Goal: Task Accomplishment & Management: Use online tool/utility

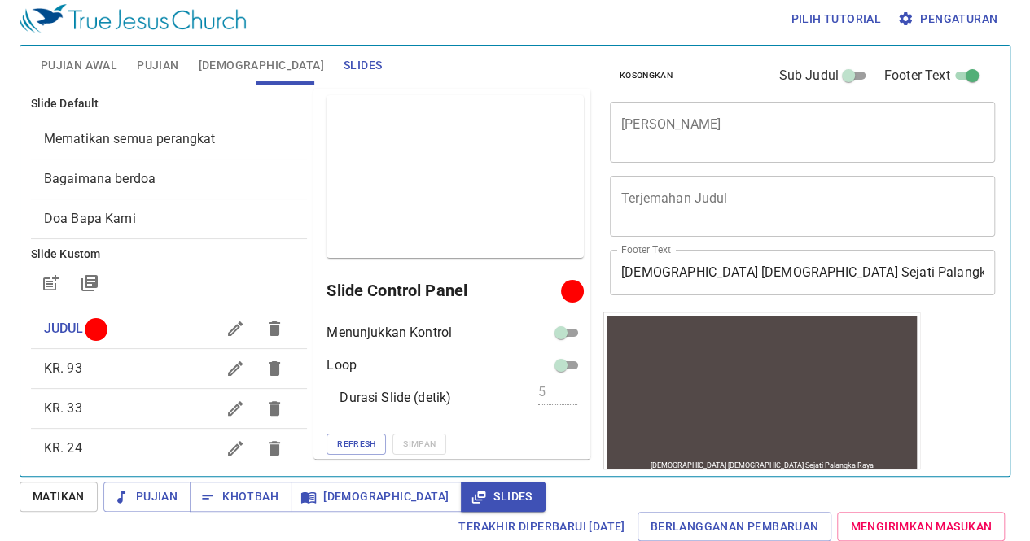
scroll to position [7, 0]
click at [225, 369] on icon "button" at bounding box center [235, 369] width 20 height 20
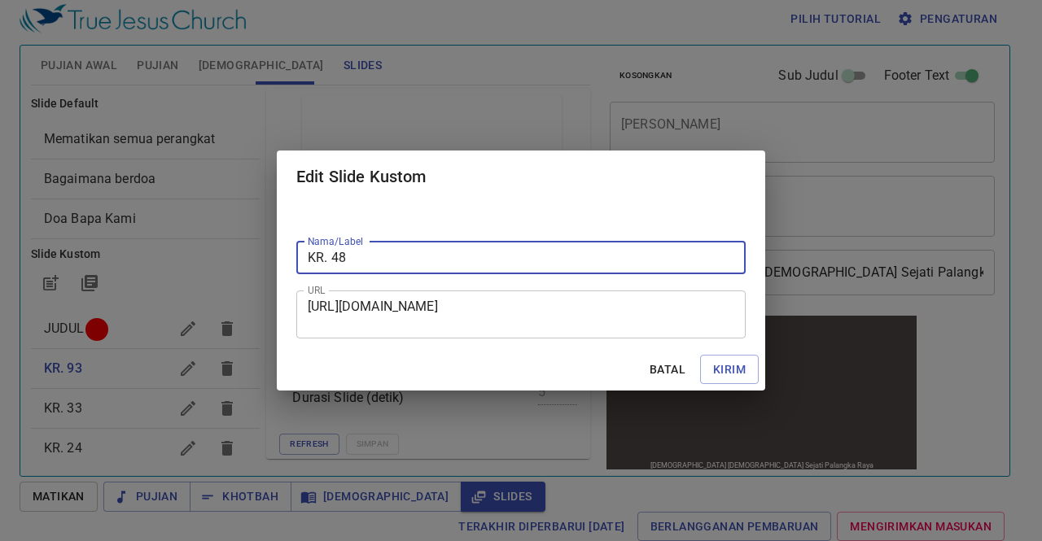
type input "KR. 48"
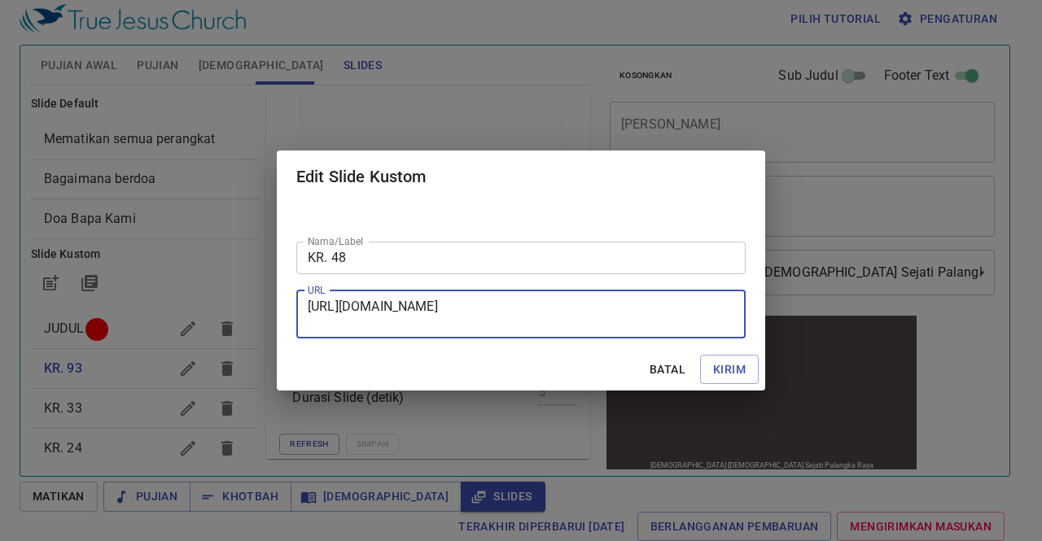
drag, startPoint x: 309, startPoint y: 305, endPoint x: 686, endPoint y: 337, distance: 378.2
click at [686, 337] on div "https://docs.google.com/presentation/d/1C6Y1ns22KL-EA2qSdrZkShLYAb9b3y3Q/edit?s…" at bounding box center [520, 315] width 449 height 48
paste textarea "https://docs.google.com/presentation/d/1rPVE0wDT7rvUyC9gHmej9KYBz2MftmqN/edit?s…"
type textarea "https://docs.google.com/presentation/d/1rPVE0wDT7rvUyC9gHmej9KYBz2MftmqN/edit?s…"
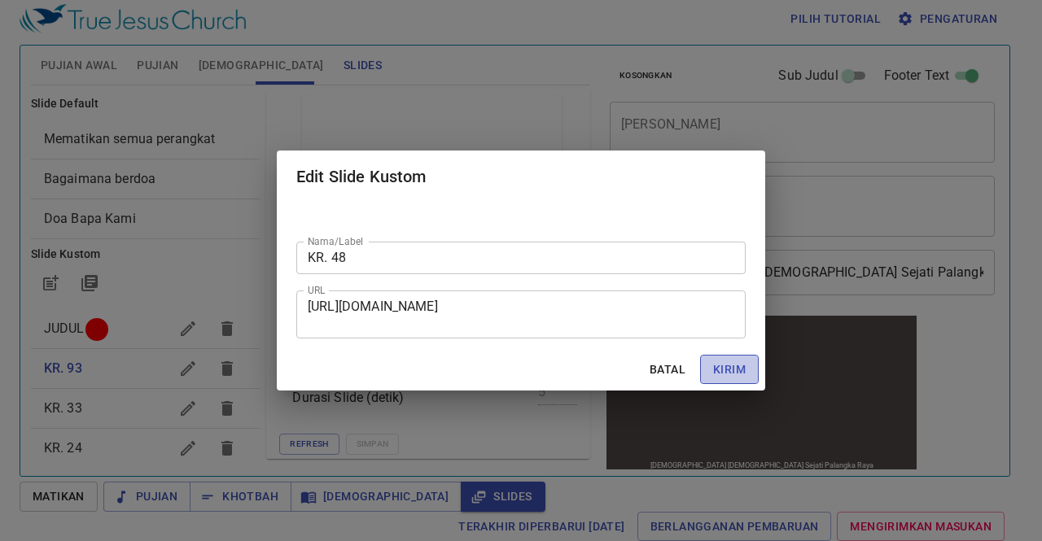
click at [725, 366] on span "Kirim" at bounding box center [729, 370] width 33 height 20
checkbox input "true"
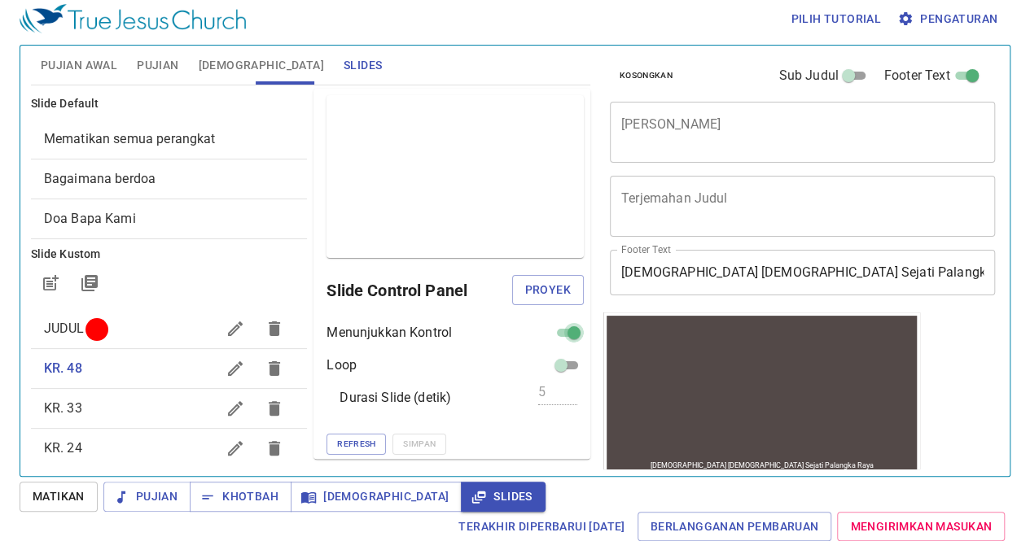
click at [555, 330] on input "checkbox" at bounding box center [574, 336] width 59 height 20
checkbox input "false"
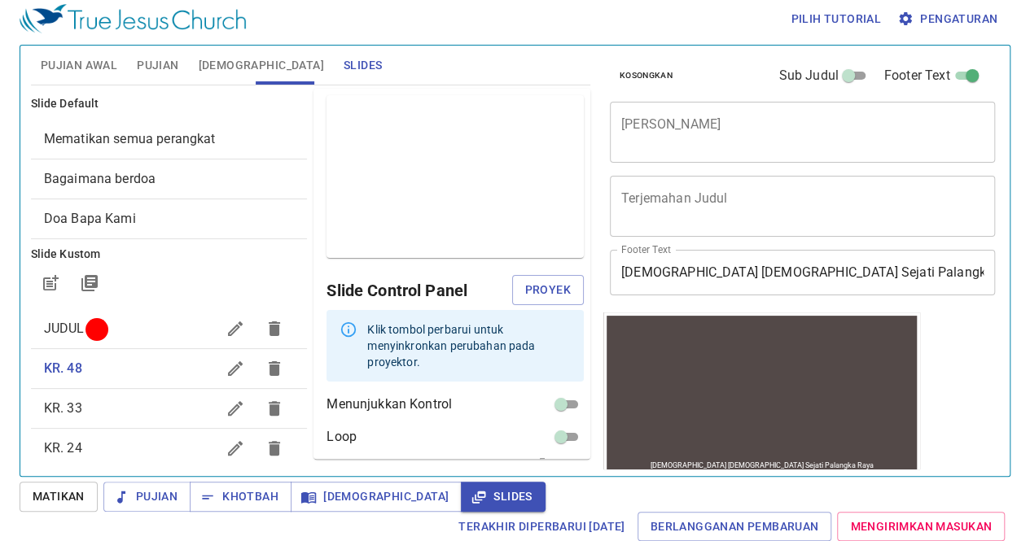
scroll to position [56, 0]
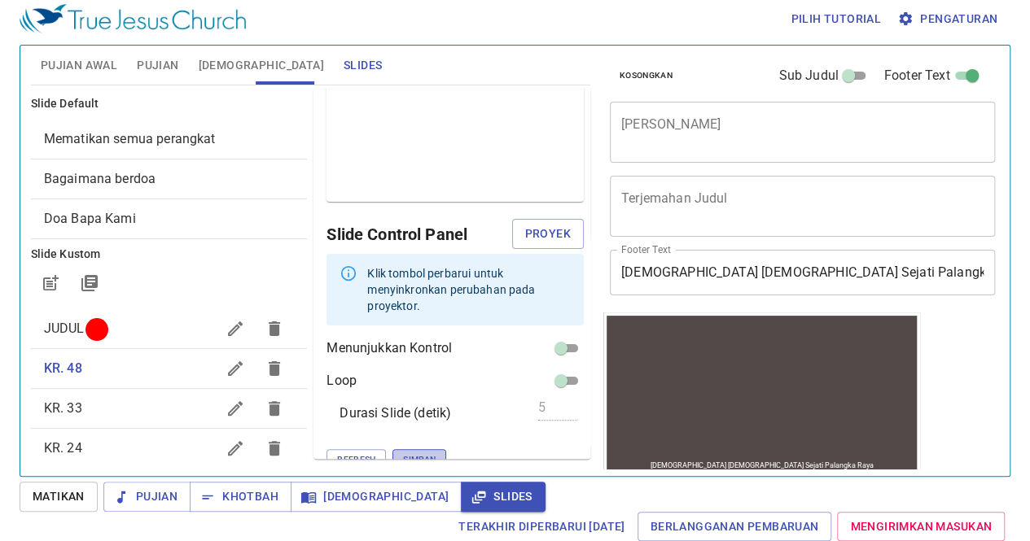
click at [403, 453] on span "Simpan" at bounding box center [419, 460] width 33 height 15
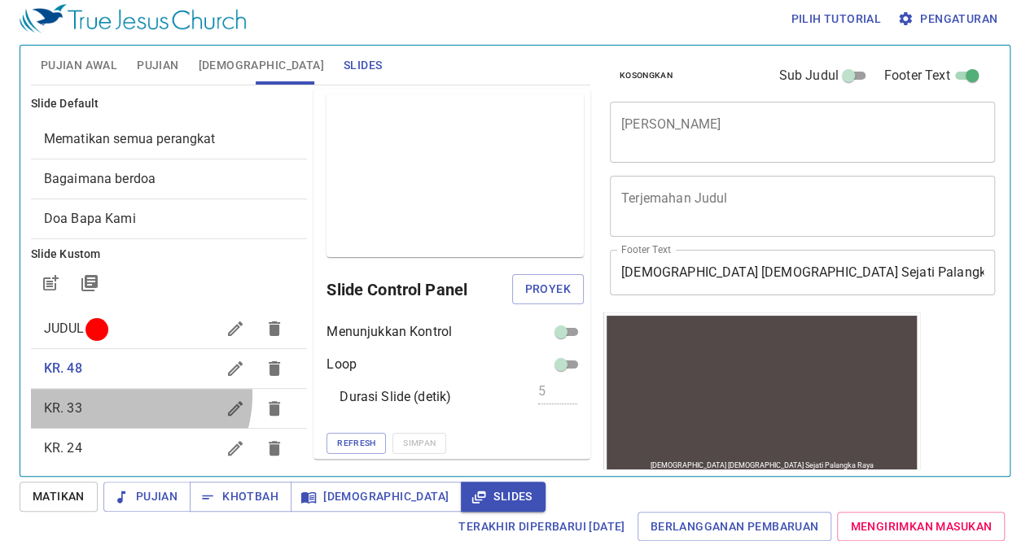
click at [120, 394] on div "KR. 33" at bounding box center [169, 408] width 277 height 39
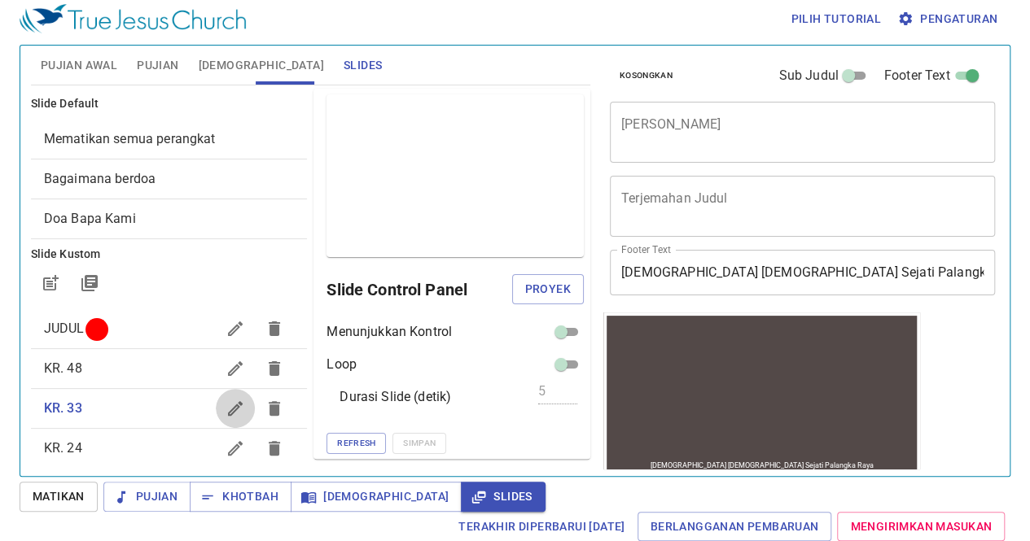
click at [225, 411] on icon "button" at bounding box center [235, 409] width 20 height 20
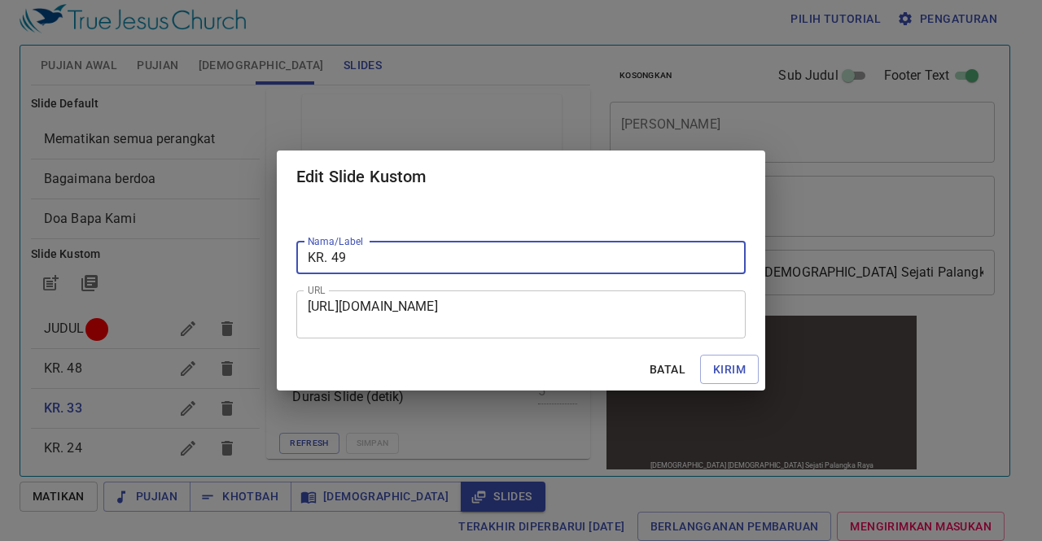
type input "KR. 49"
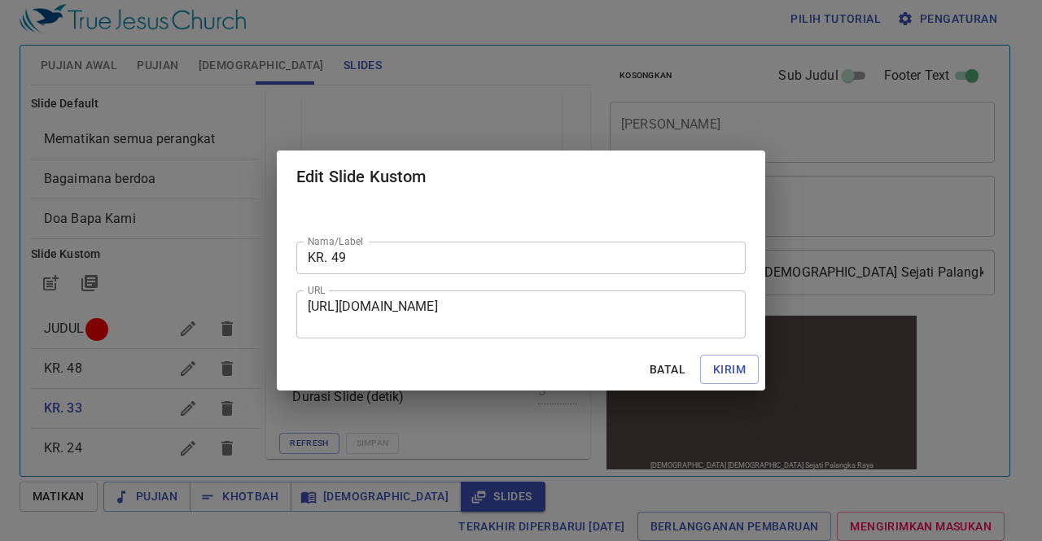
click at [309, 305] on div "https://docs.google.com/presentation/d/1Ipw8oGgsLFDWo7HHPjdWl7uzcWaWfngI/edit?s…" at bounding box center [520, 315] width 449 height 48
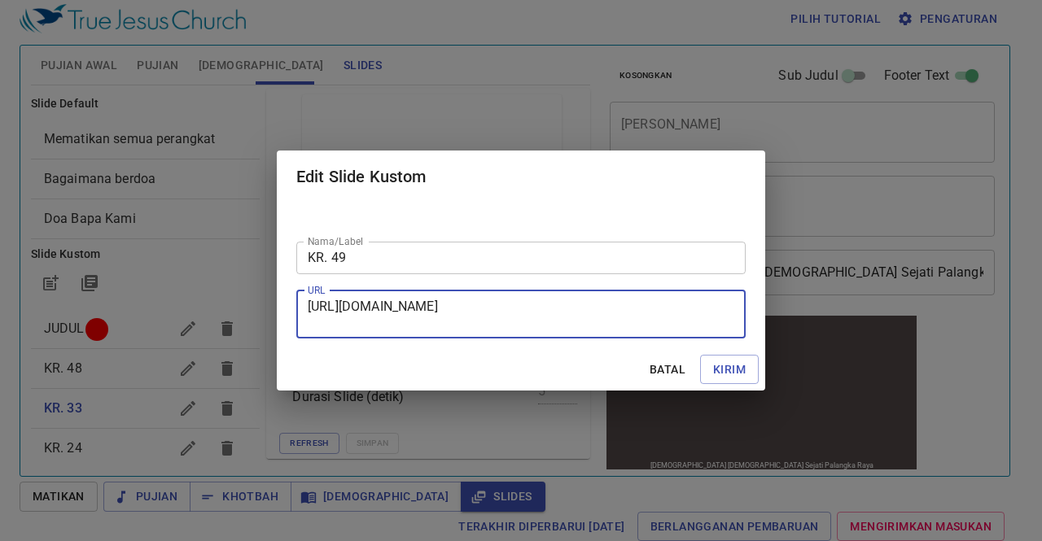
drag, startPoint x: 309, startPoint y: 305, endPoint x: 561, endPoint y: 326, distance: 252.4
click at [561, 326] on textarea "https://docs.google.com/presentation/d/1Ipw8oGgsLFDWo7HHPjdWl7uzcWaWfngI/edit?s…" at bounding box center [521, 314] width 426 height 31
paste textarea "https://docs.google.com/presentation/d/1U41p5fUWwqiP0gVT5mG5pudM0Pvk-Ssh/edit?s…"
type textarea "https://docs.google.com/presentation/d/1U41p5fUWwqiP0gVT5mG5pudM0Pvk-Ssh/edit?s…"
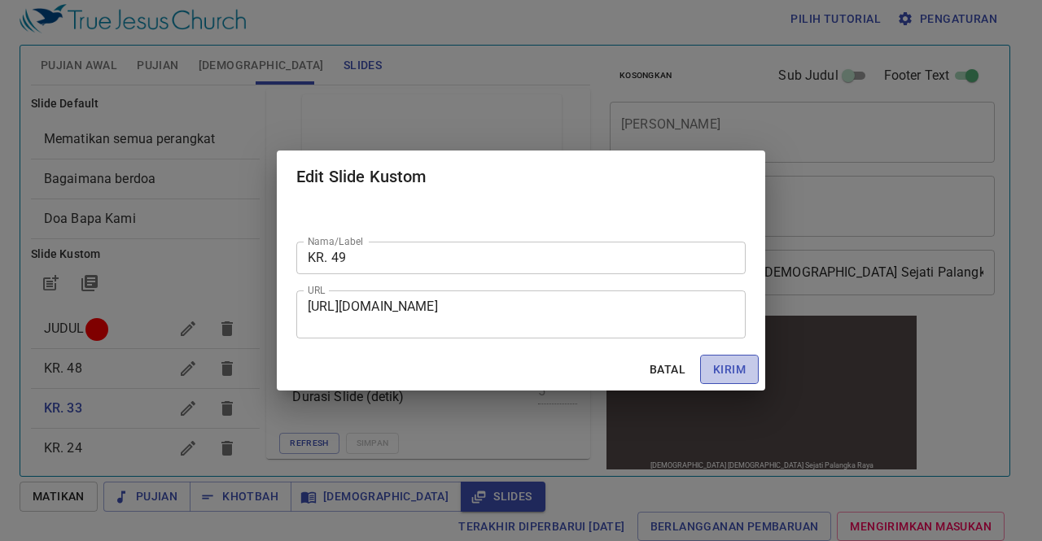
click at [735, 370] on span "Kirim" at bounding box center [729, 370] width 33 height 20
checkbox input "true"
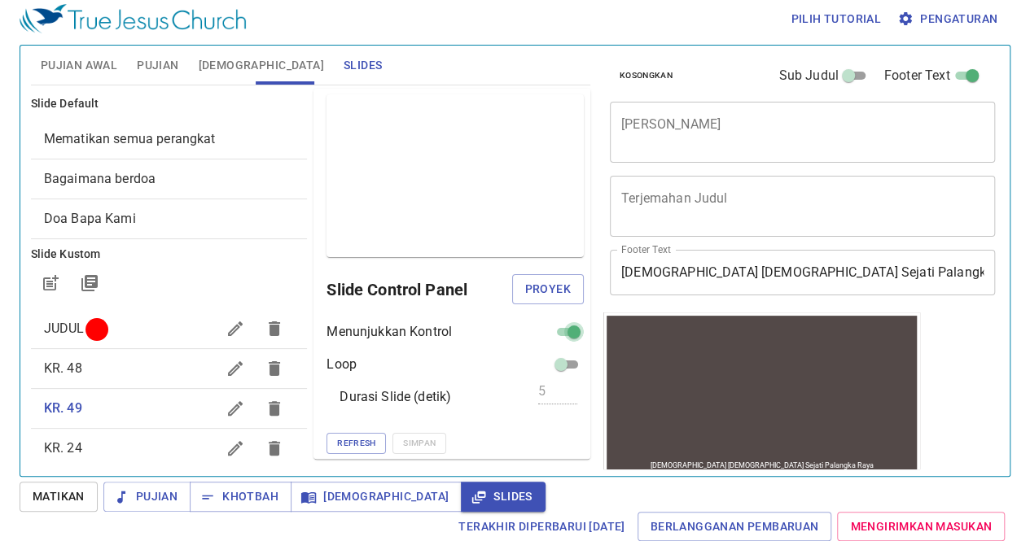
click at [553, 330] on input "checkbox" at bounding box center [574, 336] width 59 height 20
checkbox input "false"
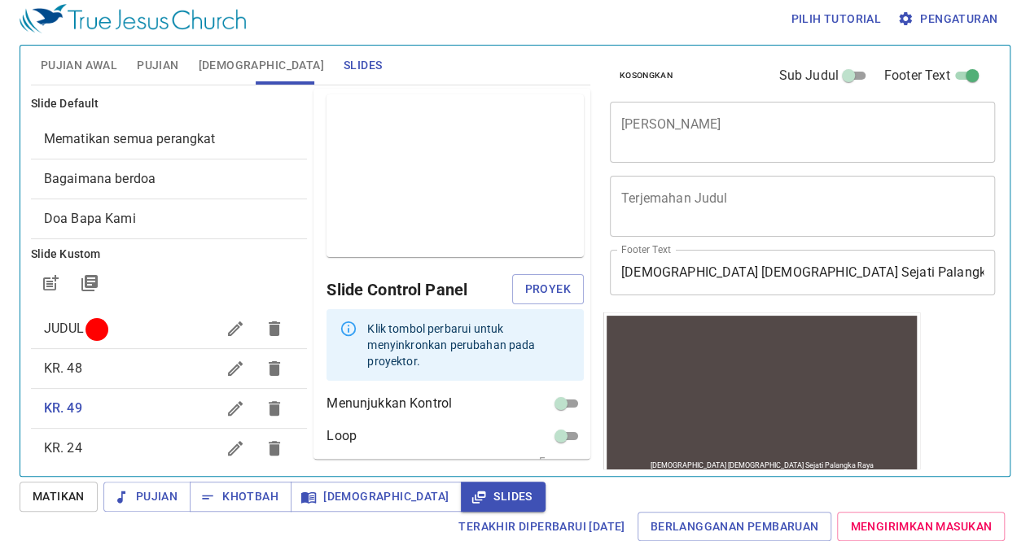
scroll to position [56, 0]
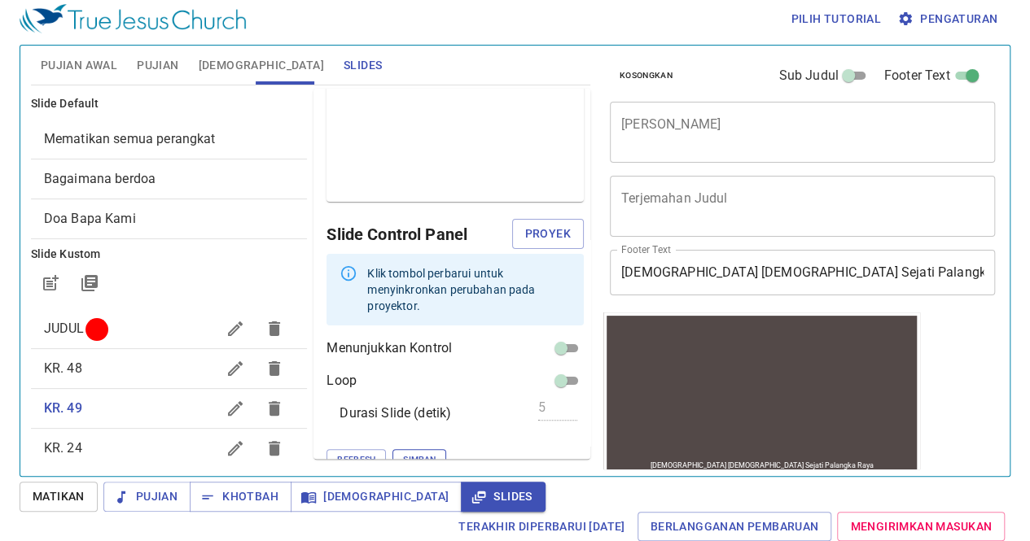
click at [403, 453] on span "Simpan" at bounding box center [419, 460] width 33 height 15
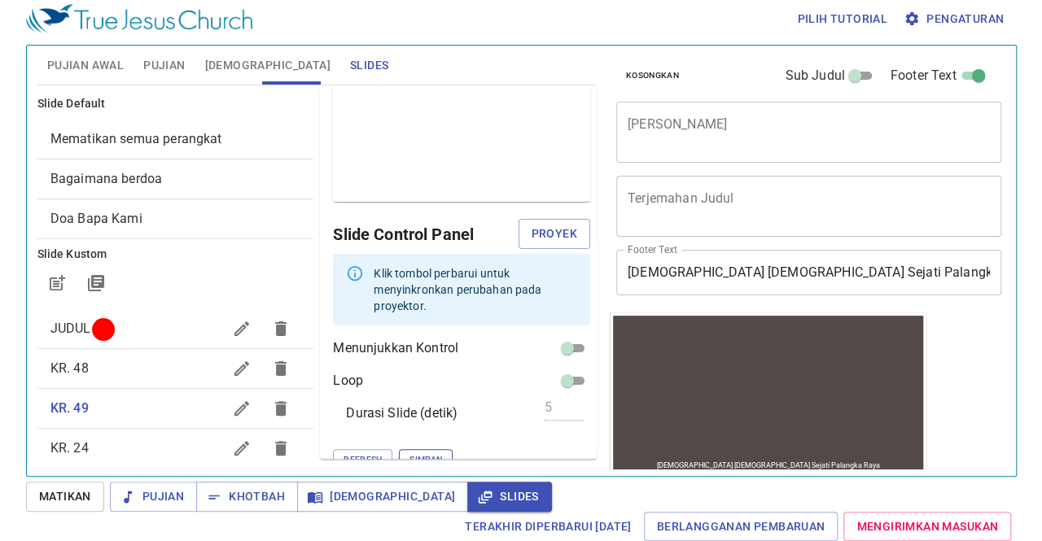
scroll to position [1, 0]
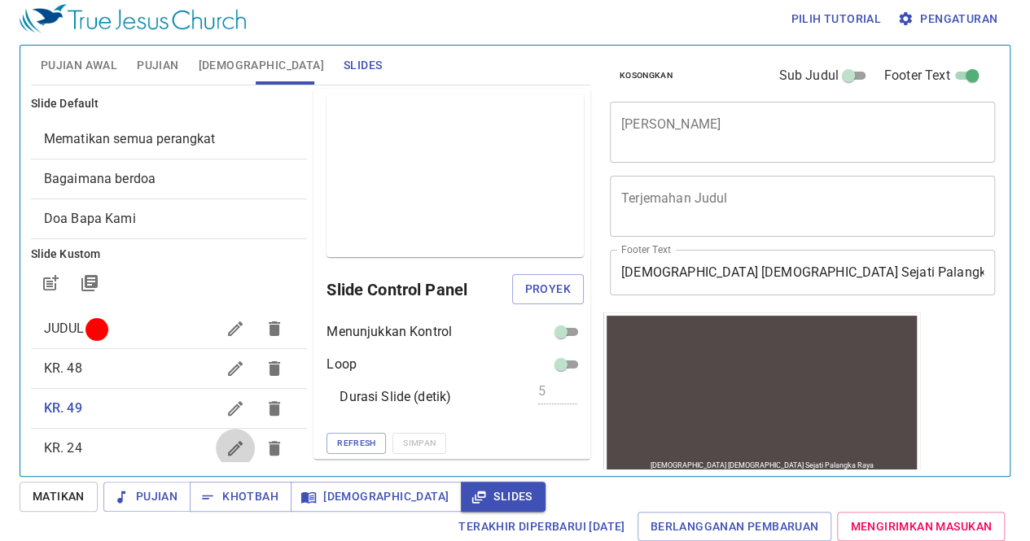
click at [225, 457] on icon "button" at bounding box center [235, 449] width 20 height 20
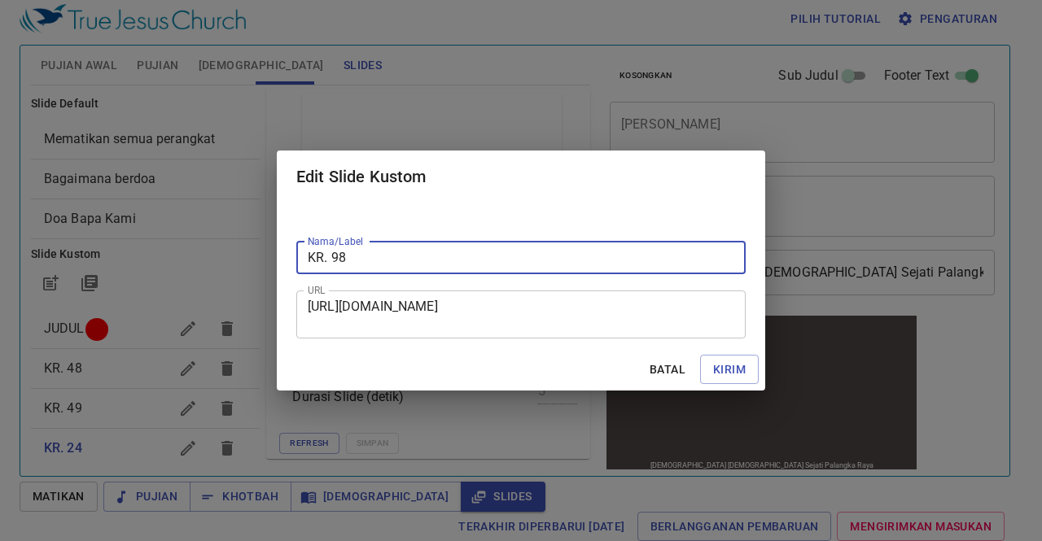
type input "KR. 98"
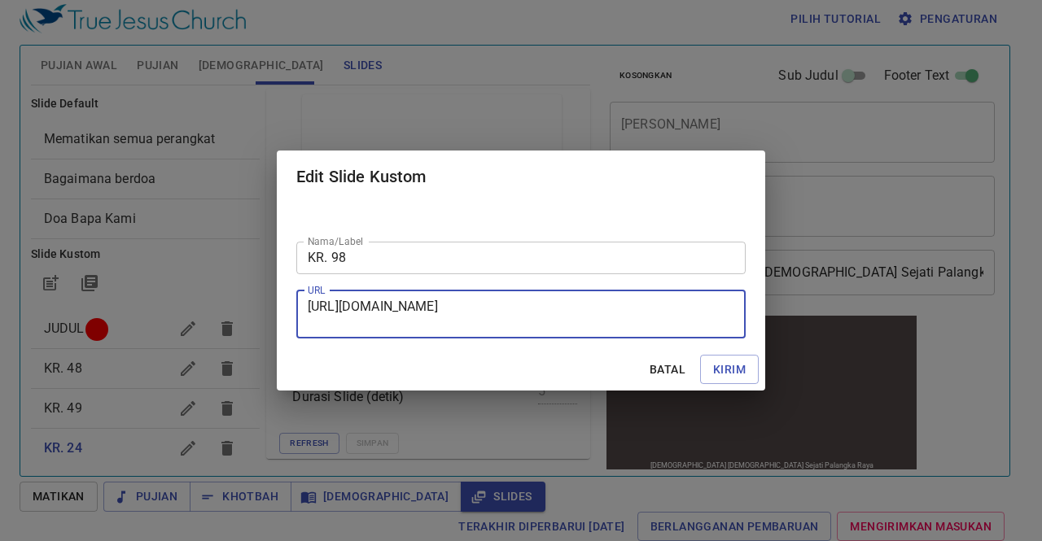
drag, startPoint x: 309, startPoint y: 306, endPoint x: 663, endPoint y: 330, distance: 354.1
click at [663, 330] on div "https://docs.google.com/presentation/d/1mijFrmPoOoaIHs01oHOdkMDOBCQm1t59/edit?s…" at bounding box center [520, 315] width 449 height 48
paste textarea "https://docs.google.com/presentation/d/1D4Bybiv5uwAAmyAQ0q5cHU_5o0HXvWQC/edit?s…"
type textarea "https://docs.google.com/presentation/d/1D4Bybiv5uwAAmyAQ0q5cHU_5o0HXvWQC/edit?s…"
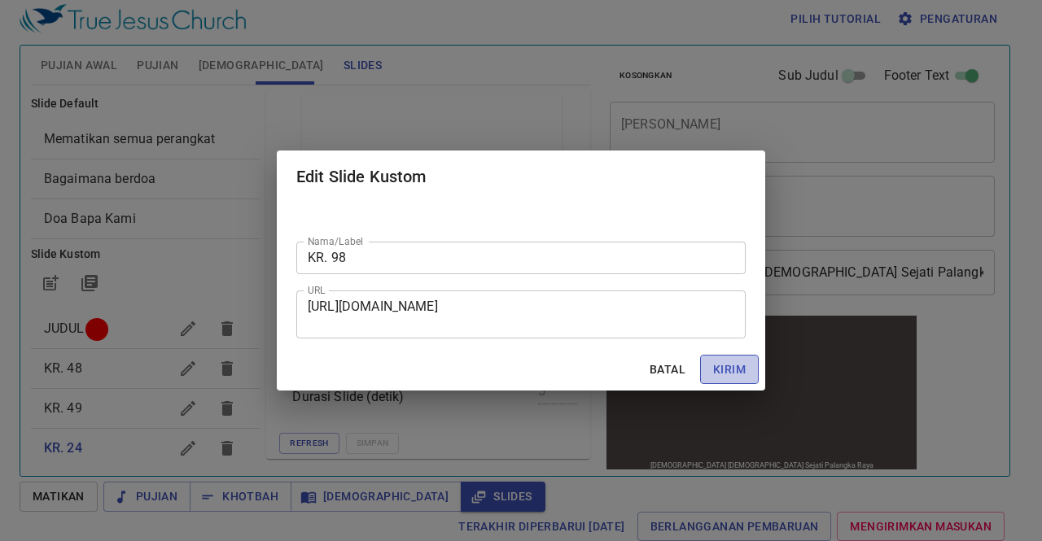
click at [730, 361] on span "Kirim" at bounding box center [729, 370] width 33 height 20
checkbox input "true"
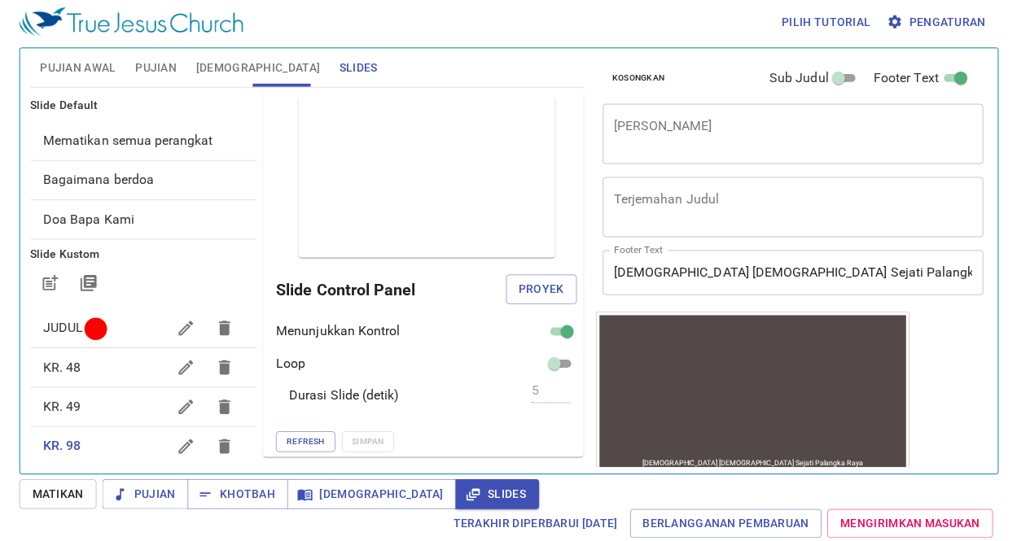
scroll to position [5, 0]
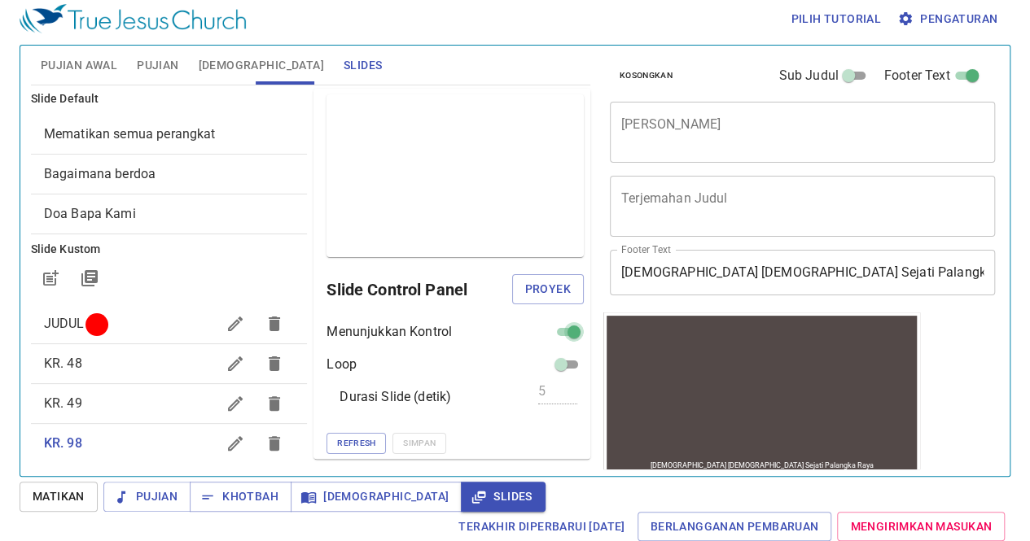
click at [550, 328] on input "checkbox" at bounding box center [574, 336] width 59 height 20
checkbox input "false"
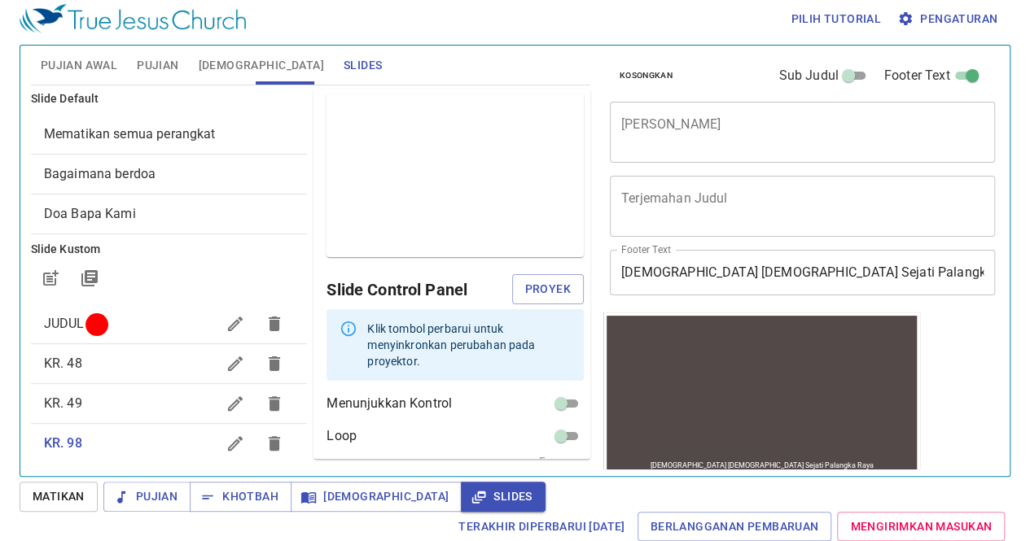
scroll to position [56, 0]
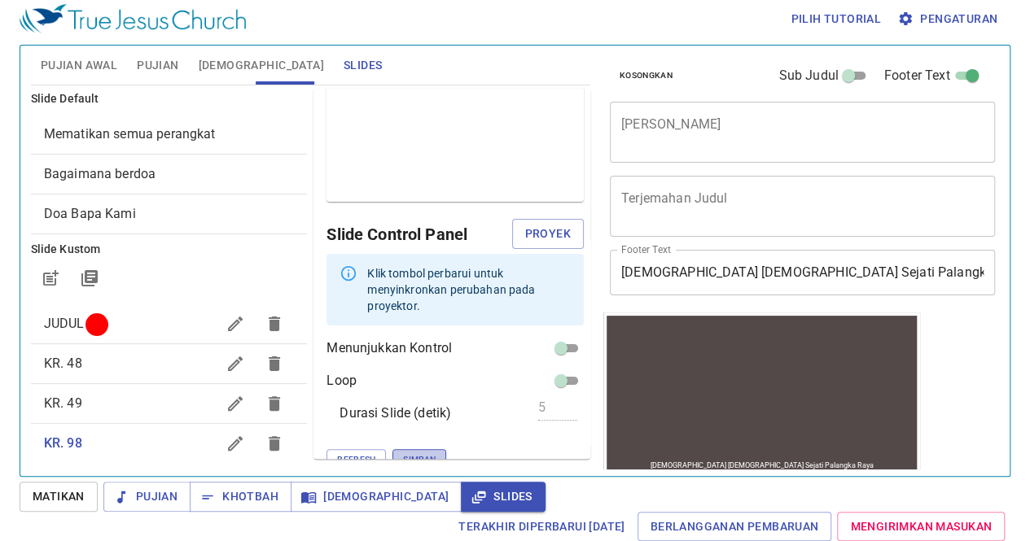
click at [403, 453] on span "Simpan" at bounding box center [419, 460] width 33 height 15
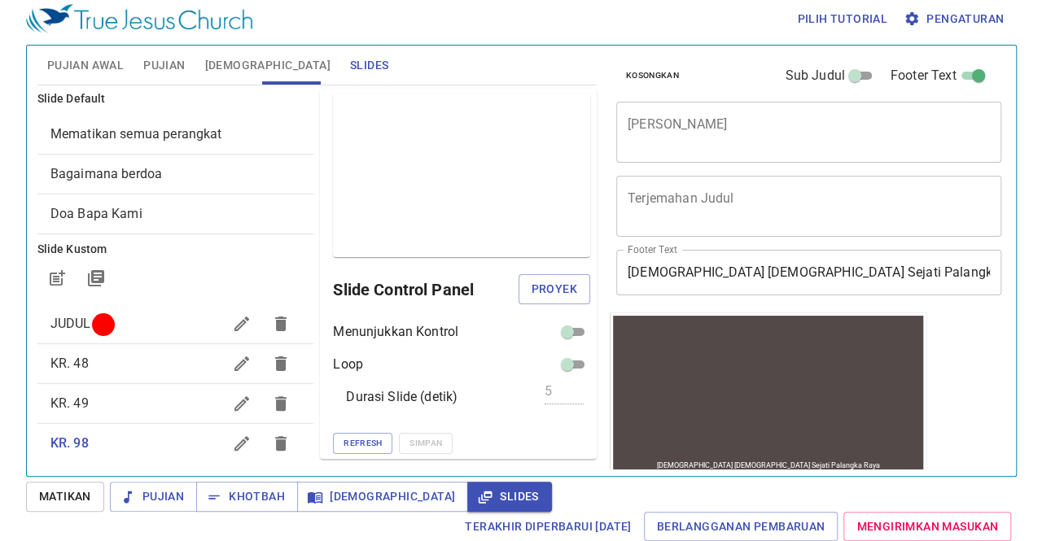
scroll to position [142, 0]
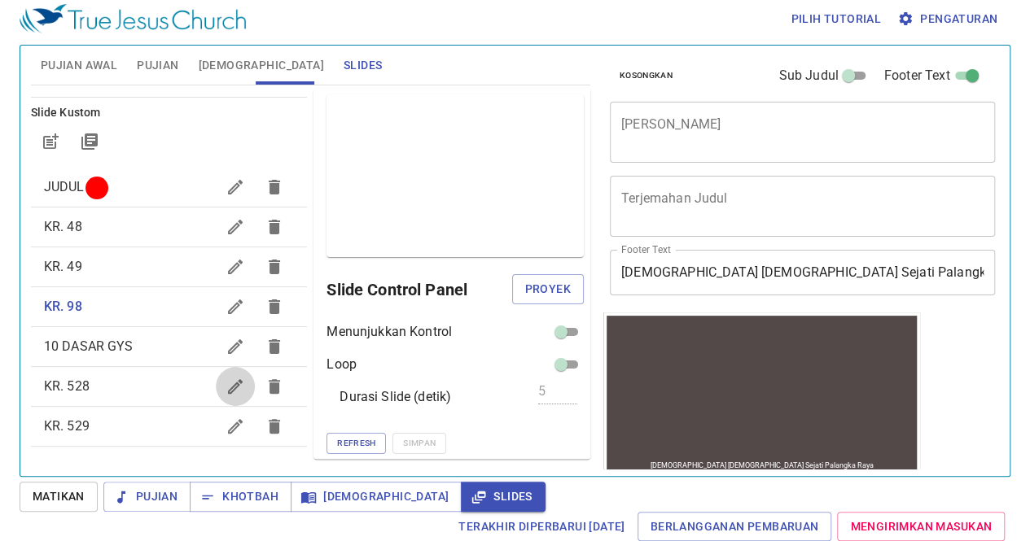
click at [216, 397] on button "button" at bounding box center [235, 386] width 39 height 39
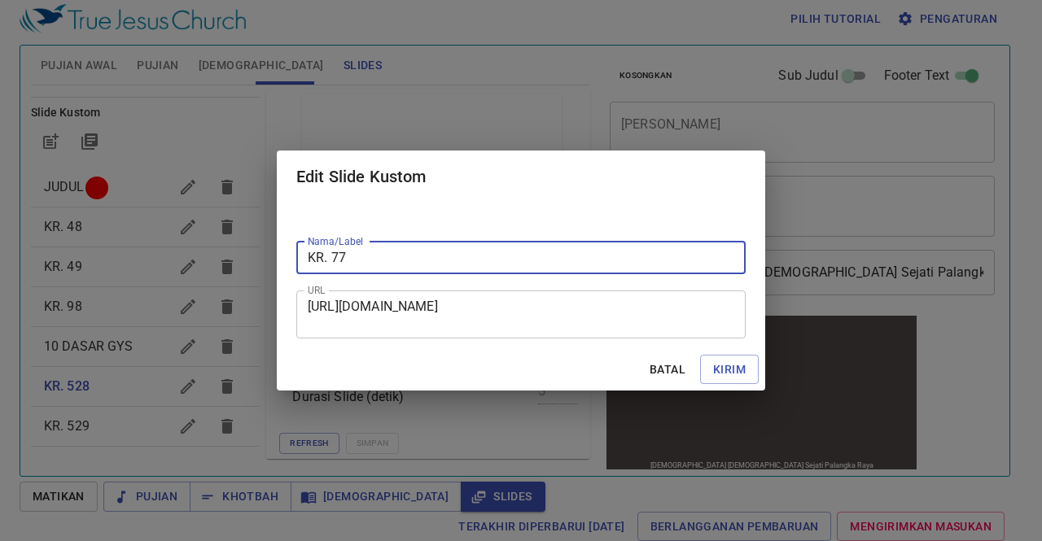
type input "KR. 77"
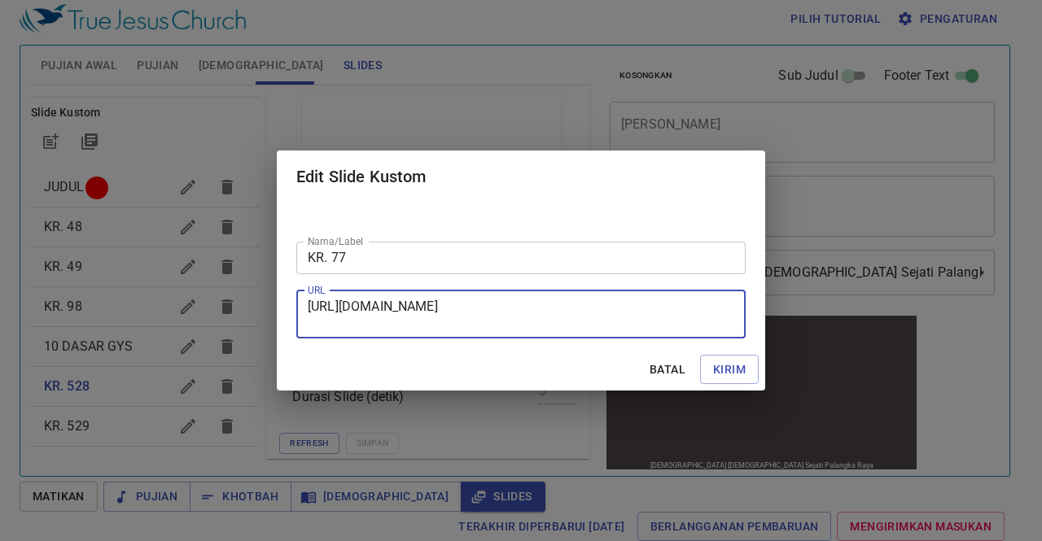
scroll to position [15, 0]
drag, startPoint x: 309, startPoint y: 304, endPoint x: 682, endPoint y: 317, distance: 373.0
click at [682, 317] on textarea "https://docs.google.com/presentation/d/1FTgYEeJ11O2RKTi4O8mxom9kbbqHKIHqHbIlcCb…" at bounding box center [521, 314] width 426 height 31
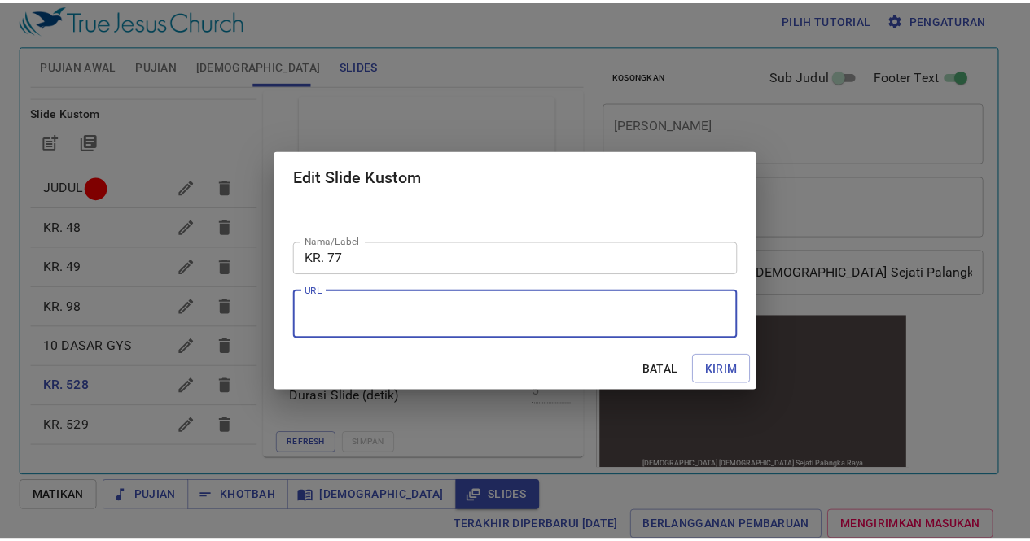
scroll to position [0, 0]
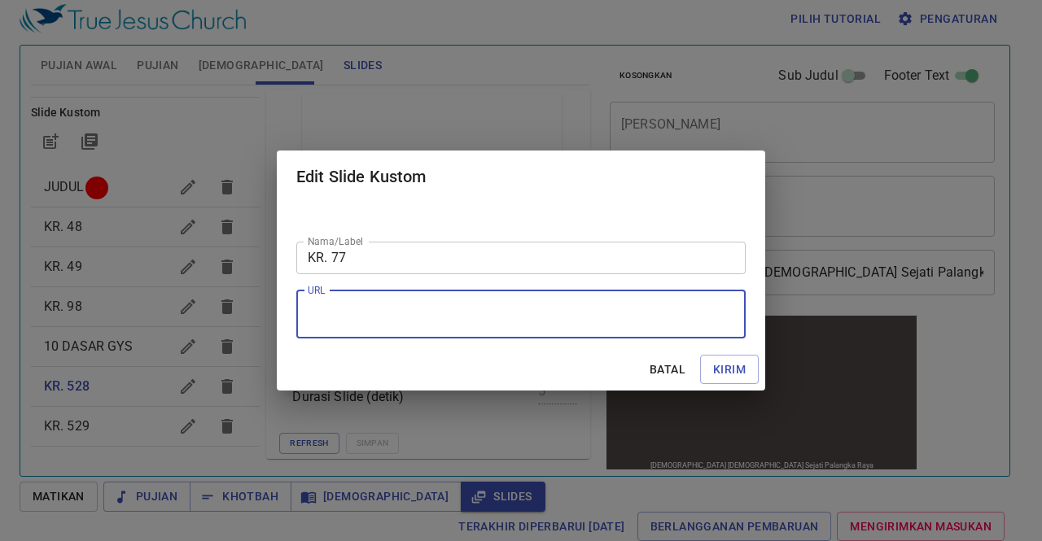
paste textarea "https://docs.google.com/presentation/d/1upcrSC1S-rOWBXlwfBLDt23GQJsBph4l/edit?s…"
type textarea "https://docs.google.com/presentation/d/1upcrSC1S-rOWBXlwfBLDt23GQJsBph4l/edit?s…"
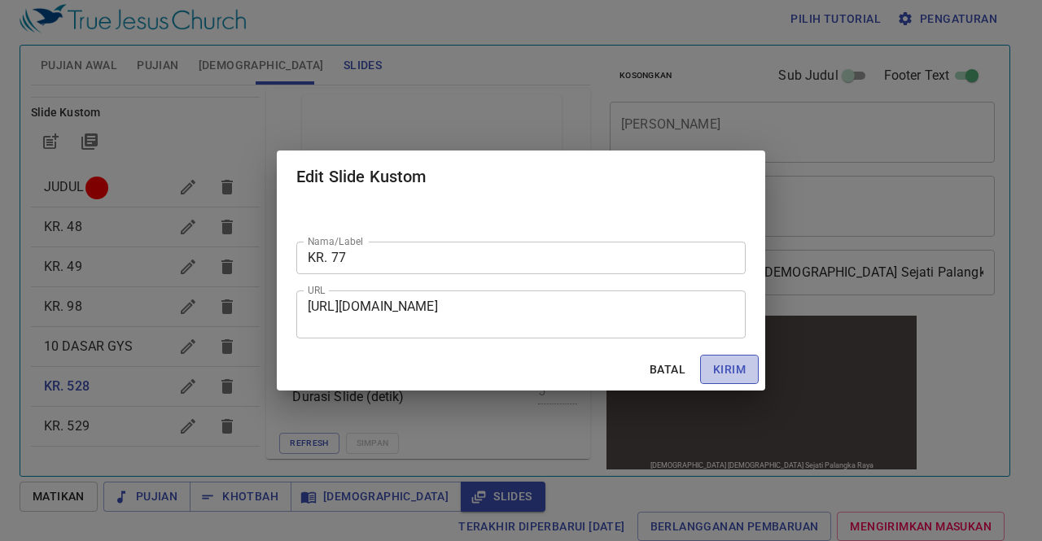
click at [737, 370] on span "Kirim" at bounding box center [729, 370] width 33 height 20
checkbox input "true"
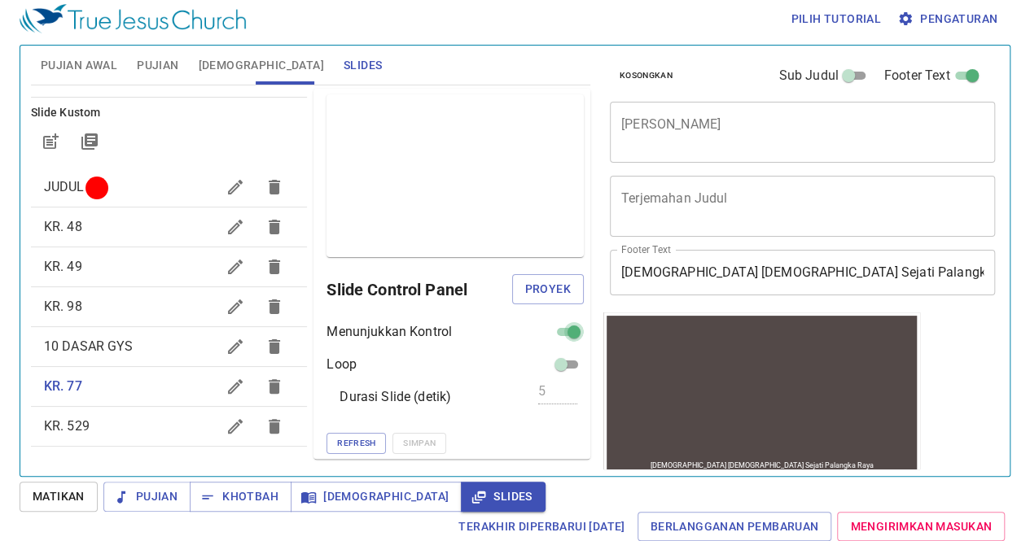
click at [552, 326] on input "checkbox" at bounding box center [574, 336] width 59 height 20
checkbox input "false"
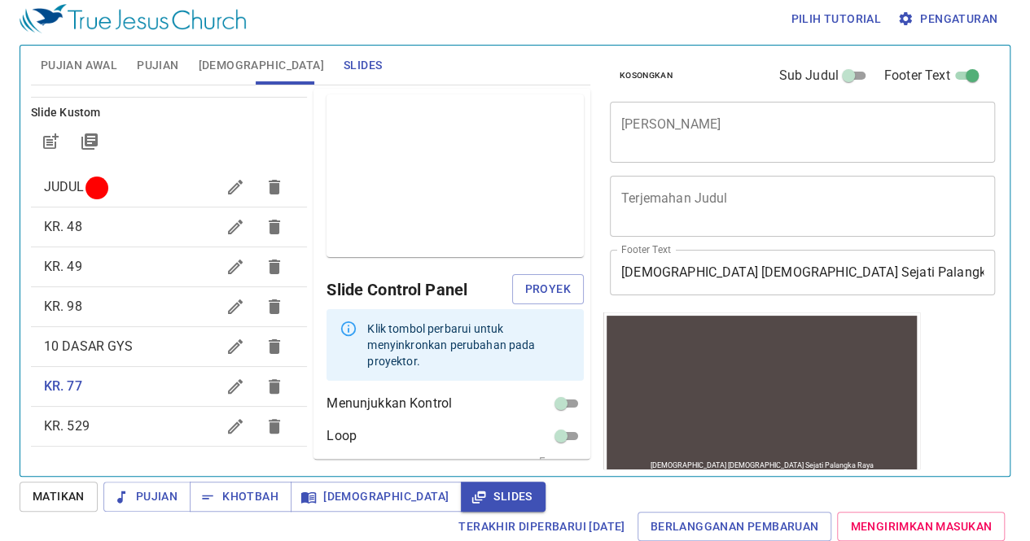
scroll to position [56, 0]
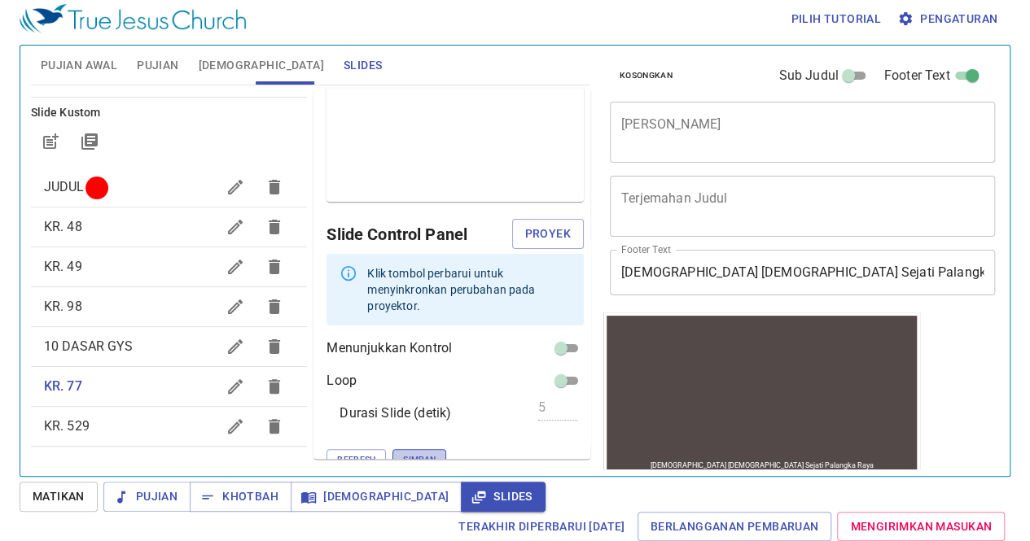
click at [403, 453] on span "Simpan" at bounding box center [419, 460] width 33 height 15
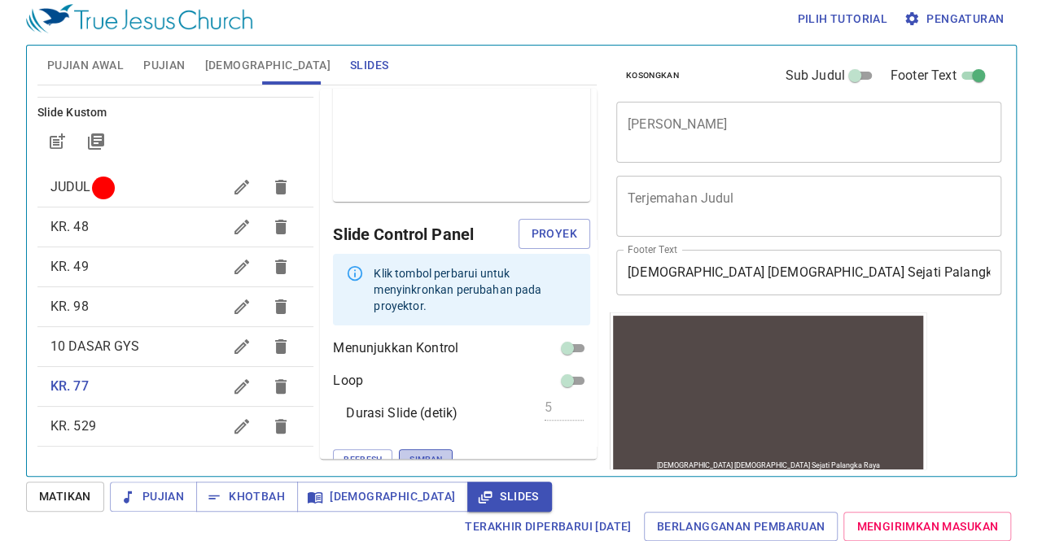
scroll to position [1, 0]
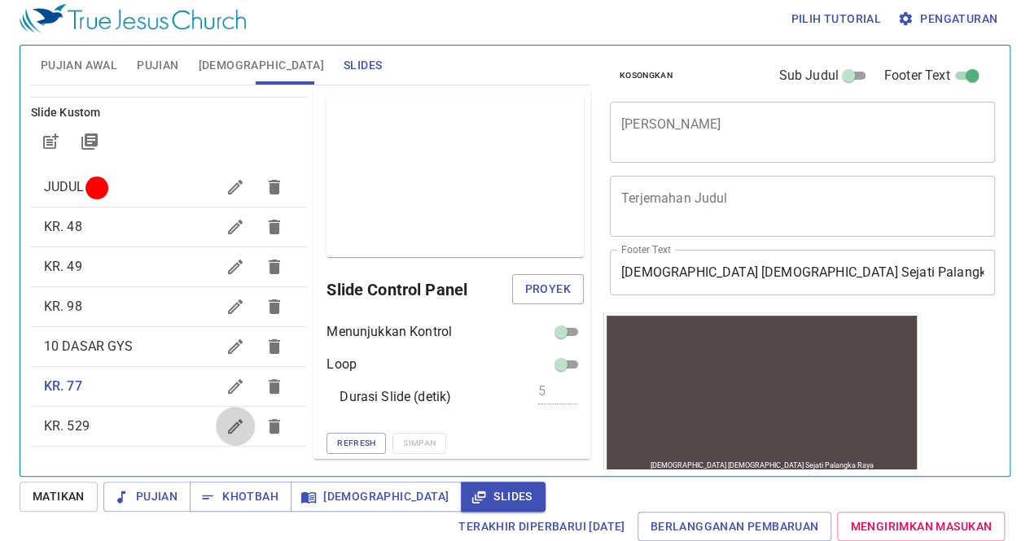
click at [228, 426] on icon "button" at bounding box center [235, 426] width 15 height 15
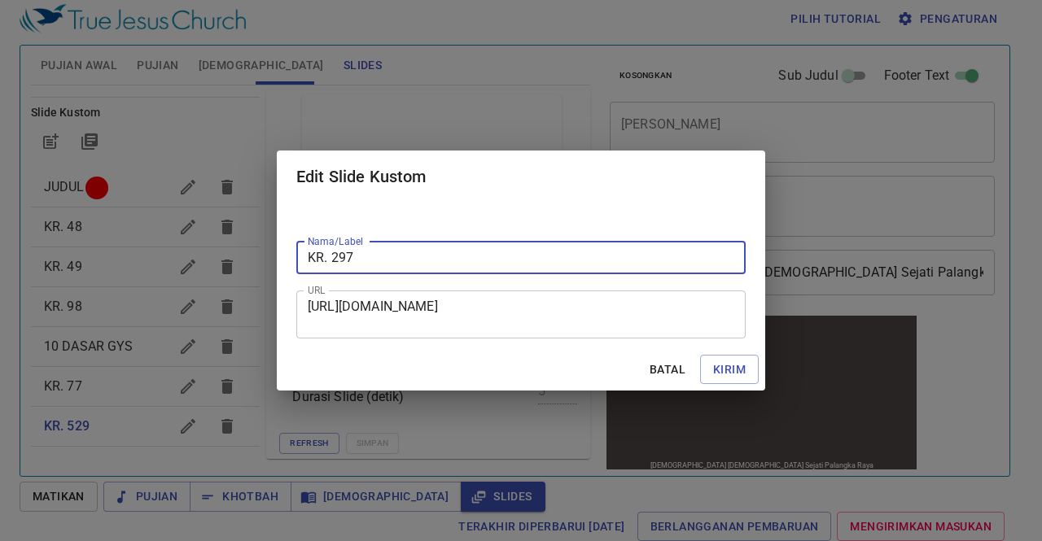
type input "KR. 297"
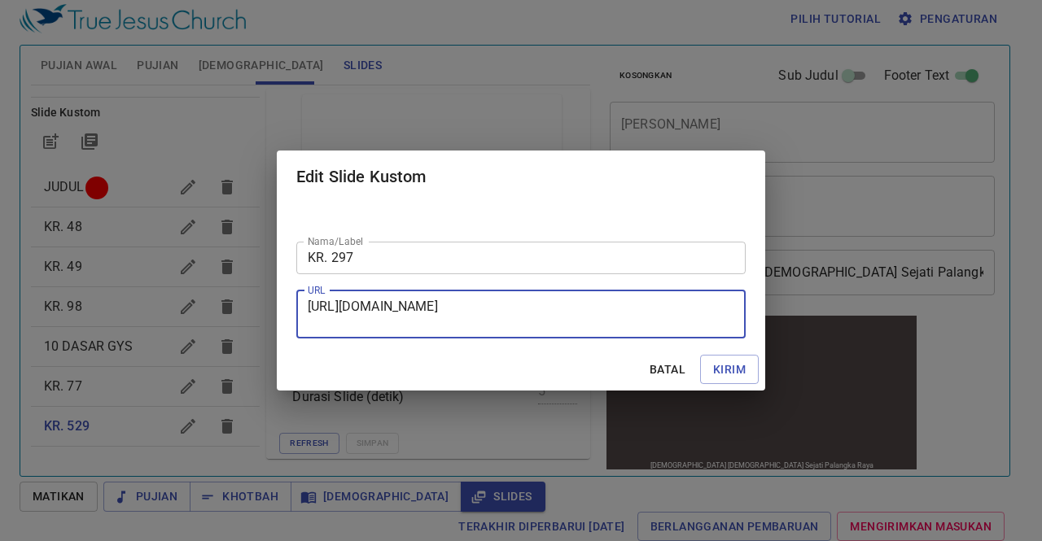
scroll to position [15, 0]
drag, startPoint x: 308, startPoint y: 302, endPoint x: 728, endPoint y: 336, distance: 420.6
click at [728, 336] on div "https://docs.google.com/presentation/d/1UR3u7PaxWw1fBsePwOG5BPwWP-Ci2SwBfy7-9Mq…" at bounding box center [520, 315] width 449 height 48
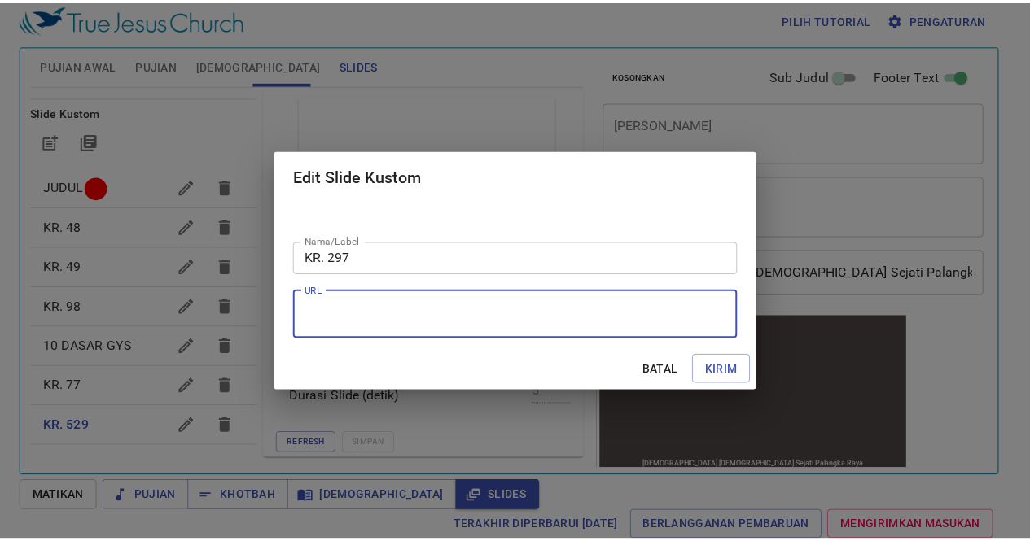
scroll to position [0, 0]
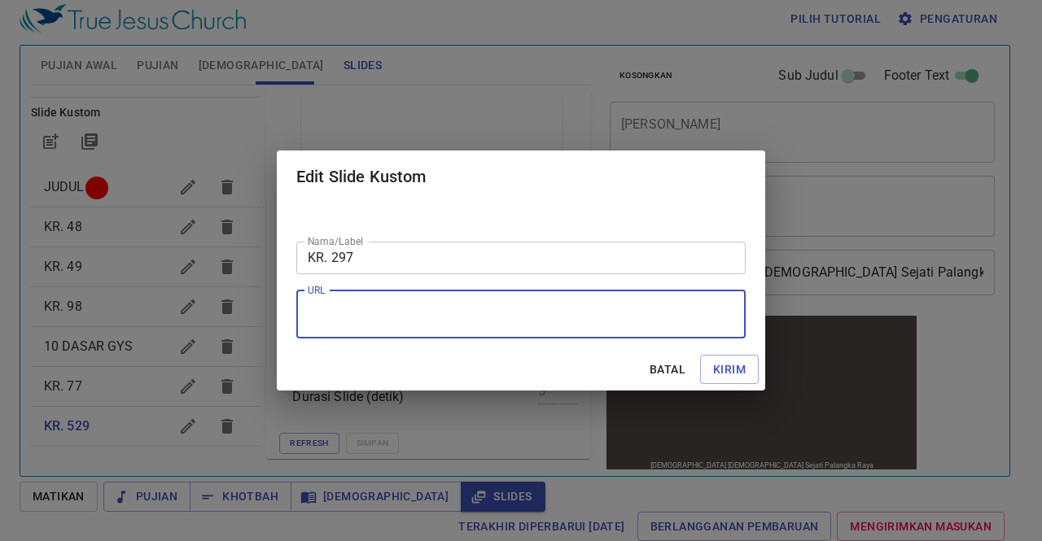
paste textarea "https://docs.google.com/presentation/d/11L7Xf6oxy9FYMUyrI_fCzPD9a0xg2R2Q/edit?s…"
type textarea "https://docs.google.com/presentation/d/11L7Xf6oxy9FYMUyrI_fCzPD9a0xg2R2Q/edit?s…"
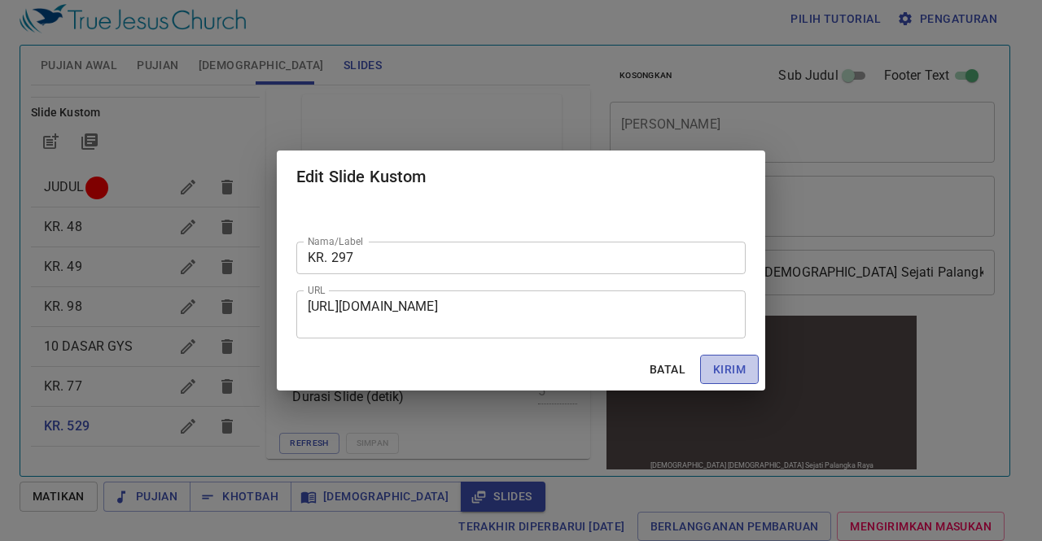
click at [755, 367] on button "Kirim" at bounding box center [729, 370] width 59 height 30
checkbox input "true"
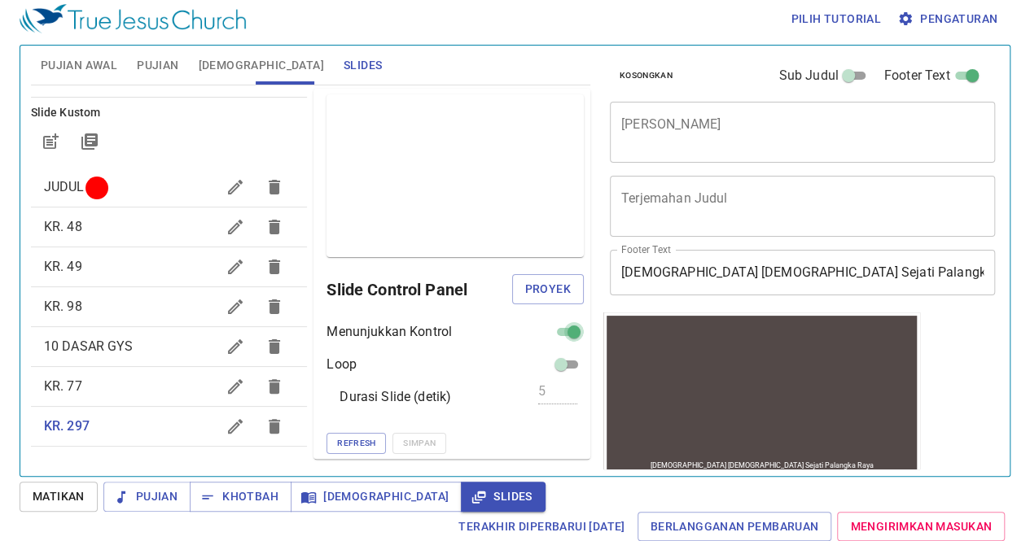
click at [555, 327] on input "checkbox" at bounding box center [574, 336] width 59 height 20
checkbox input "false"
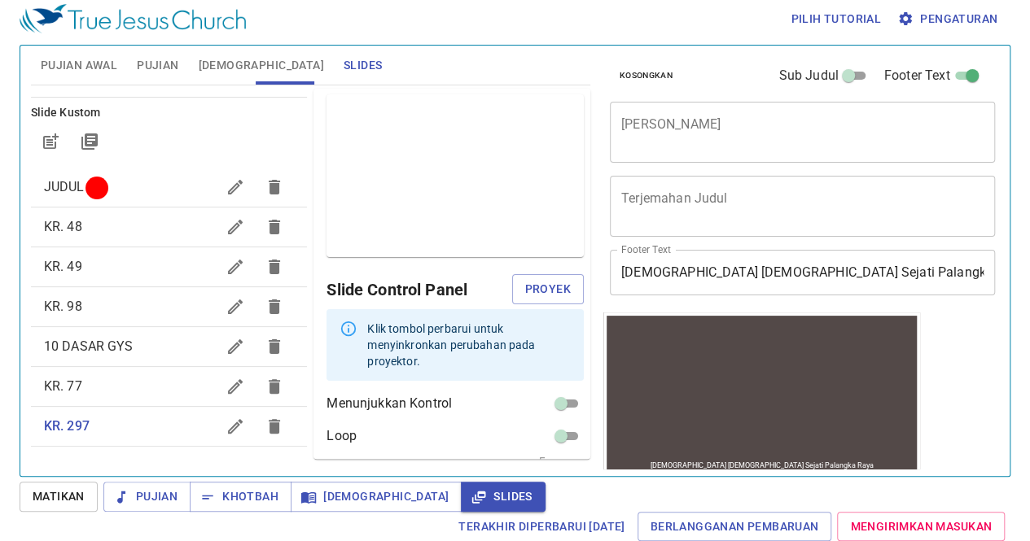
scroll to position [56, 0]
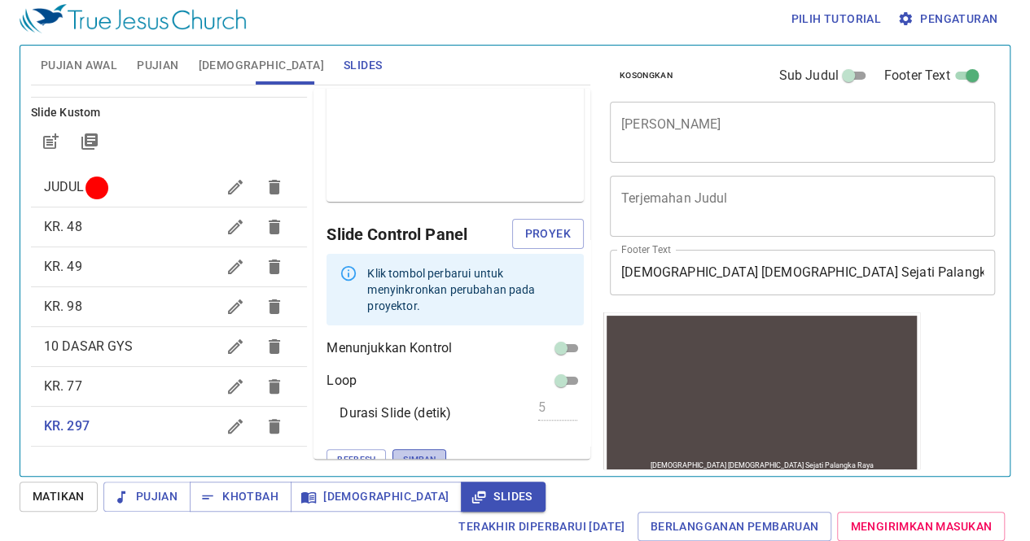
click at [403, 453] on span "Simpan" at bounding box center [419, 460] width 33 height 15
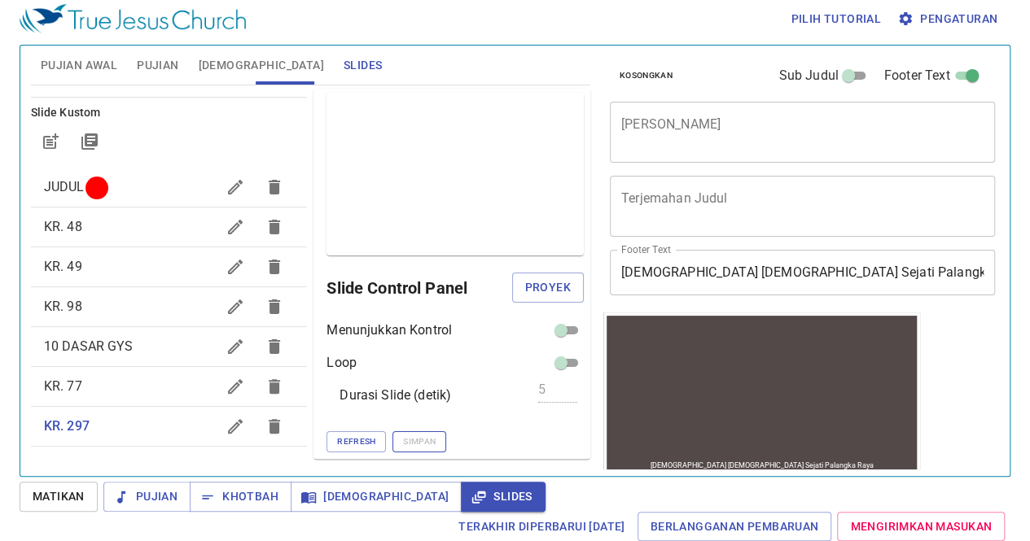
scroll to position [1, 0]
click at [46, 142] on icon "button" at bounding box center [52, 139] width 12 height 12
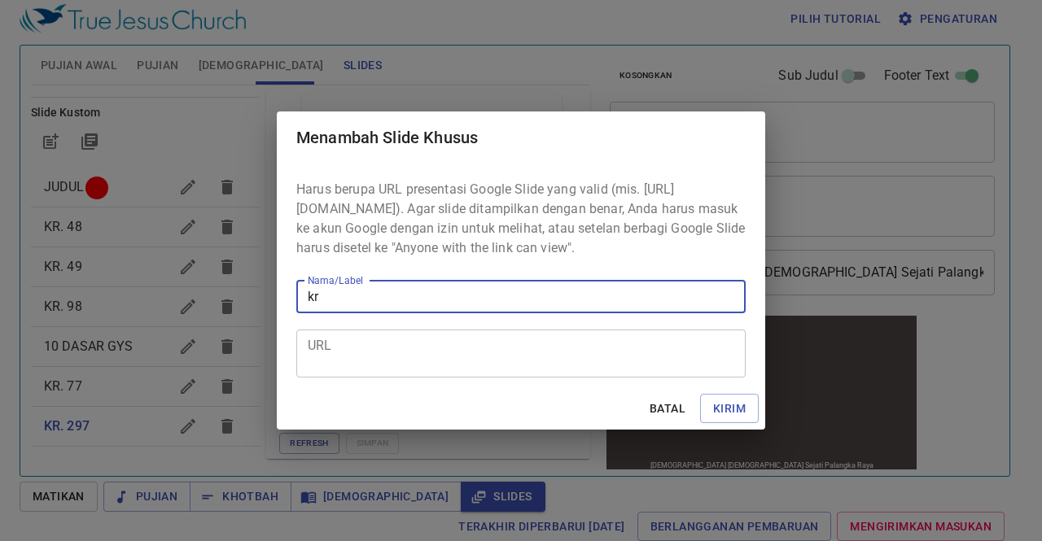
type input "k"
type input "KR. 296"
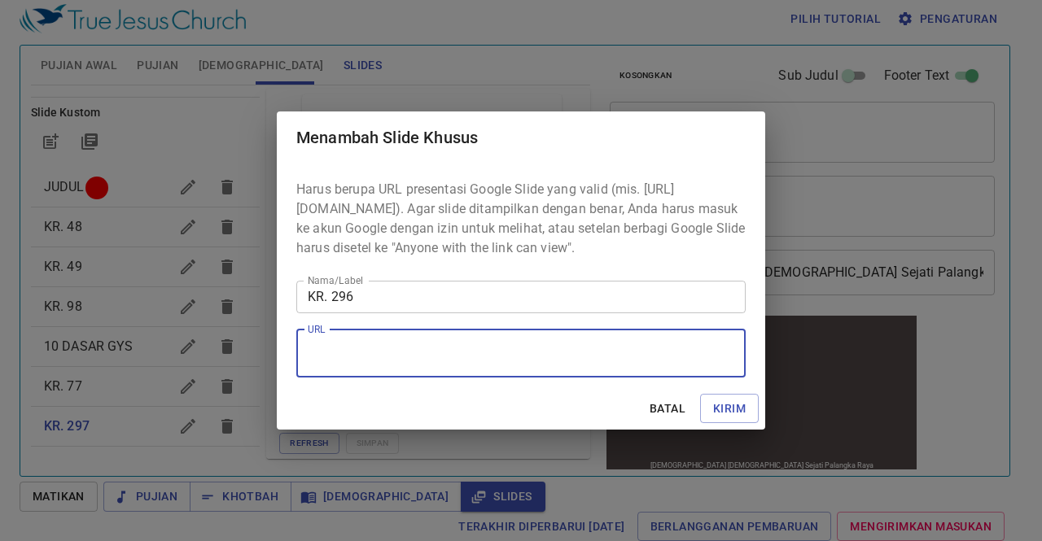
click at [329, 357] on textarea "URL" at bounding box center [521, 353] width 426 height 31
paste textarea "https://docs.google.com/presentation/d/1Kue3qOSJYC8ESCSToj1Tbb37vNOc0CtN/edit?s…"
type textarea "https://docs.google.com/presentation/d/1Kue3qOSJYC8ESCSToj1Tbb37vNOc0CtN/edit?s…"
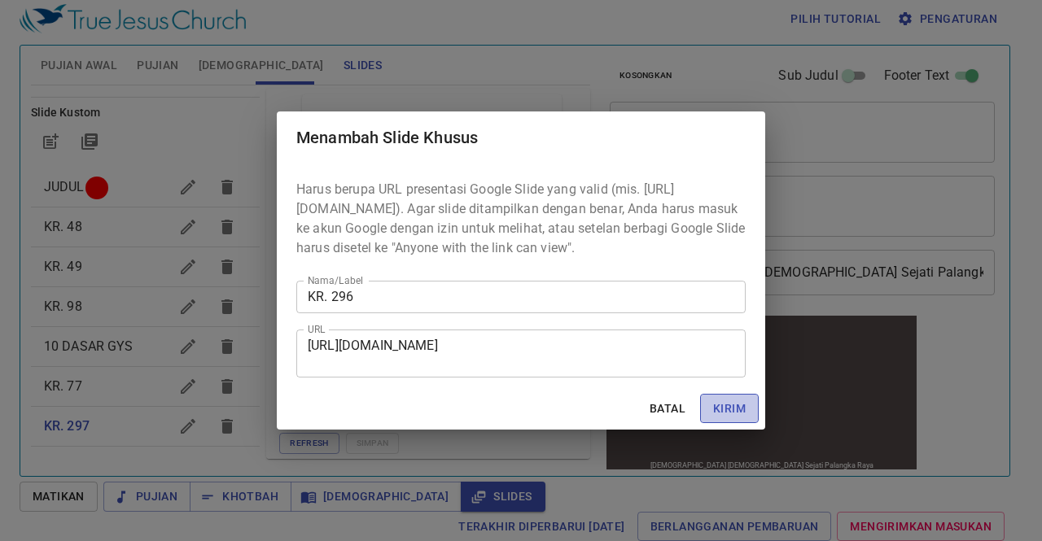
click at [741, 416] on span "Kirim" at bounding box center [729, 409] width 33 height 20
checkbox input "true"
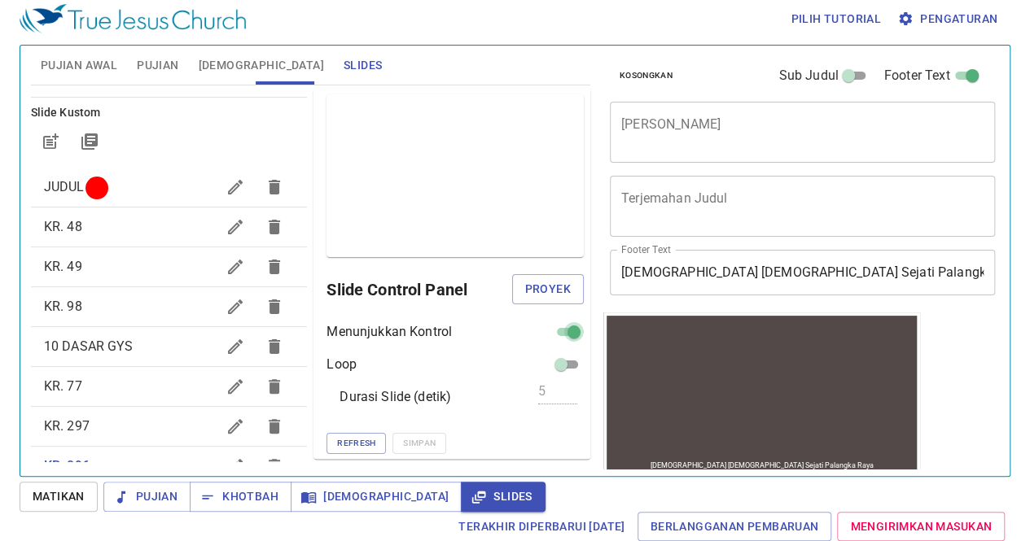
click at [552, 330] on input "checkbox" at bounding box center [574, 336] width 59 height 20
checkbox input "false"
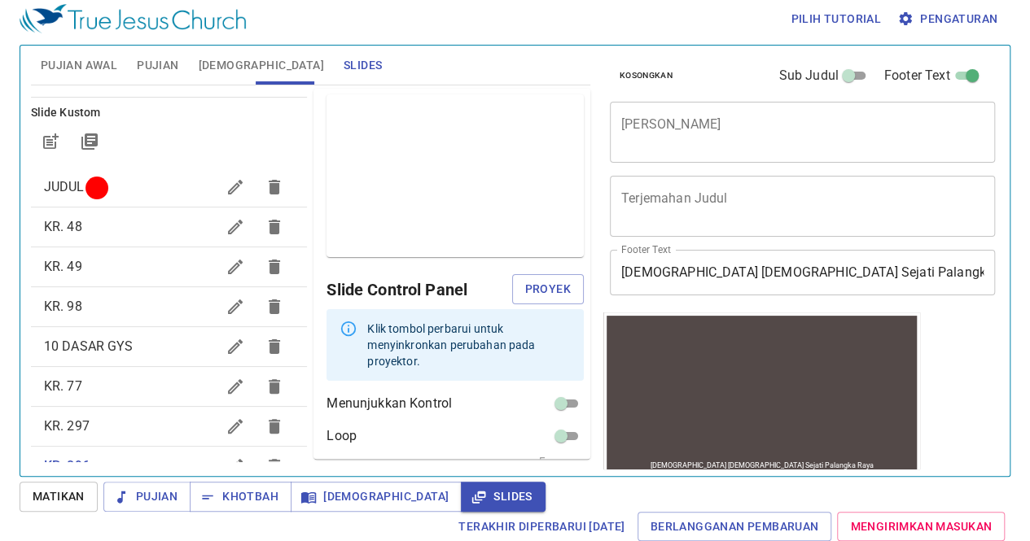
scroll to position [56, 0]
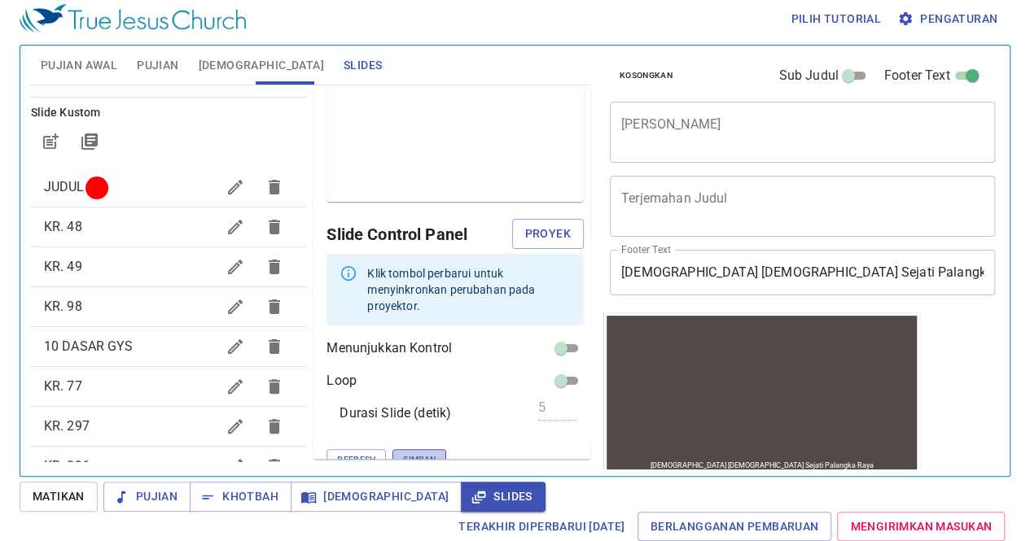
click at [403, 453] on span "Simpan" at bounding box center [419, 460] width 33 height 15
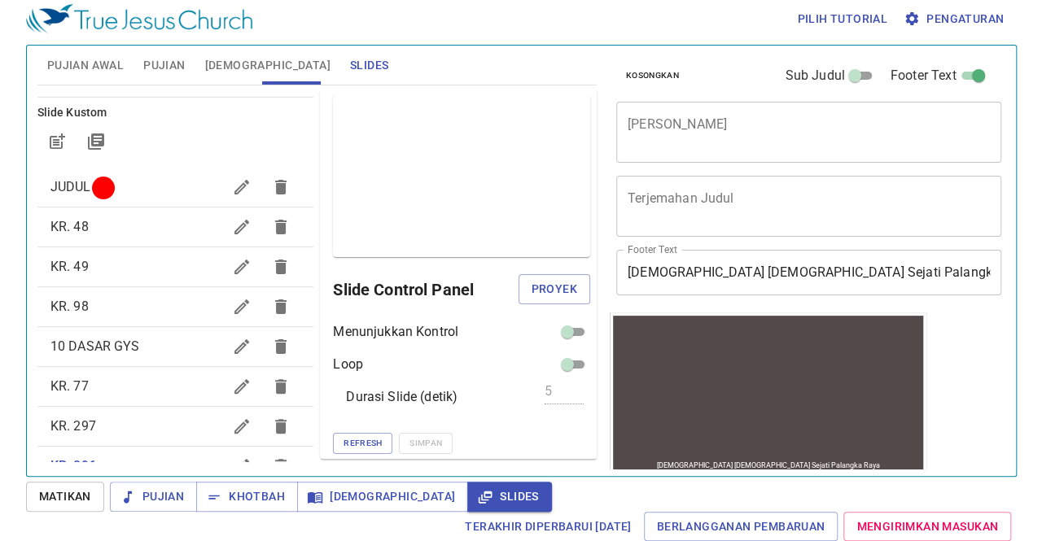
scroll to position [181, 0]
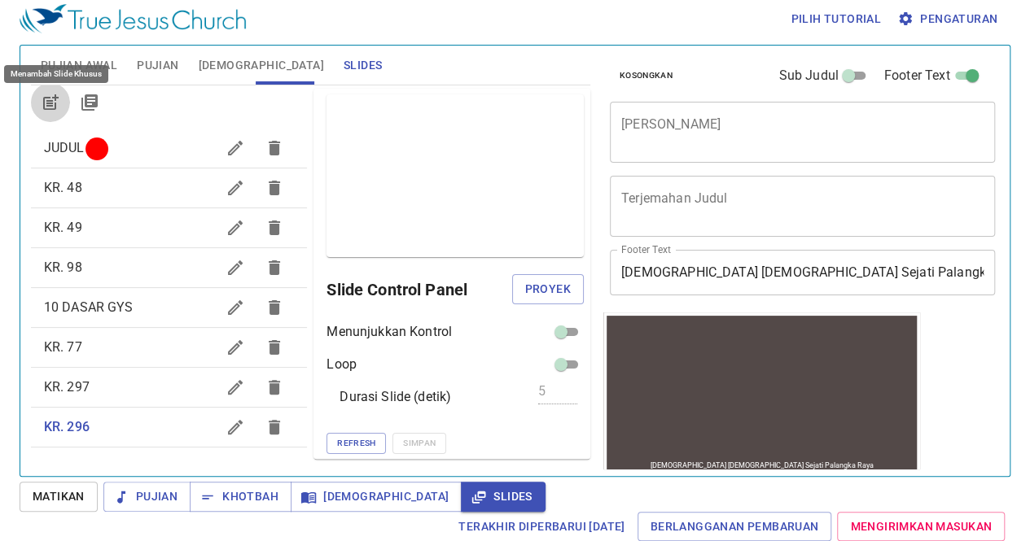
click at [50, 106] on icon "button" at bounding box center [51, 103] width 20 height 20
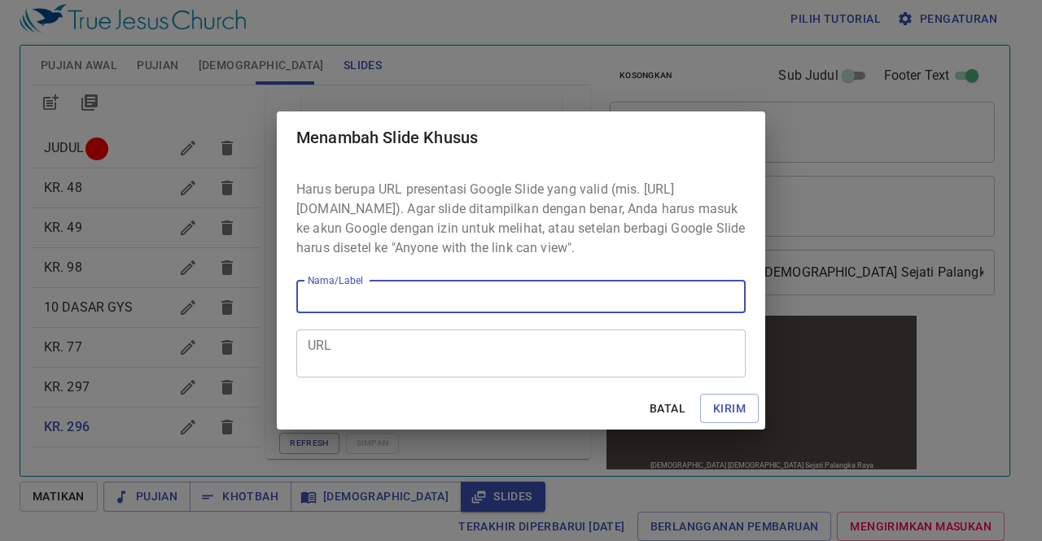
type input "k"
type input "KR. 76"
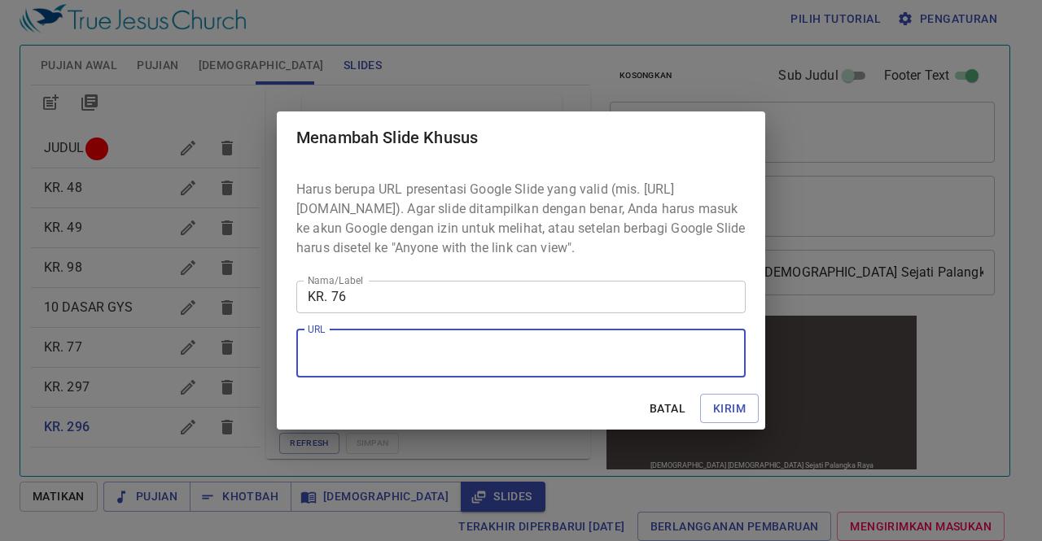
click at [348, 351] on textarea "URL" at bounding box center [521, 353] width 426 height 31
paste textarea "https://docs.google.com/presentation/d/1w0fLMZbA_gpHPmmCV_T0TjdHybXy4xq6/edit?s…"
type textarea "https://docs.google.com/presentation/d/1w0fLMZbA_gpHPmmCV_T0TjdHybXy4xq6/edit?s…"
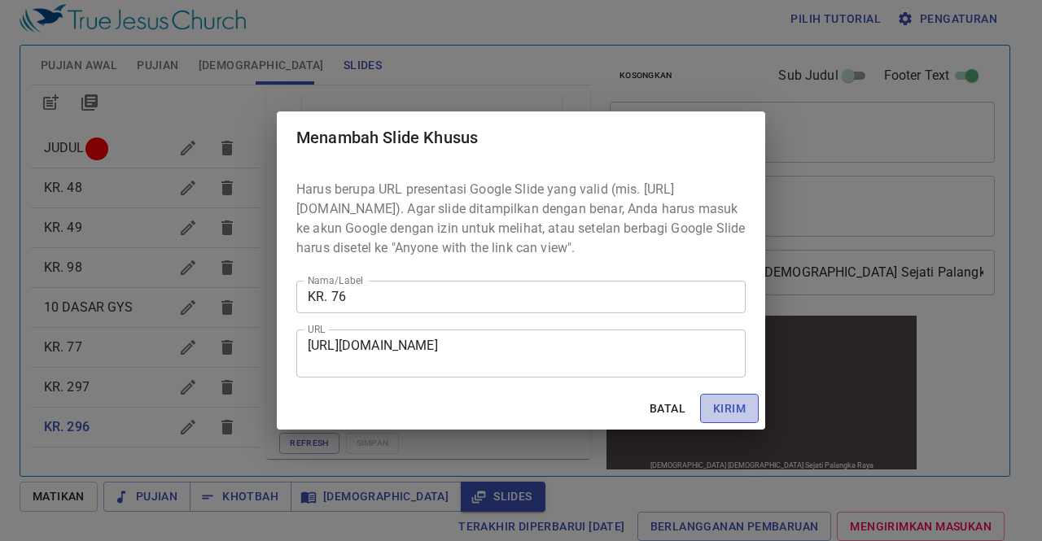
click at [725, 416] on span "Kirim" at bounding box center [729, 409] width 33 height 20
checkbox input "true"
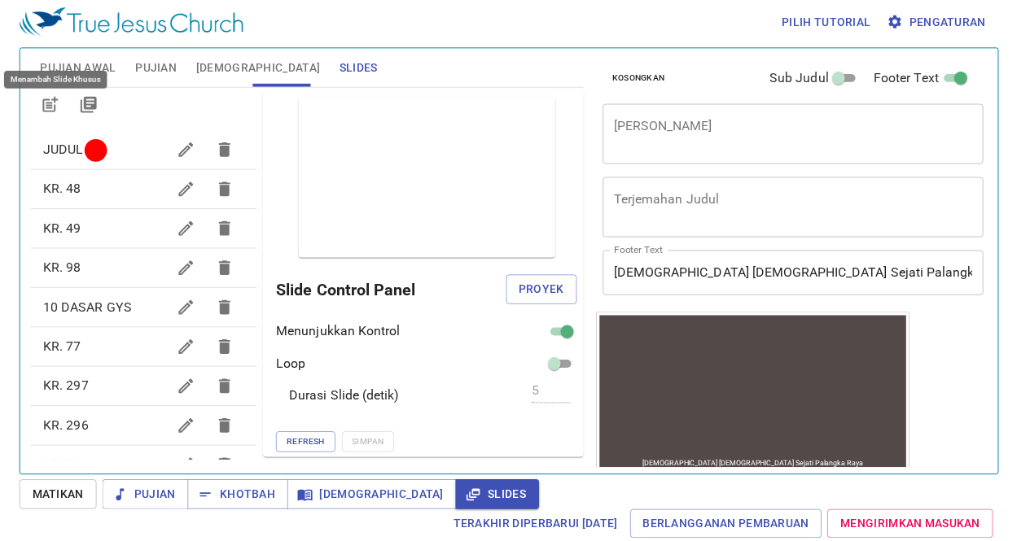
scroll to position [177, 0]
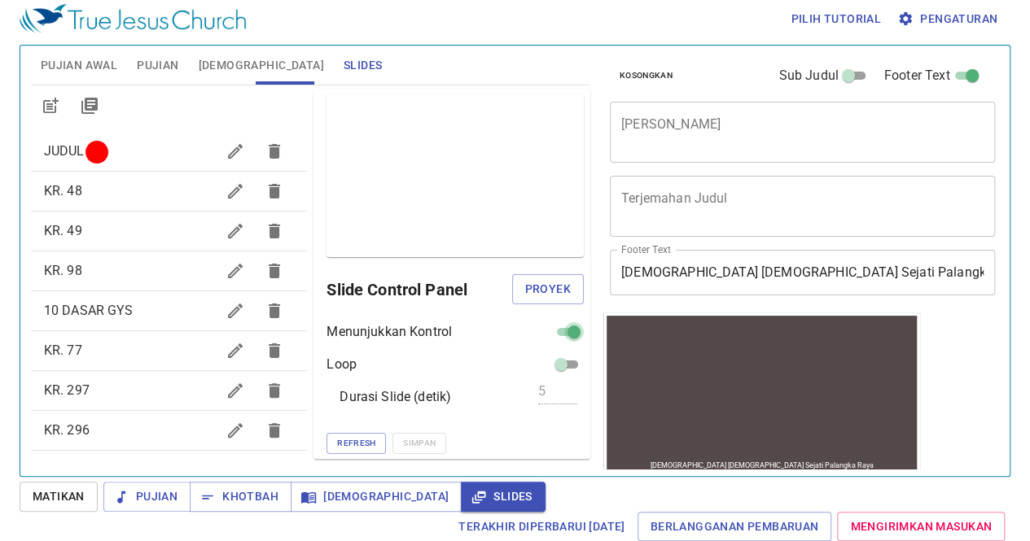
click at [545, 328] on input "checkbox" at bounding box center [574, 336] width 59 height 20
checkbox input "false"
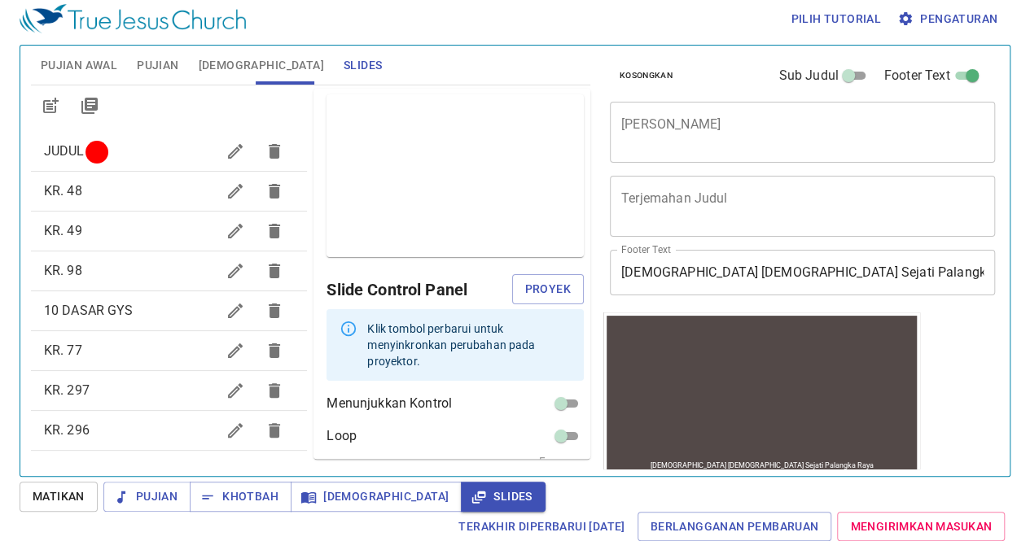
scroll to position [56, 0]
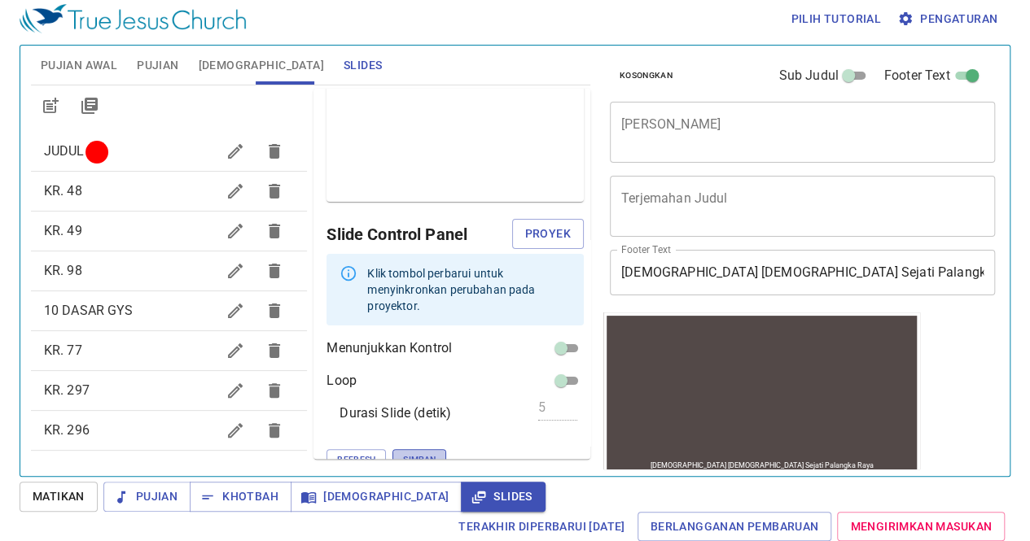
click at [403, 453] on span "Simpan" at bounding box center [419, 460] width 33 height 15
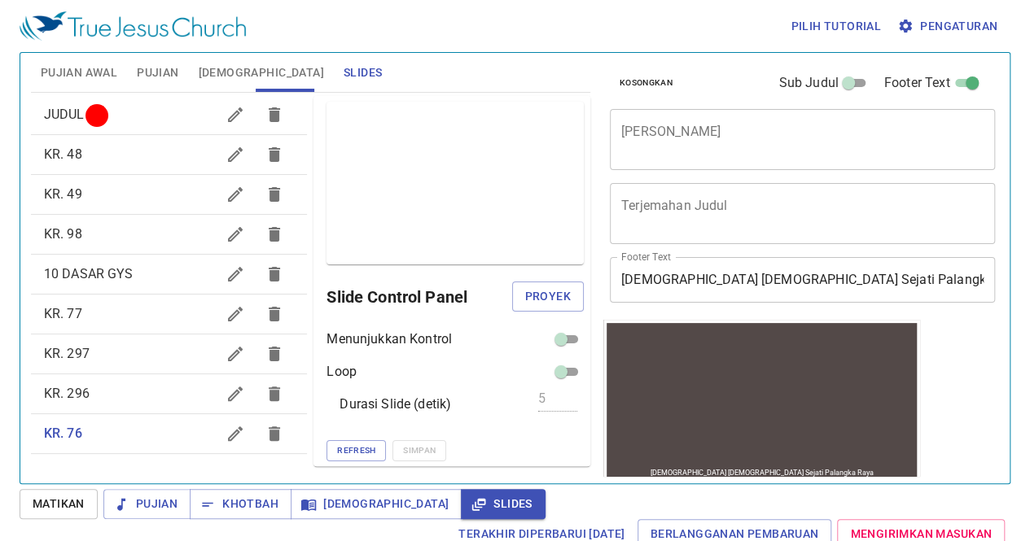
scroll to position [0, 0]
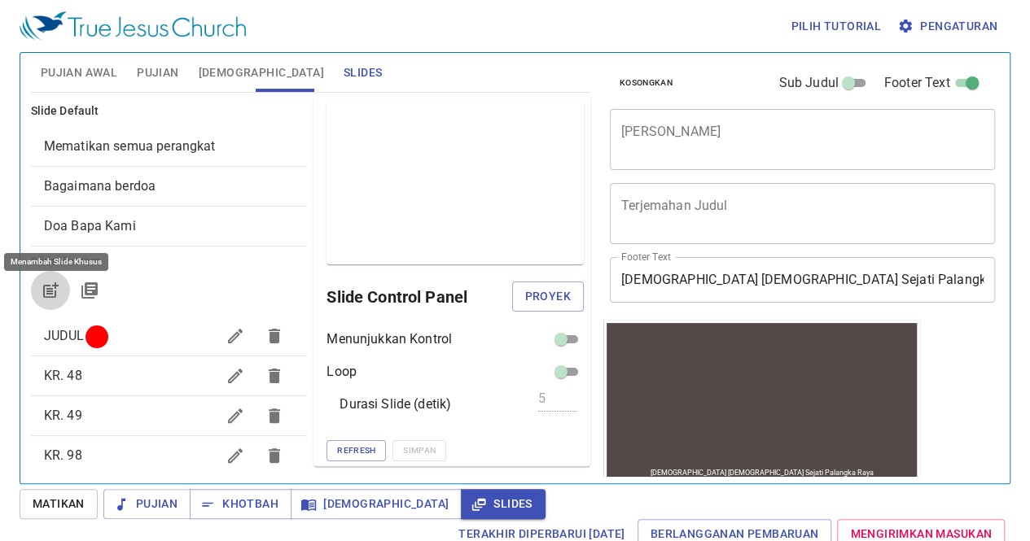
click at [48, 293] on icon "button" at bounding box center [52, 288] width 12 height 12
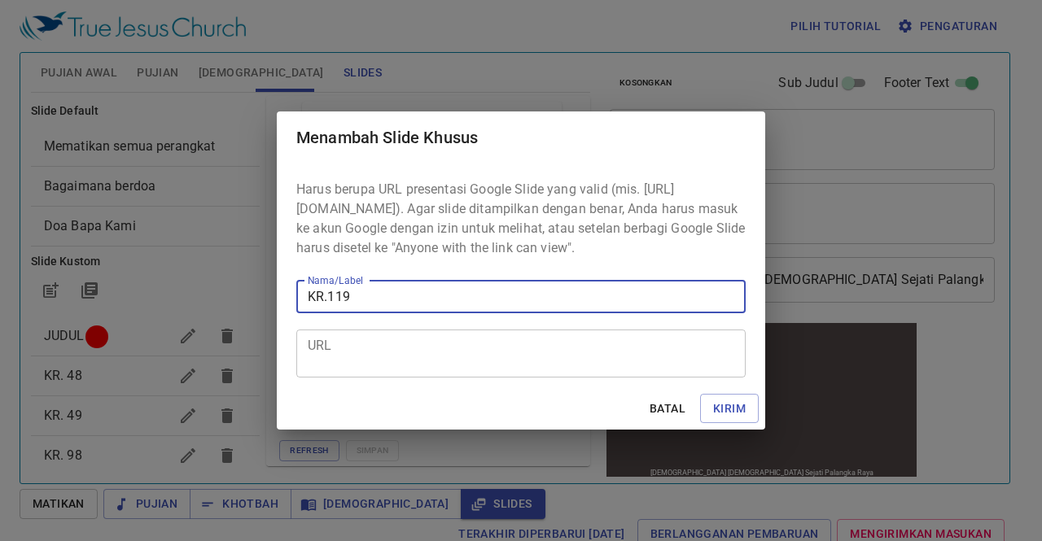
type input "KR.119"
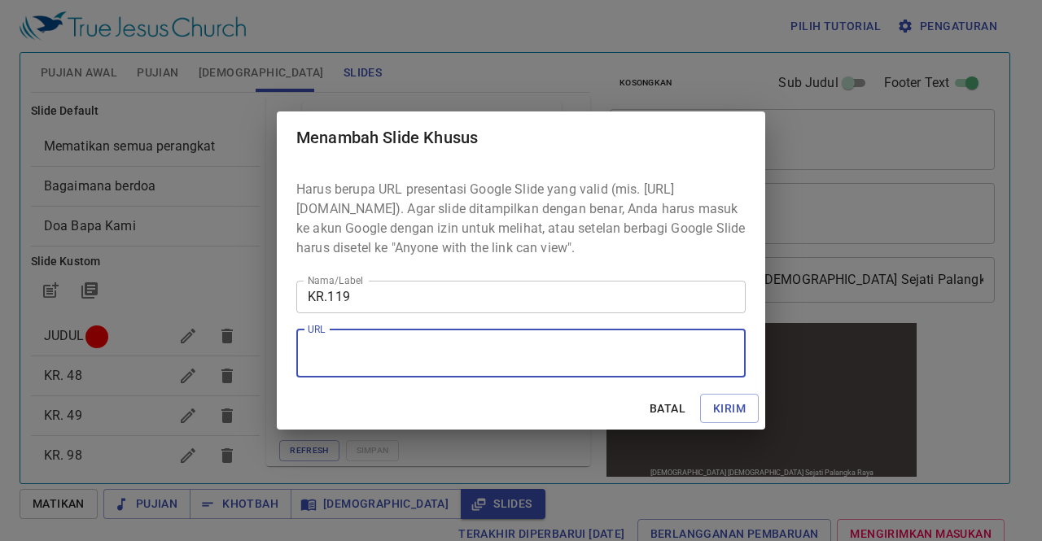
click at [327, 369] on textarea "URL" at bounding box center [521, 353] width 426 height 31
paste textarea "https://docs.google.com/presentation/d/1QOjlQ0Q5GsGKTEbEVR2oZvUXz1XlUMyx/edit?s…"
type textarea "https://docs.google.com/presentation/d/1QOjlQ0Q5GsGKTEbEVR2oZvUXz1XlUMyx/edit?s…"
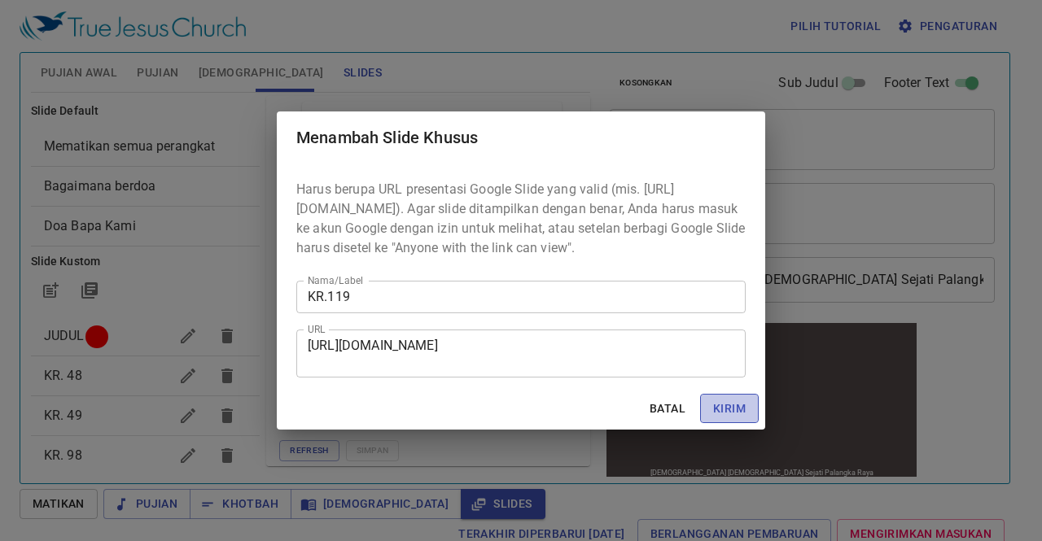
click at [725, 419] on span "Kirim" at bounding box center [729, 409] width 33 height 20
checkbox input "true"
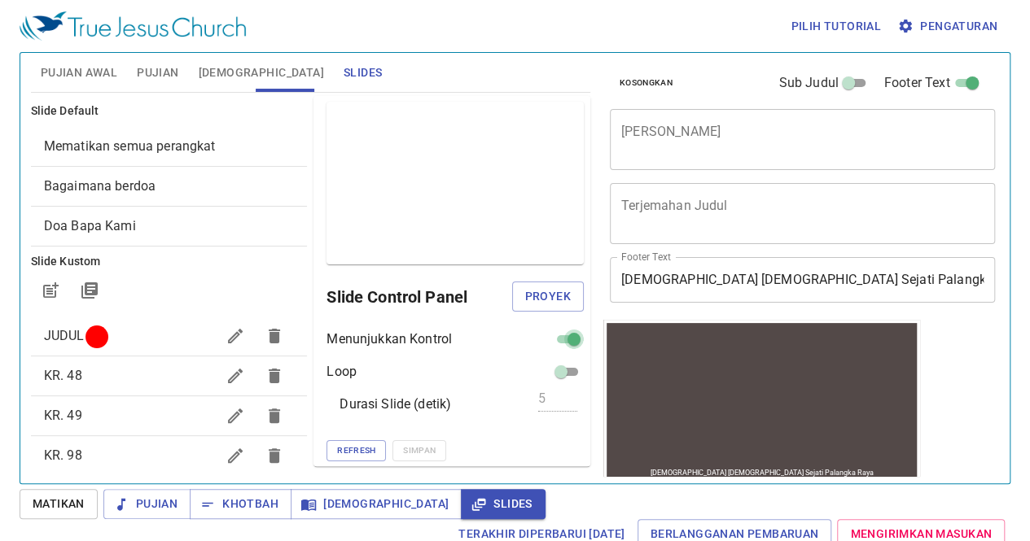
click at [550, 333] on input "checkbox" at bounding box center [574, 343] width 59 height 20
checkbox input "false"
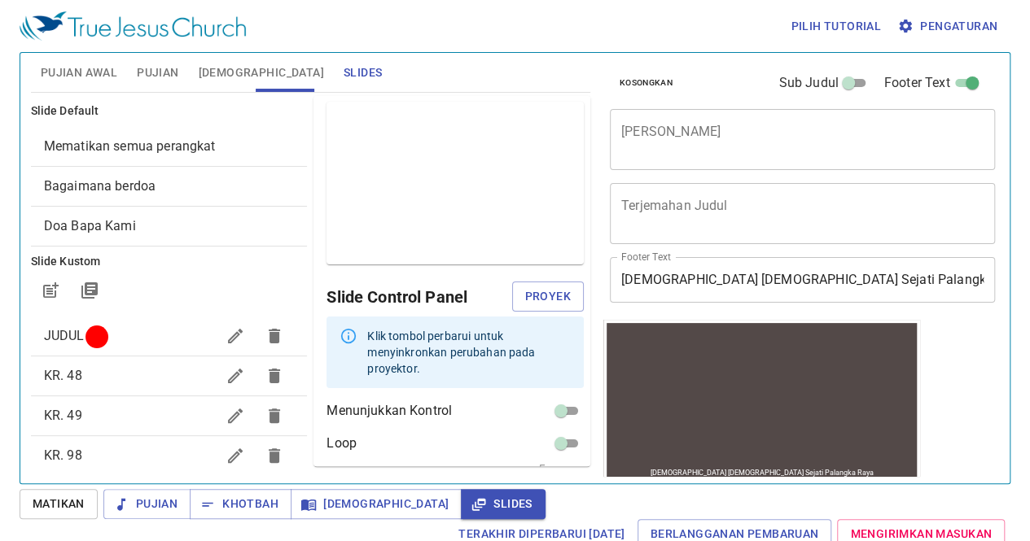
scroll to position [56, 0]
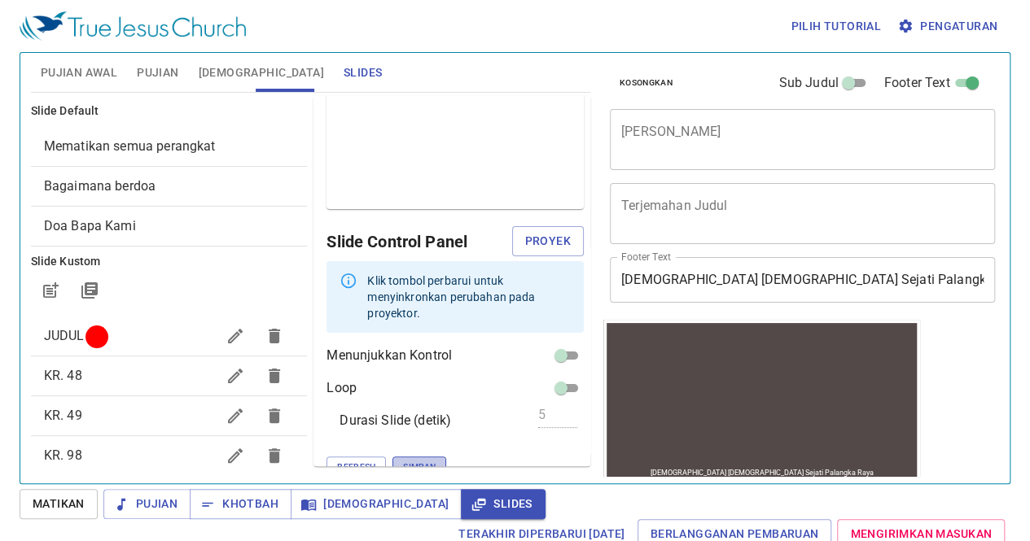
click at [403, 460] on span "Simpan" at bounding box center [419, 467] width 33 height 15
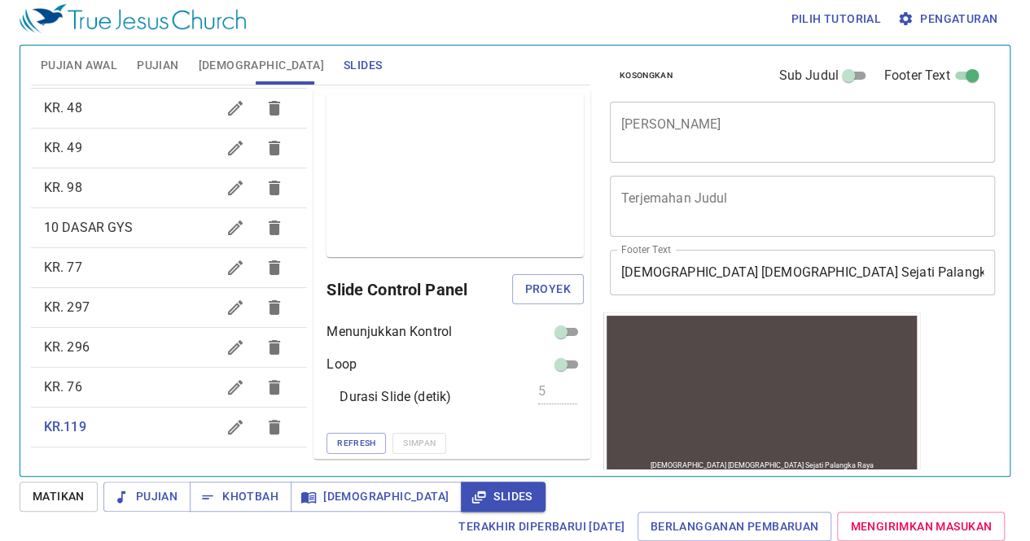
scroll to position [0, 0]
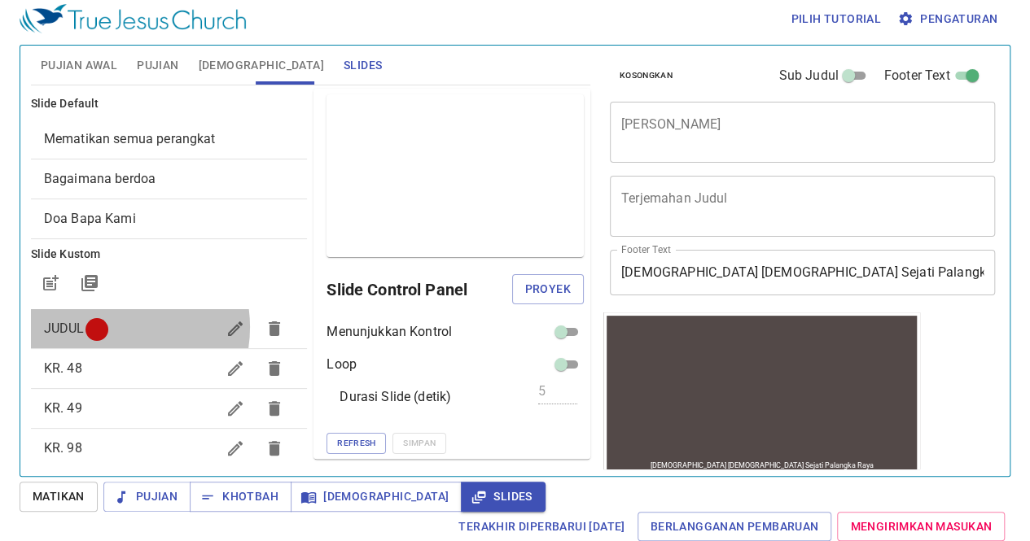
click at [103, 326] on div at bounding box center [96, 329] width 11 height 11
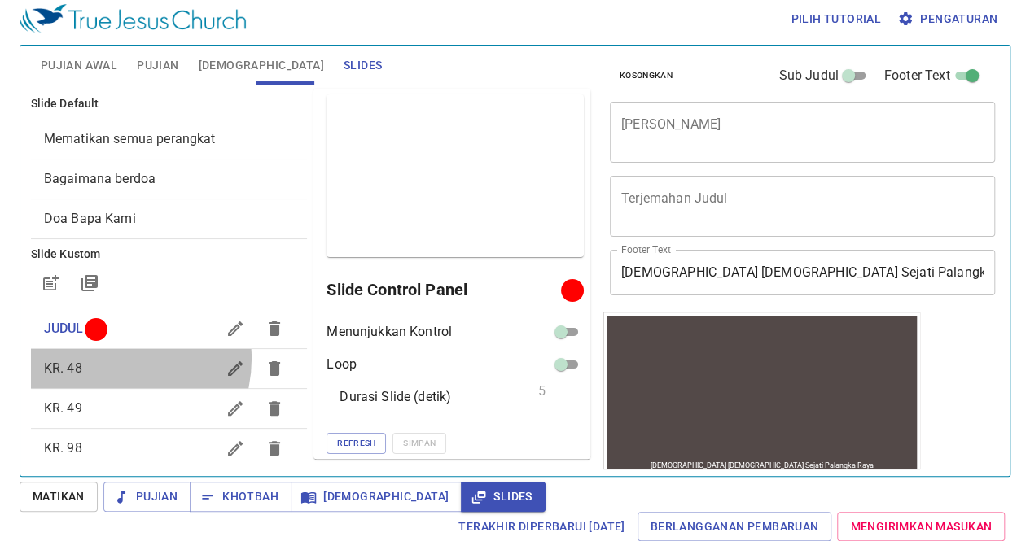
click at [111, 359] on span "KR. 48" at bounding box center [130, 369] width 173 height 20
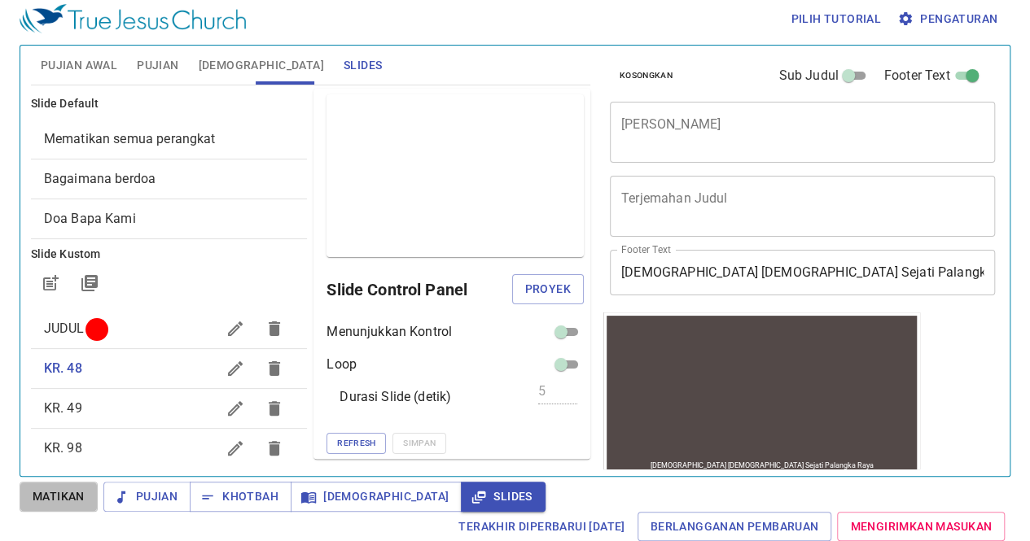
click at [63, 501] on span "Matikan" at bounding box center [59, 497] width 52 height 20
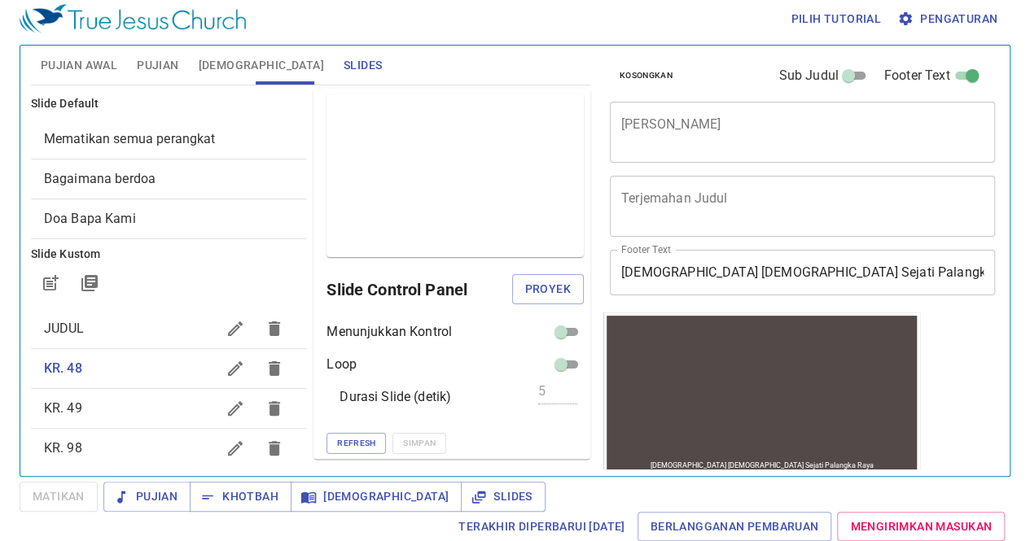
scroll to position [7, 0]
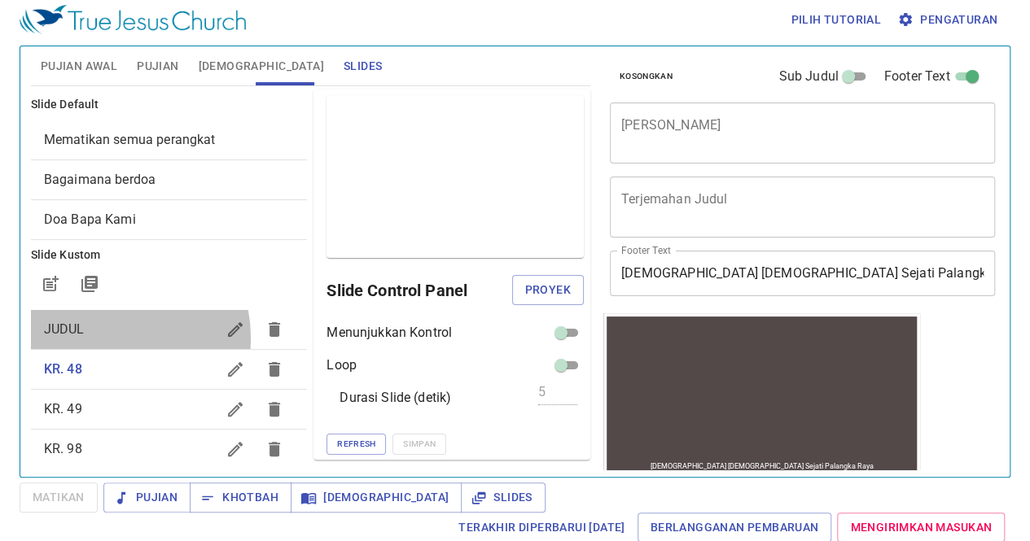
click at [109, 337] on span "JUDUL" at bounding box center [130, 330] width 173 height 20
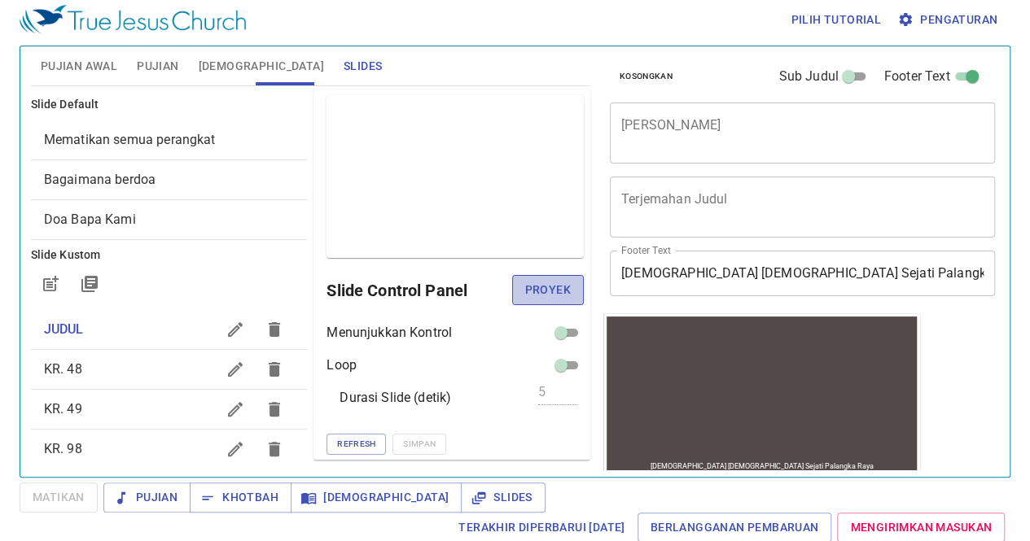
click at [540, 289] on span "Proyek" at bounding box center [548, 290] width 46 height 20
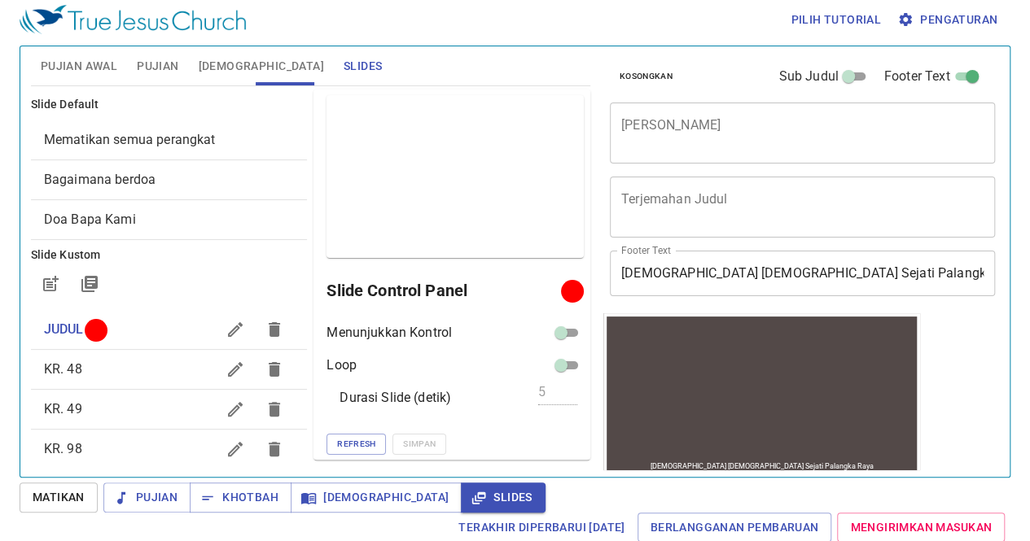
click at [919, 230] on div "x Terjemahan Judul" at bounding box center [802, 207] width 385 height 61
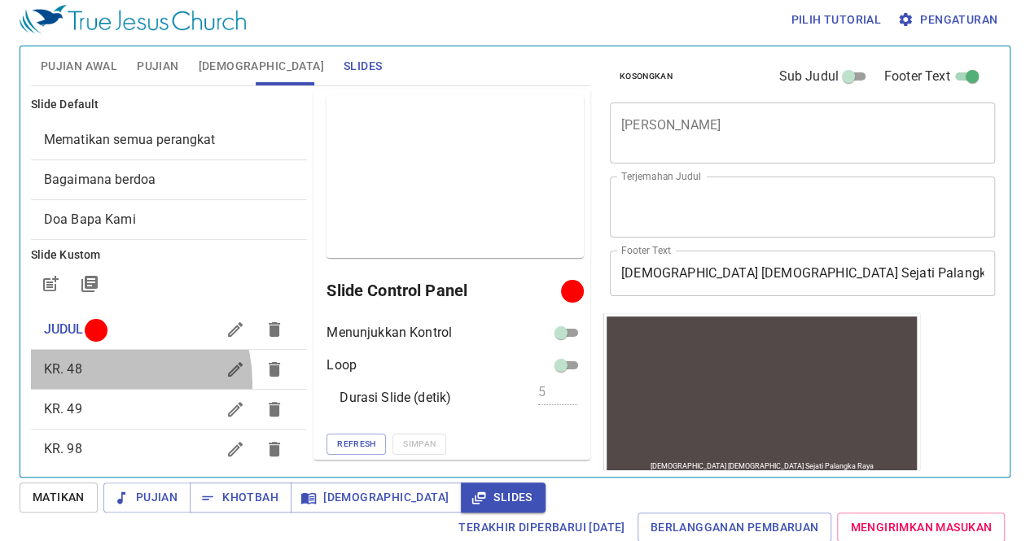
click at [104, 382] on div "KR. 48" at bounding box center [169, 369] width 277 height 39
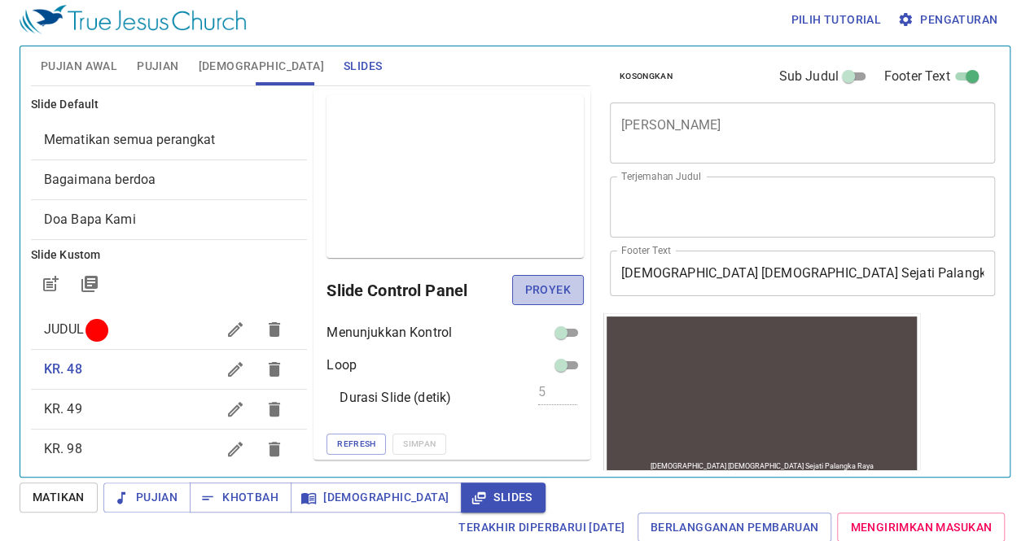
click at [533, 288] on span "Proyek" at bounding box center [548, 290] width 46 height 20
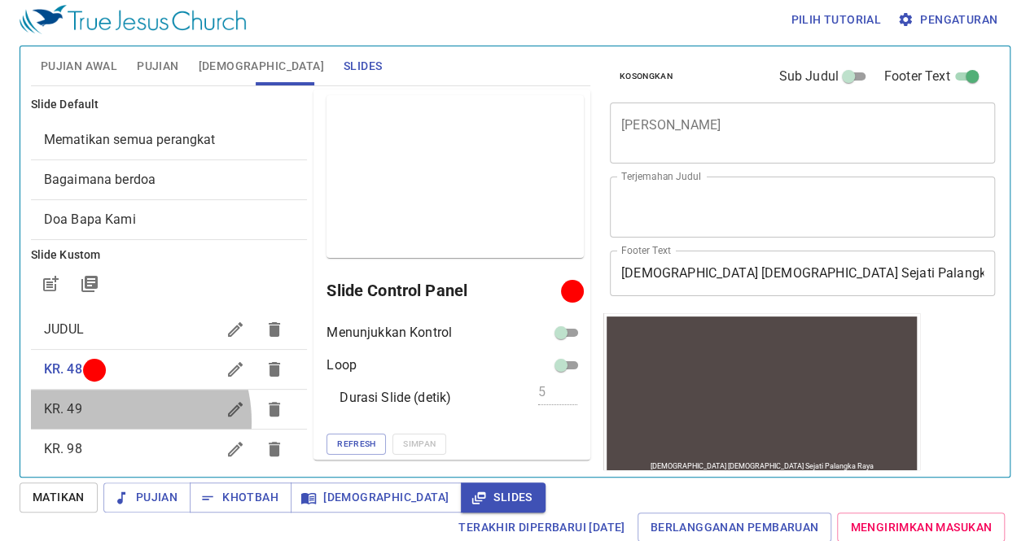
click at [102, 421] on div "KR. 49" at bounding box center [169, 409] width 277 height 39
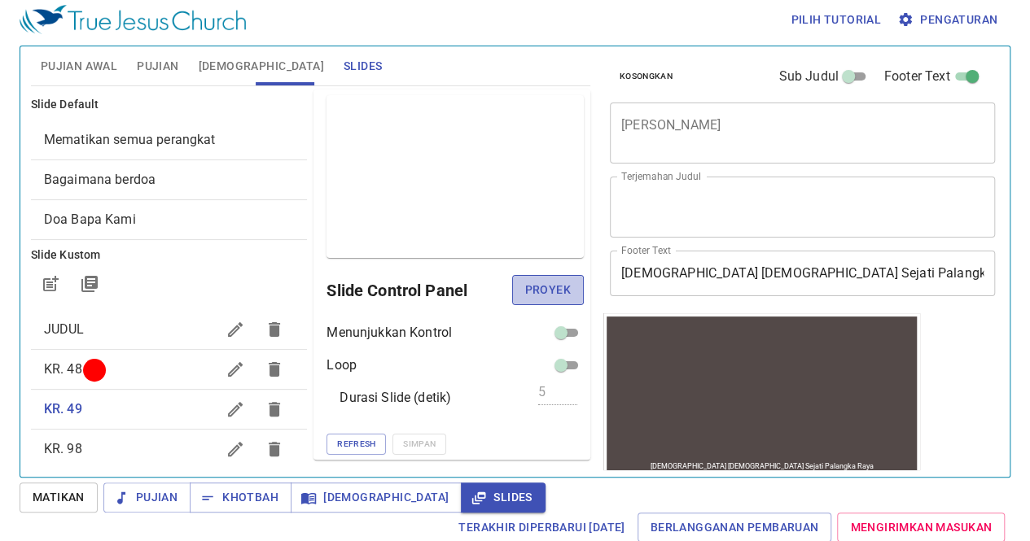
click at [539, 283] on span "Proyek" at bounding box center [548, 290] width 46 height 20
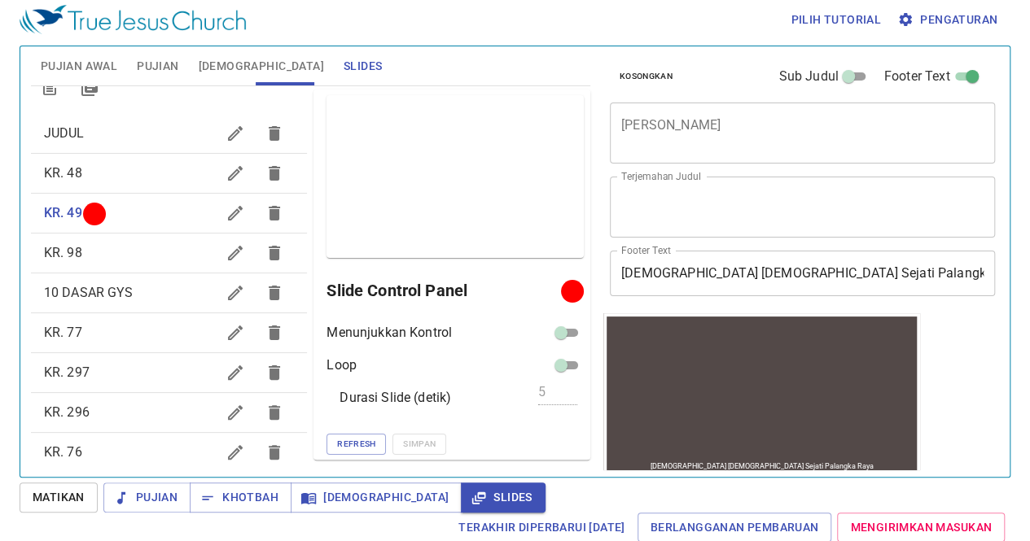
scroll to position [197, 0]
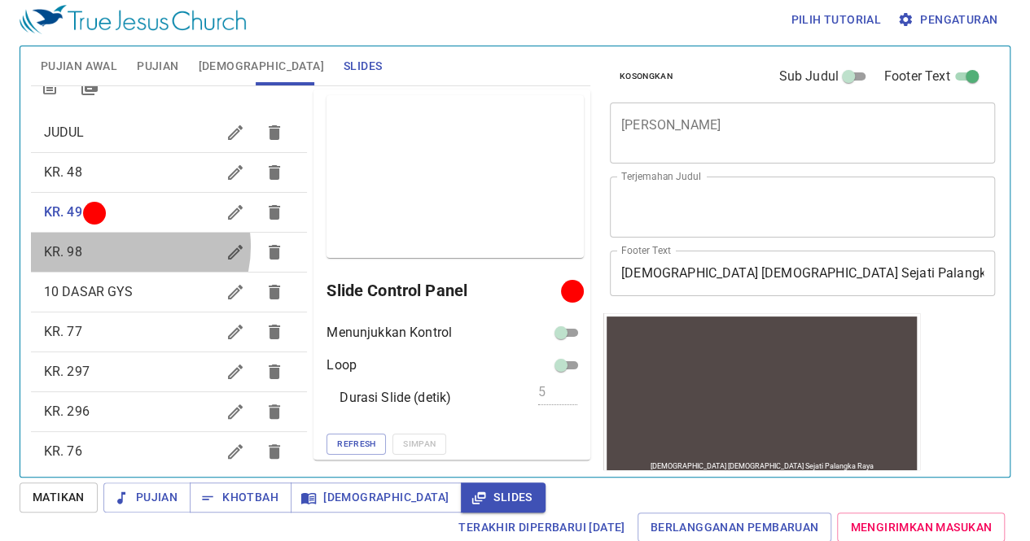
click at [127, 246] on span "KR. 98" at bounding box center [130, 253] width 173 height 20
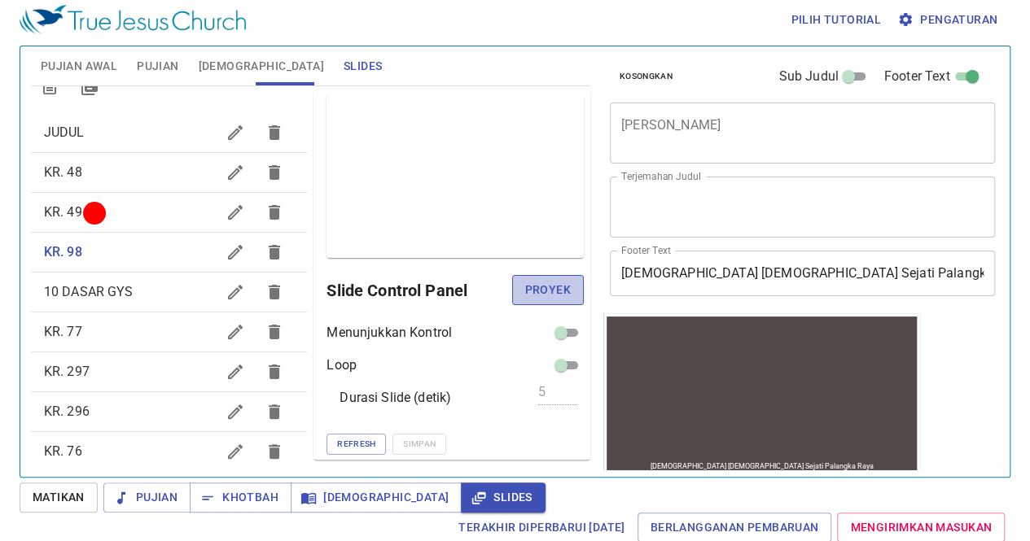
click at [553, 292] on span "Proyek" at bounding box center [548, 290] width 46 height 20
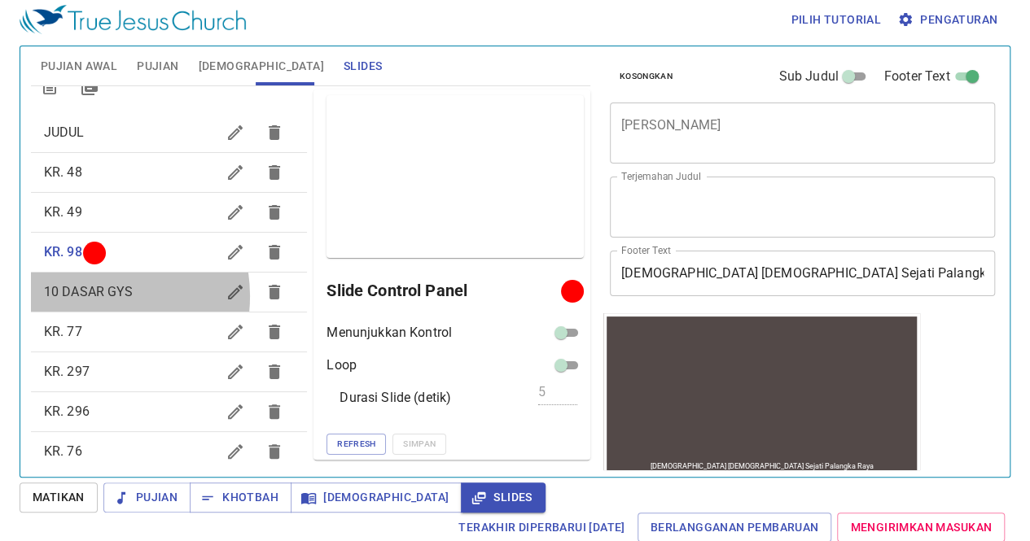
click at [85, 295] on span "10 DASAR GYS" at bounding box center [89, 291] width 90 height 15
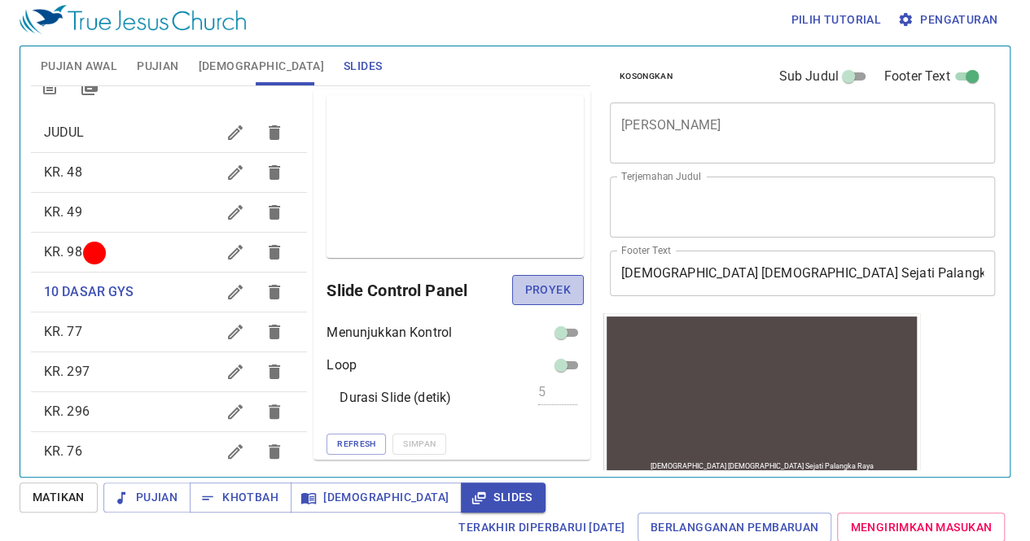
click at [529, 290] on span "Proyek" at bounding box center [548, 290] width 46 height 20
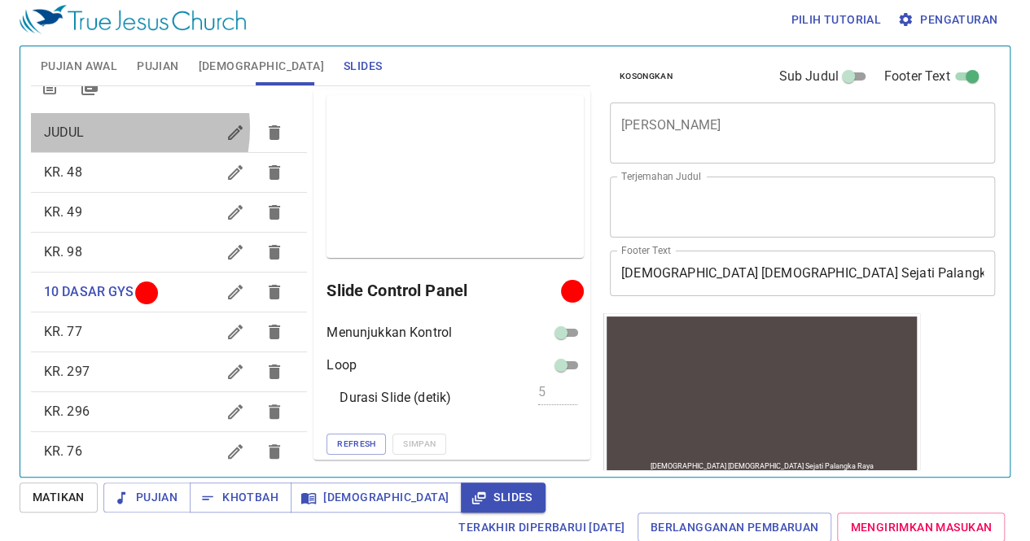
click at [100, 128] on span "JUDUL" at bounding box center [130, 133] width 173 height 20
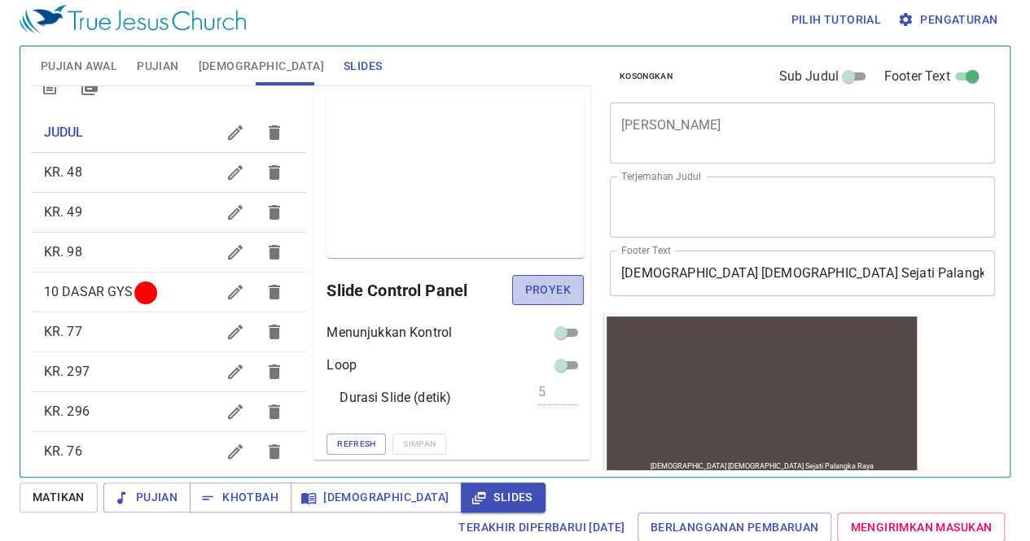
click at [537, 282] on span "Proyek" at bounding box center [548, 290] width 46 height 20
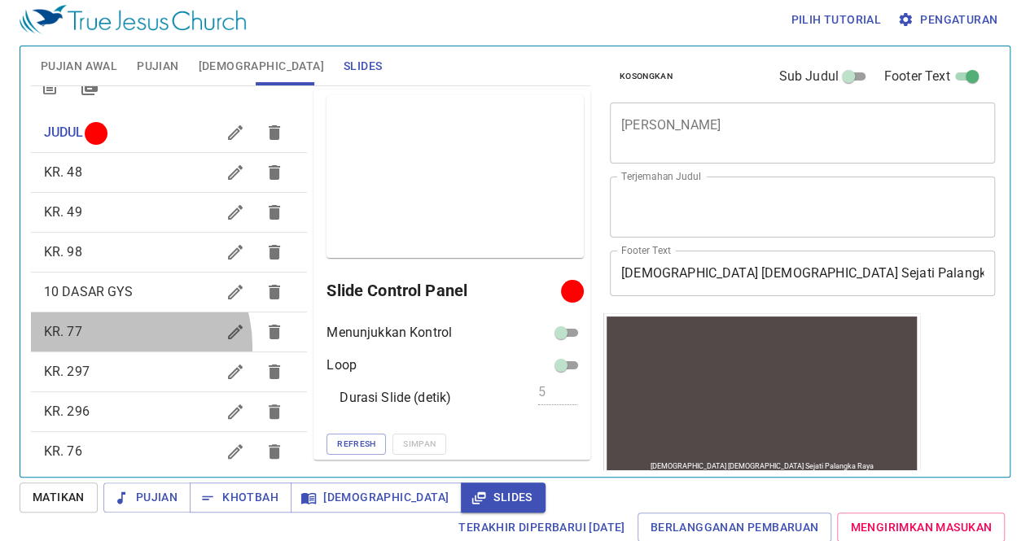
click at [112, 346] on div "KR. 77" at bounding box center [169, 332] width 277 height 39
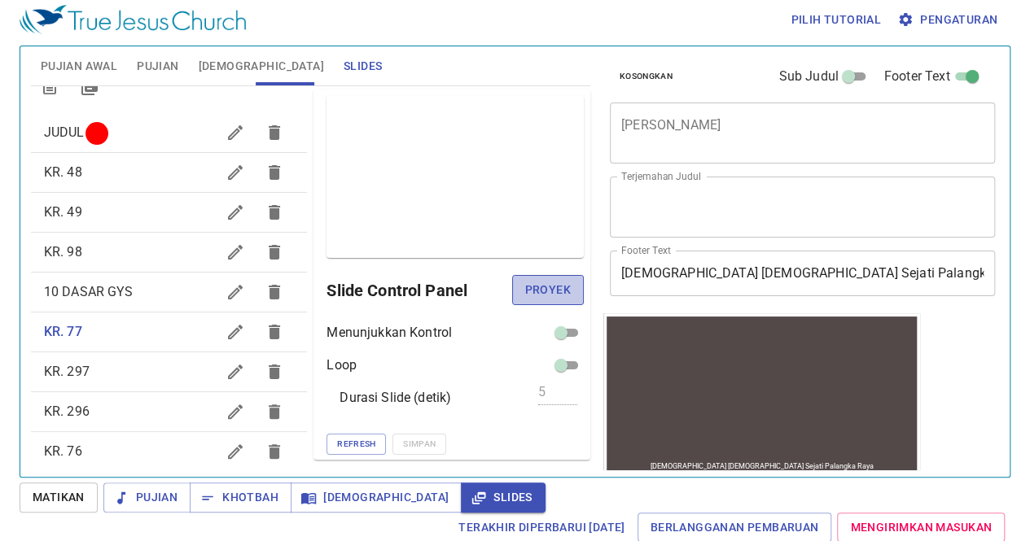
click at [549, 294] on span "Proyek" at bounding box center [548, 290] width 46 height 20
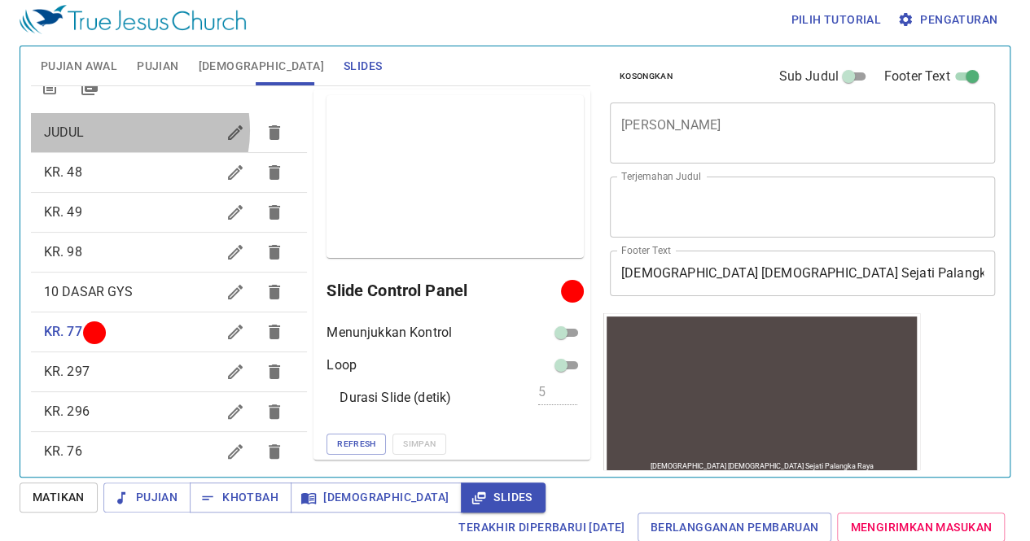
click at [116, 129] on span "JUDUL" at bounding box center [130, 133] width 173 height 20
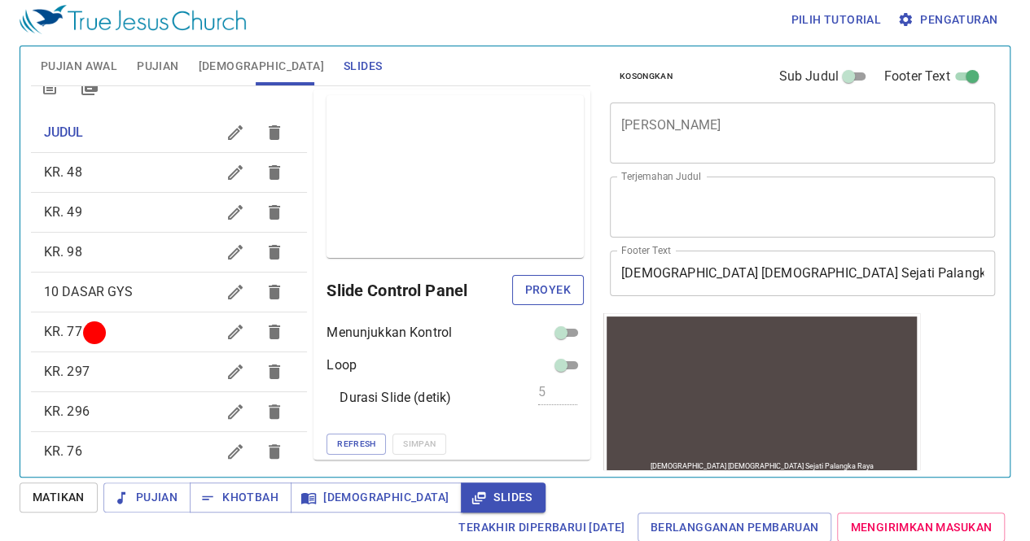
click at [551, 296] on span "Proyek" at bounding box center [548, 290] width 46 height 20
drag, startPoint x: 551, startPoint y: 296, endPoint x: 295, endPoint y: 276, distance: 257.2
click at [326, 278] on h6 "Slide Control Panel" at bounding box center [446, 291] width 240 height 26
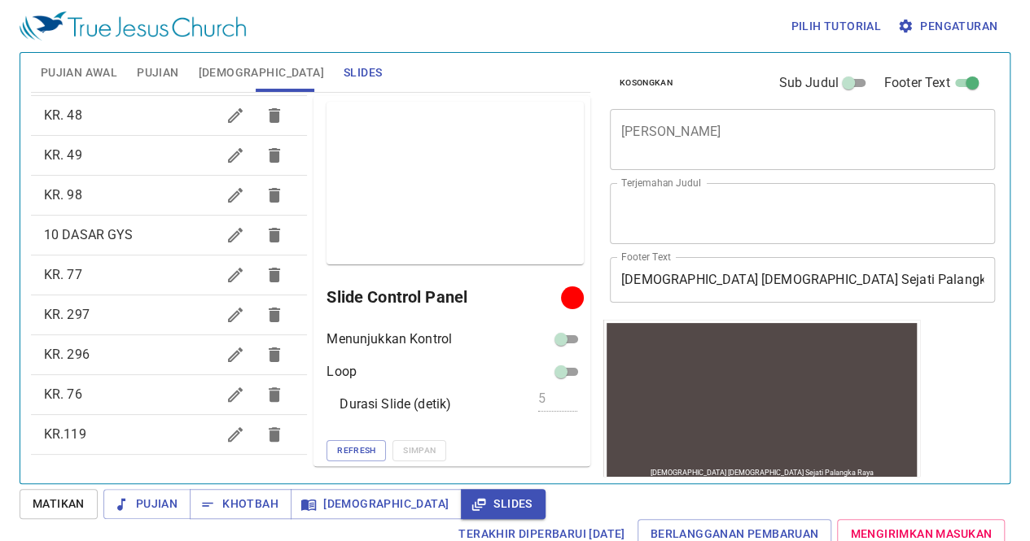
scroll to position [0, 0]
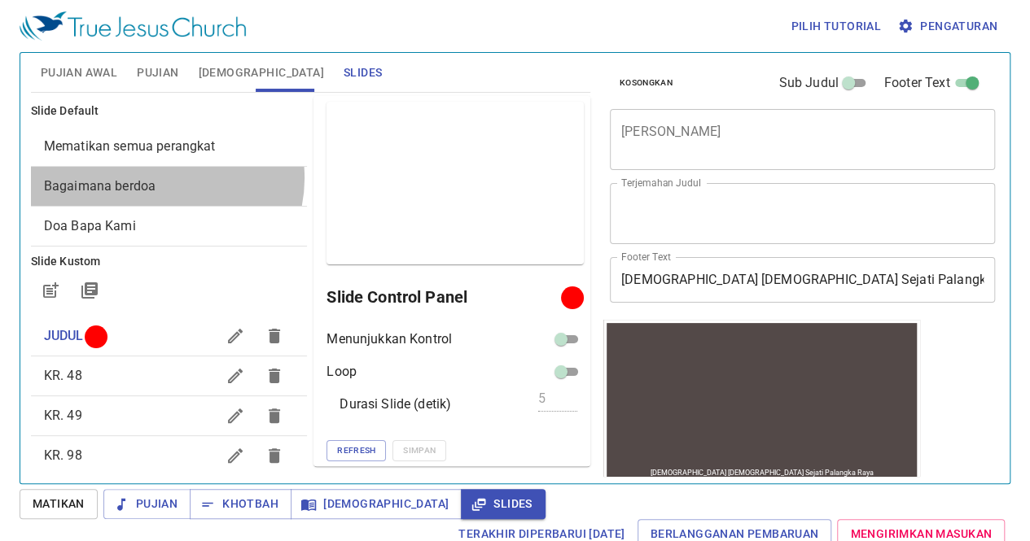
click at [165, 177] on span "Bagaimana berdoa" at bounding box center [169, 187] width 251 height 20
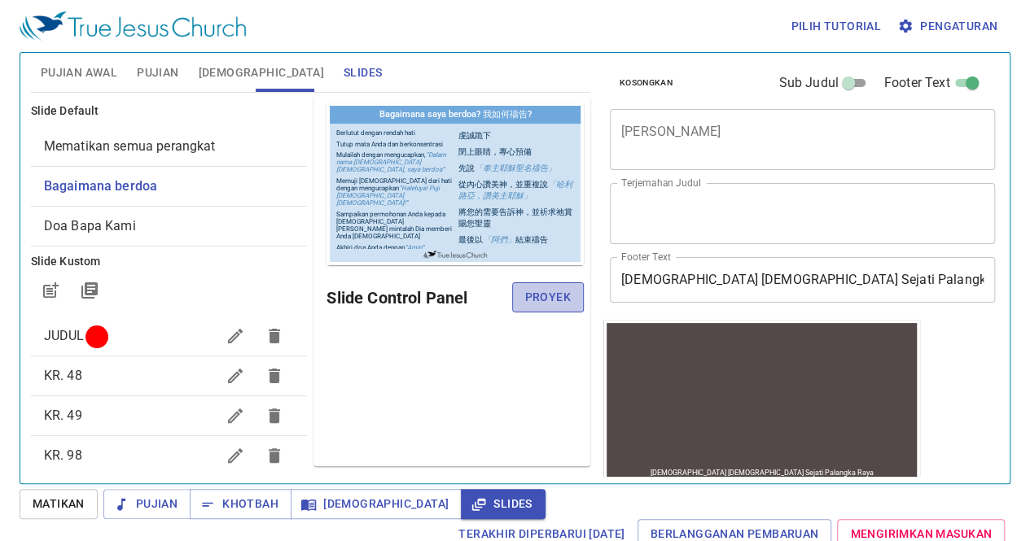
click at [557, 294] on span "Proyek" at bounding box center [548, 297] width 46 height 20
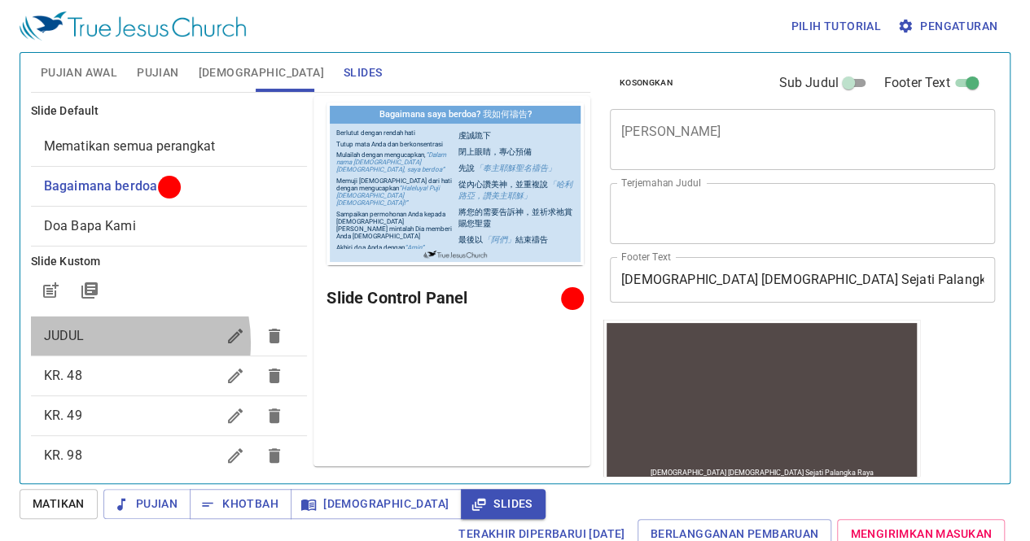
click at [91, 342] on span "JUDUL" at bounding box center [130, 336] width 173 height 20
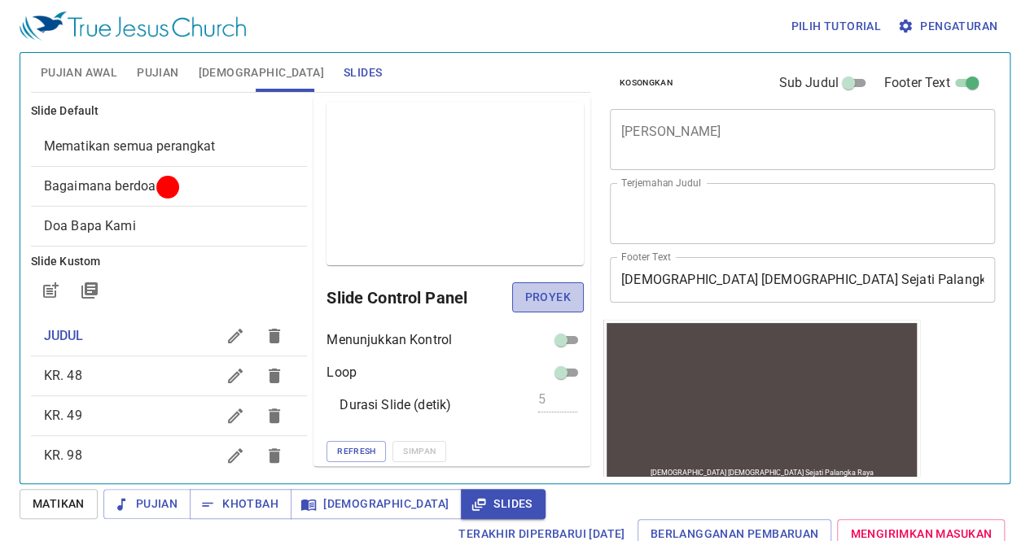
click at [534, 300] on span "Proyek" at bounding box center [548, 297] width 46 height 20
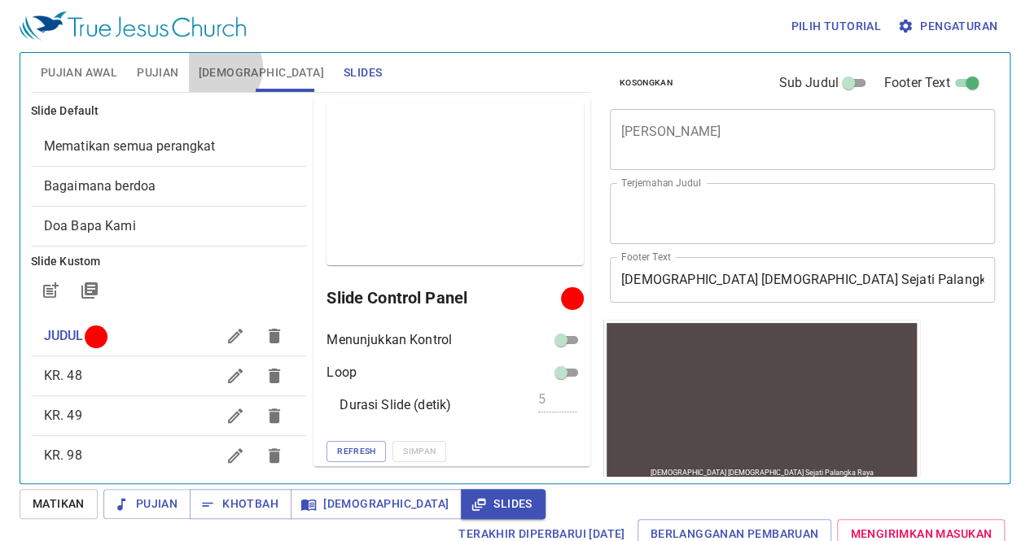
click at [213, 68] on span "[DEMOGRAPHIC_DATA]" at bounding box center [261, 73] width 125 height 20
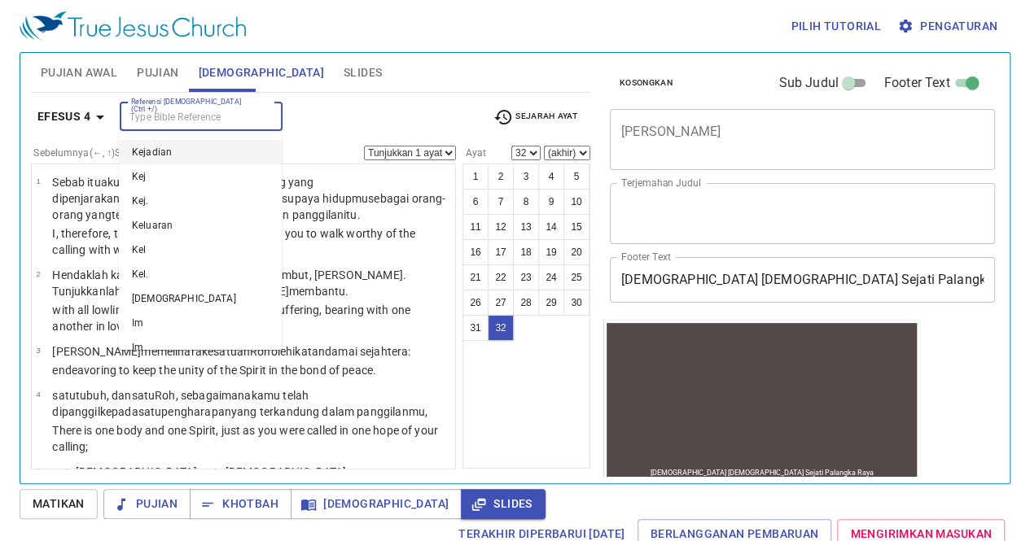
click at [201, 112] on input "Referensi [DEMOGRAPHIC_DATA] (Ctrl +/)" at bounding box center [188, 116] width 126 height 19
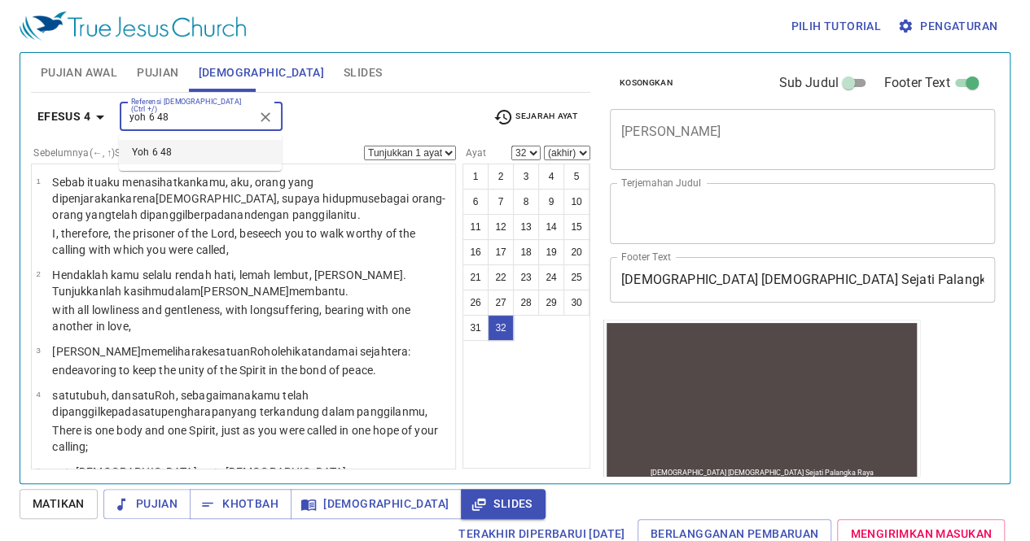
type input "yoh 6 48"
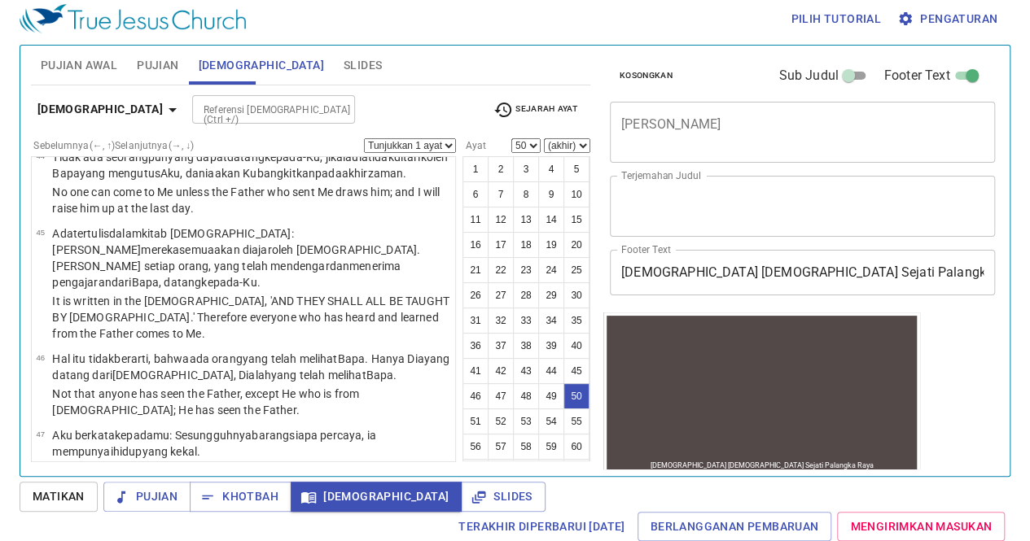
scroll to position [3918, 0]
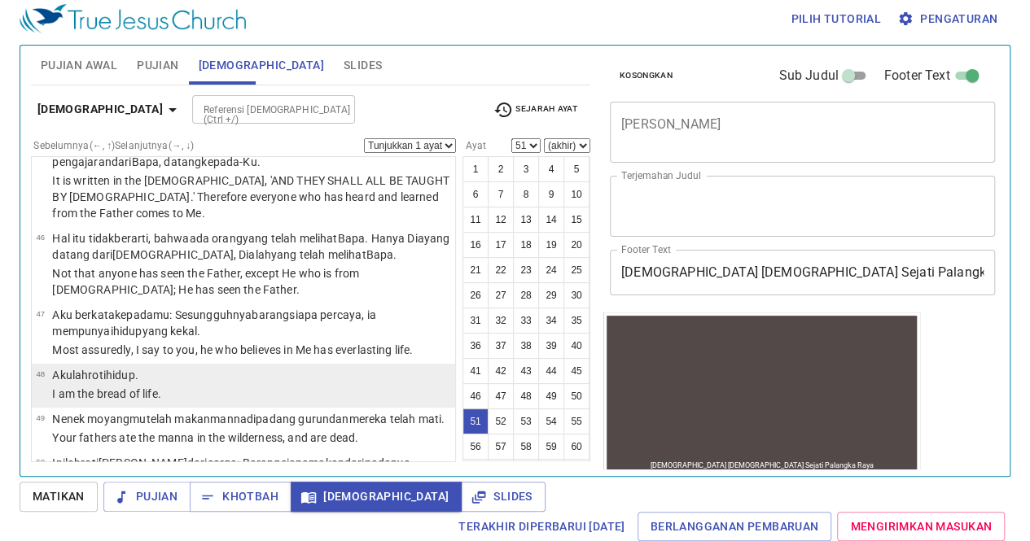
select select "52"
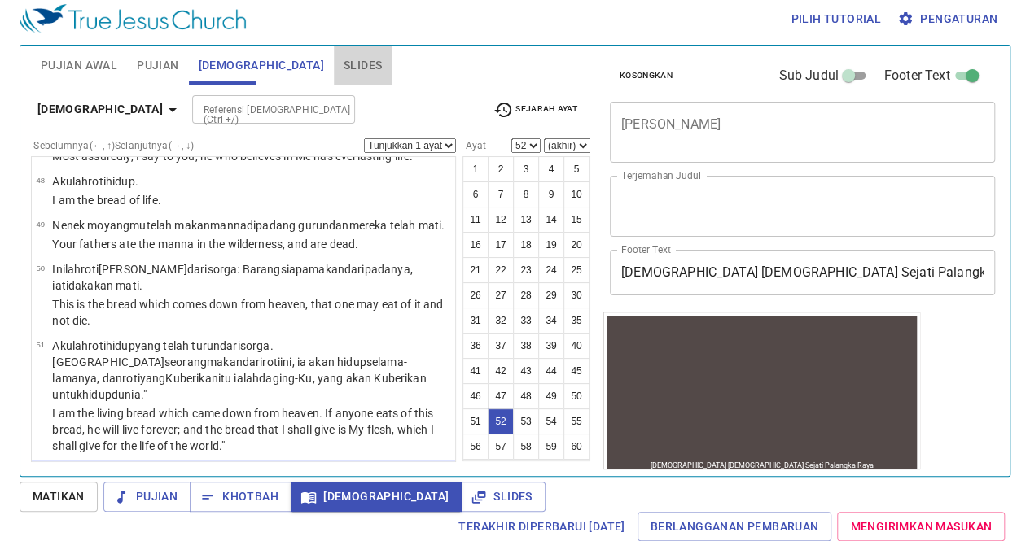
click at [343, 67] on span "Slides" at bounding box center [362, 65] width 38 height 20
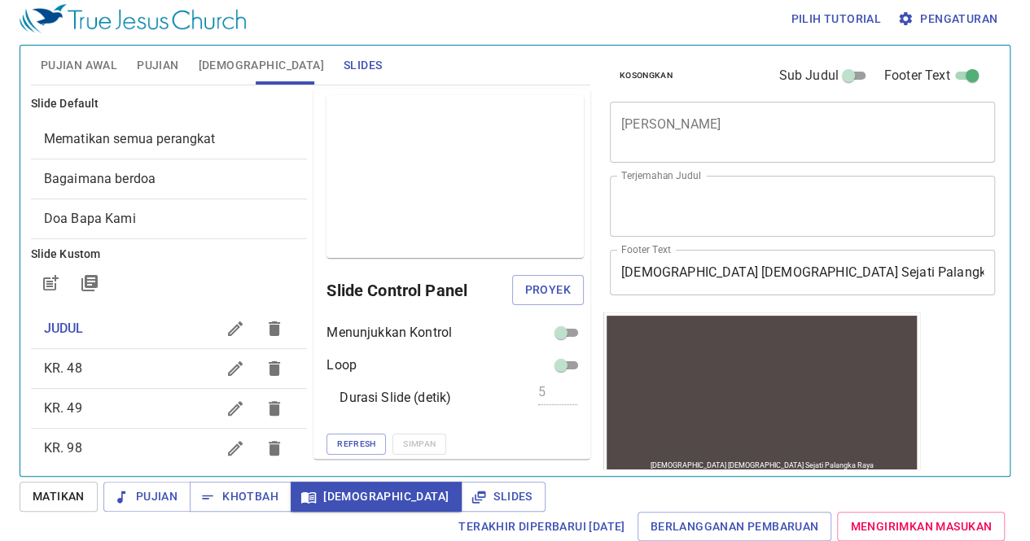
scroll to position [260, 0]
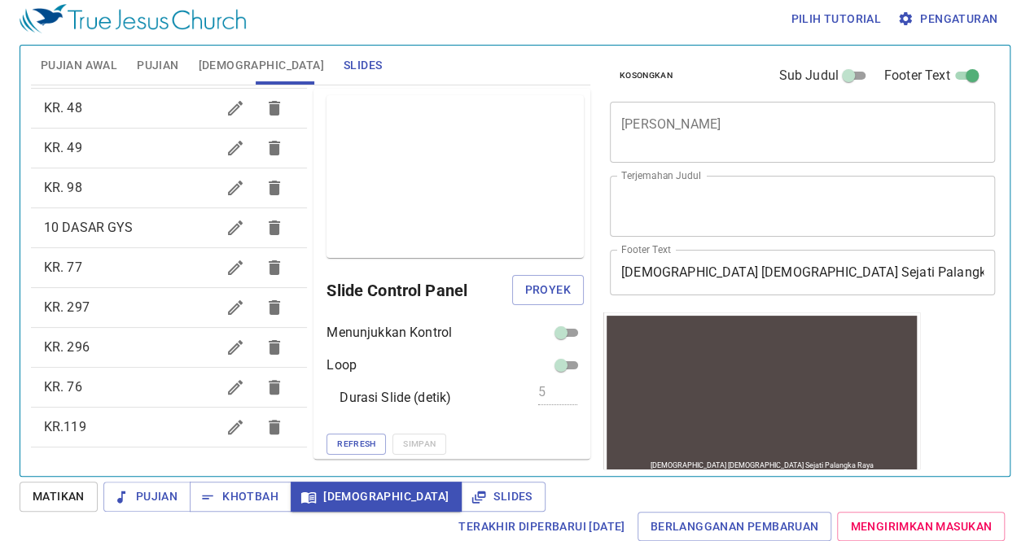
click at [217, 68] on span "[DEMOGRAPHIC_DATA]" at bounding box center [261, 65] width 125 height 20
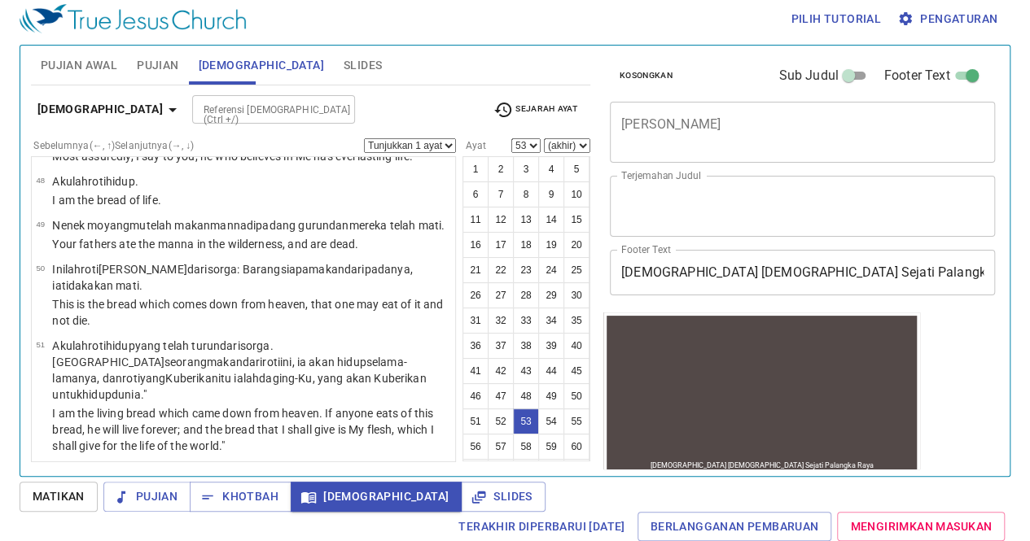
scroll to position [4234, 0]
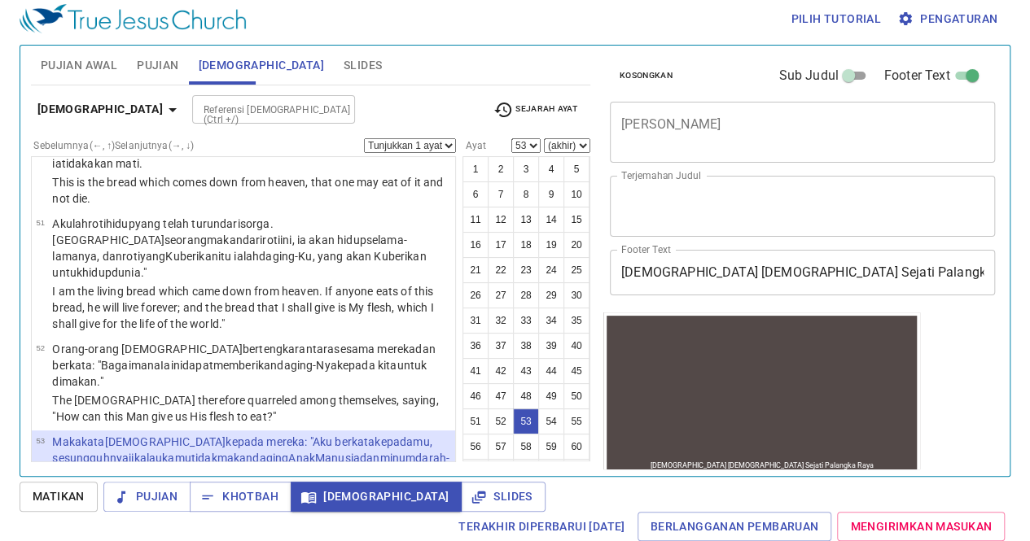
select select "54"
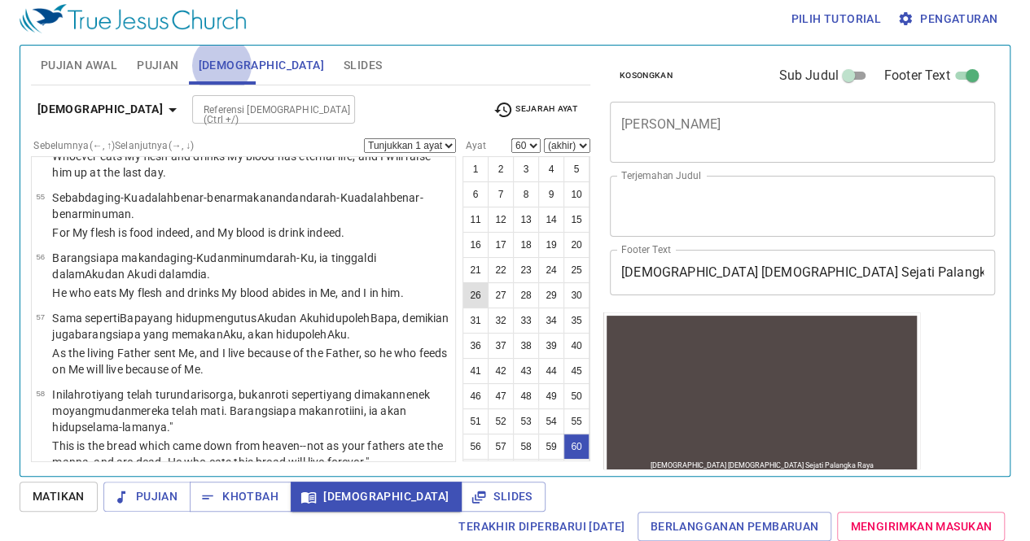
scroll to position [149, 0]
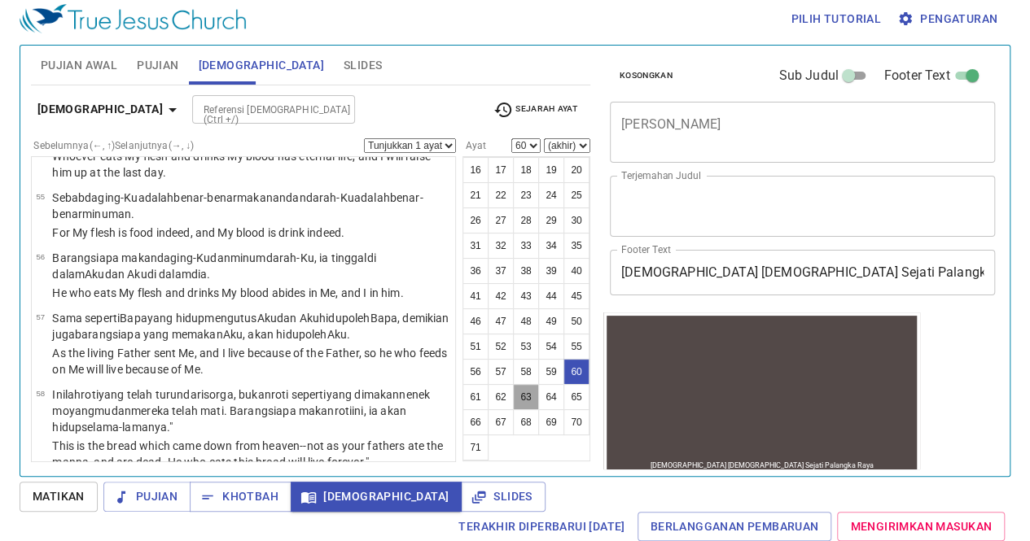
click at [518, 398] on button "63" at bounding box center [526, 397] width 26 height 26
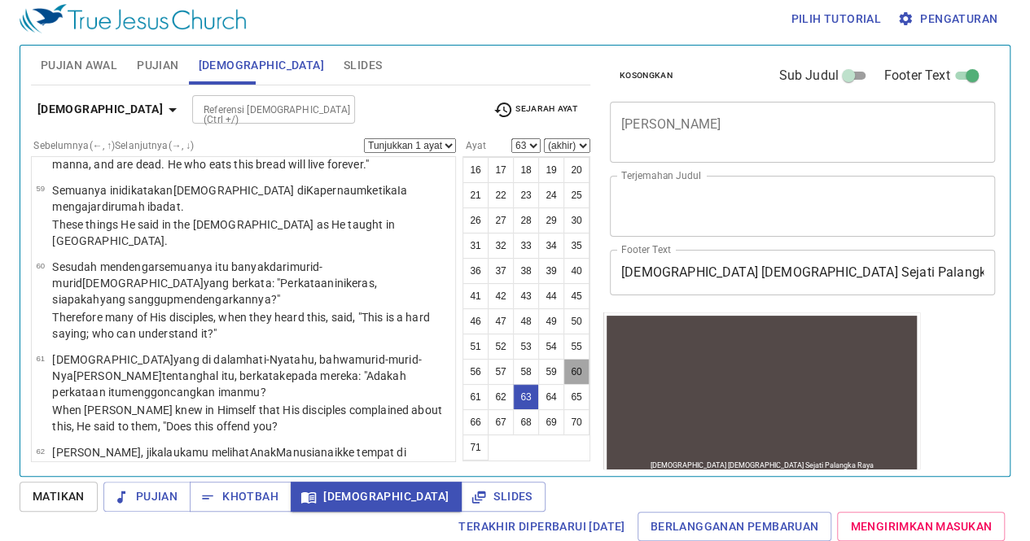
click at [563, 374] on button "60" at bounding box center [576, 372] width 26 height 26
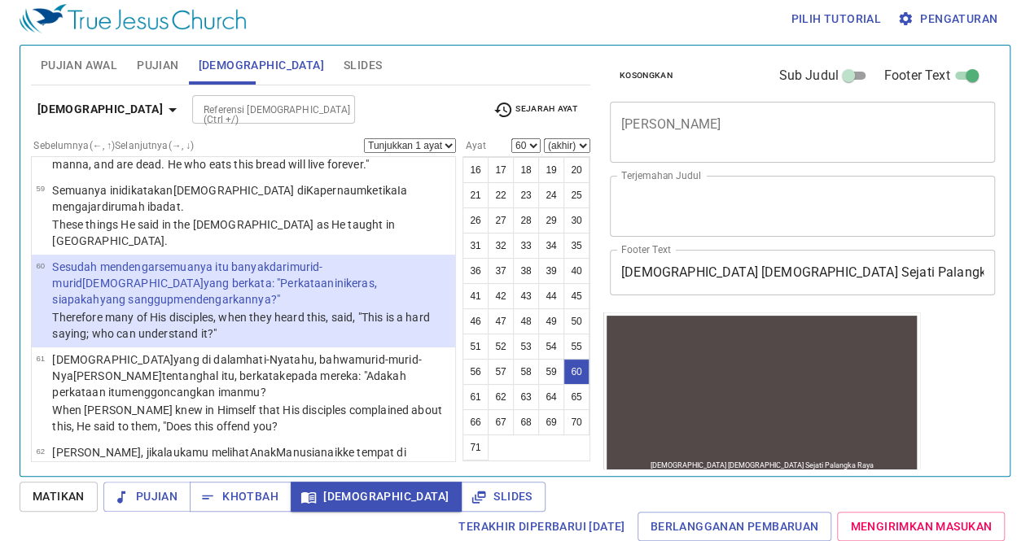
scroll to position [4716, 0]
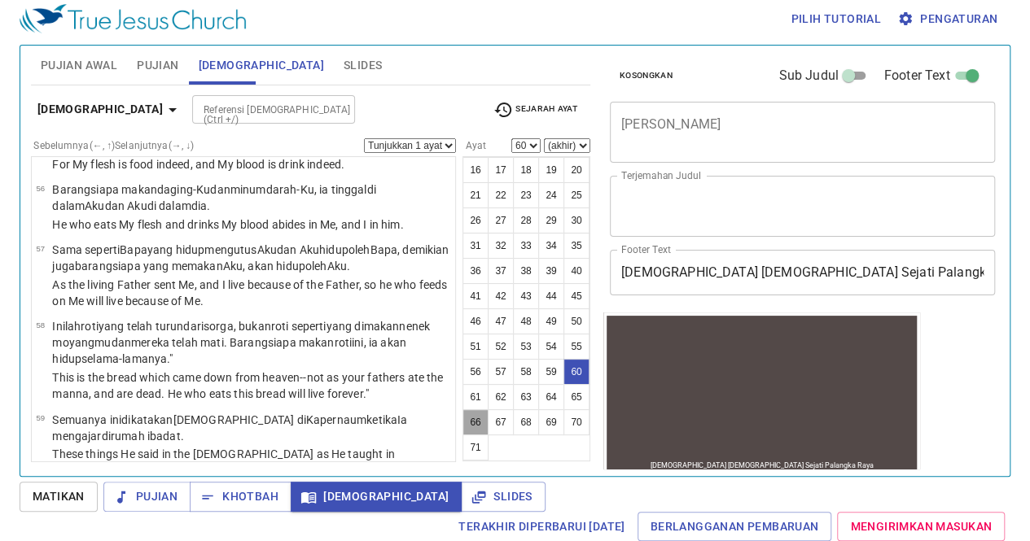
click at [488, 418] on button "66" at bounding box center [475, 422] width 26 height 26
select select "66"
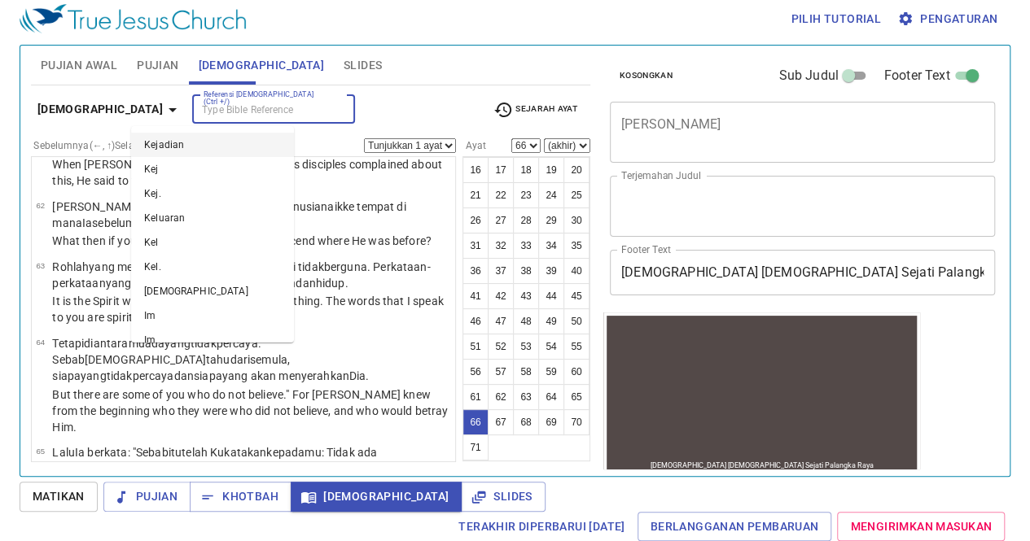
click at [197, 115] on input "Referensi [DEMOGRAPHIC_DATA] (Ctrl +/)" at bounding box center [260, 109] width 126 height 19
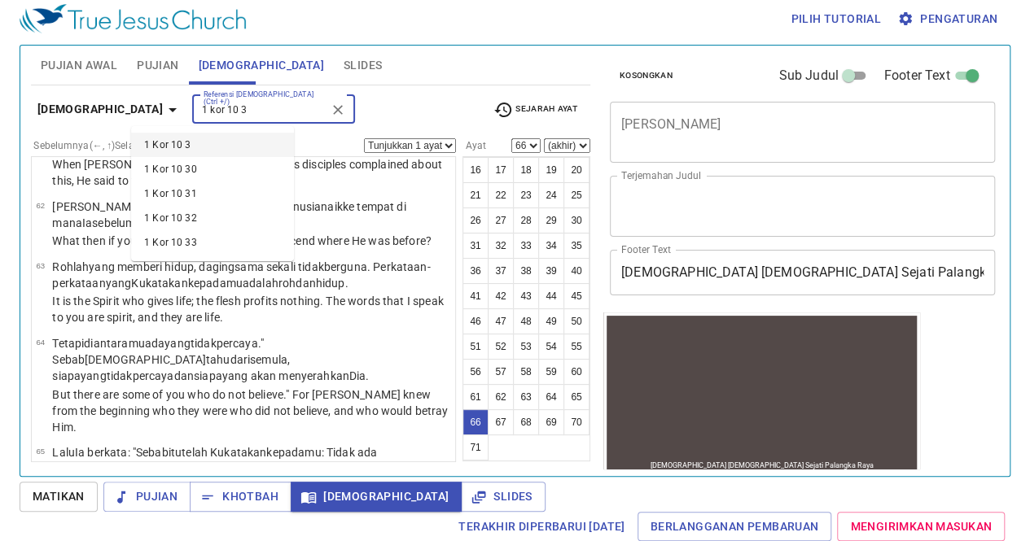
type input "1 kor 10 3"
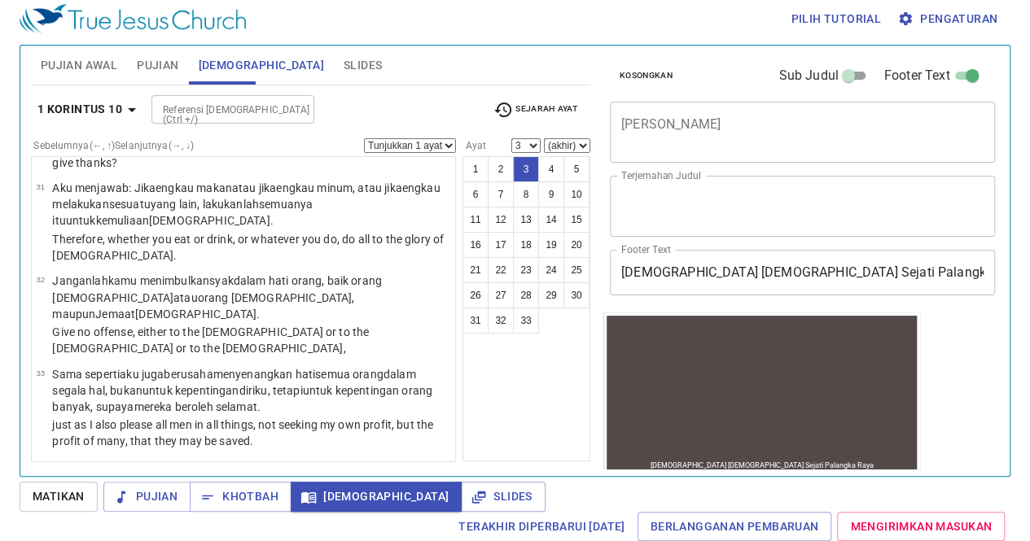
scroll to position [0, 0]
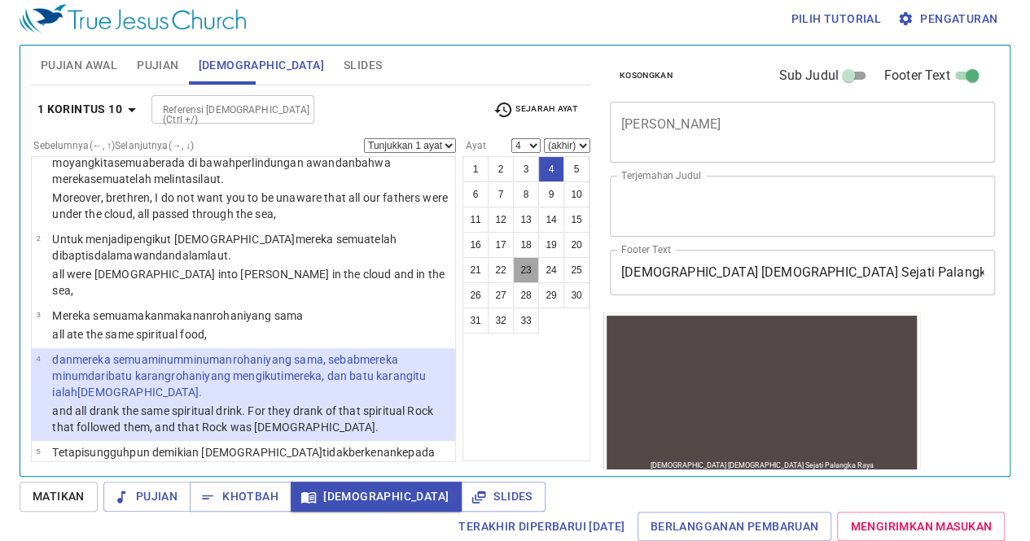
click at [523, 263] on button "23" at bounding box center [526, 270] width 26 height 26
select select "23"
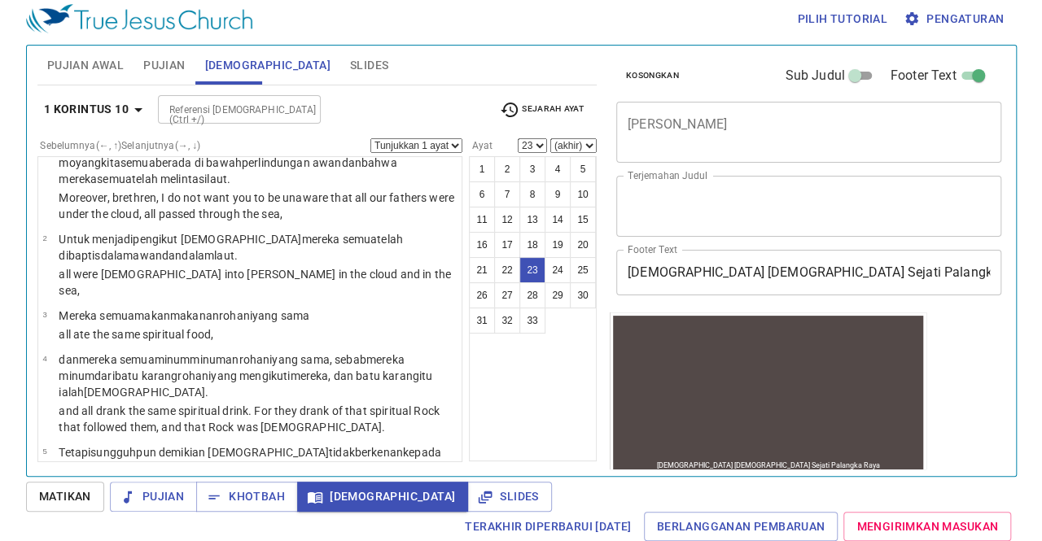
scroll to position [1763, 0]
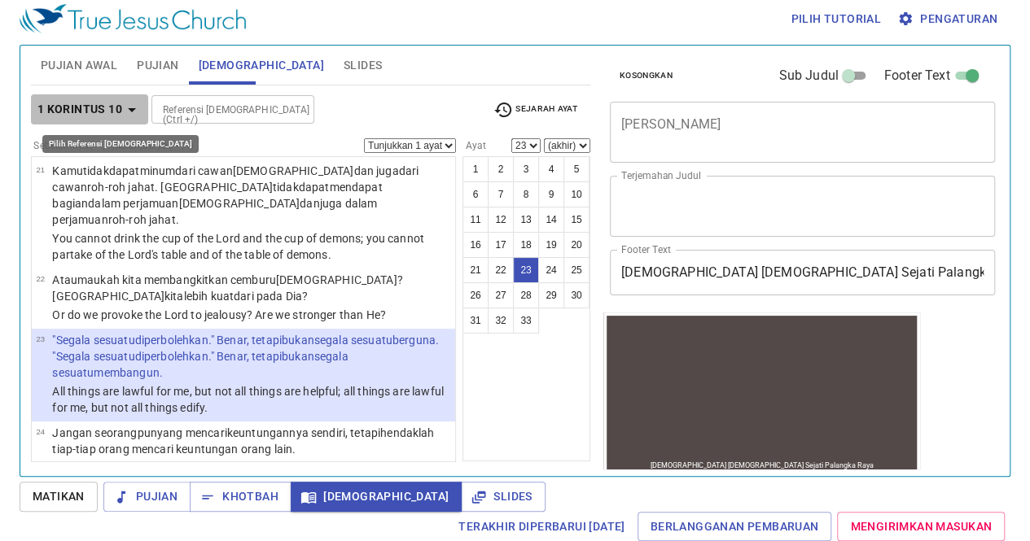
click at [138, 113] on icon "button" at bounding box center [132, 110] width 20 height 20
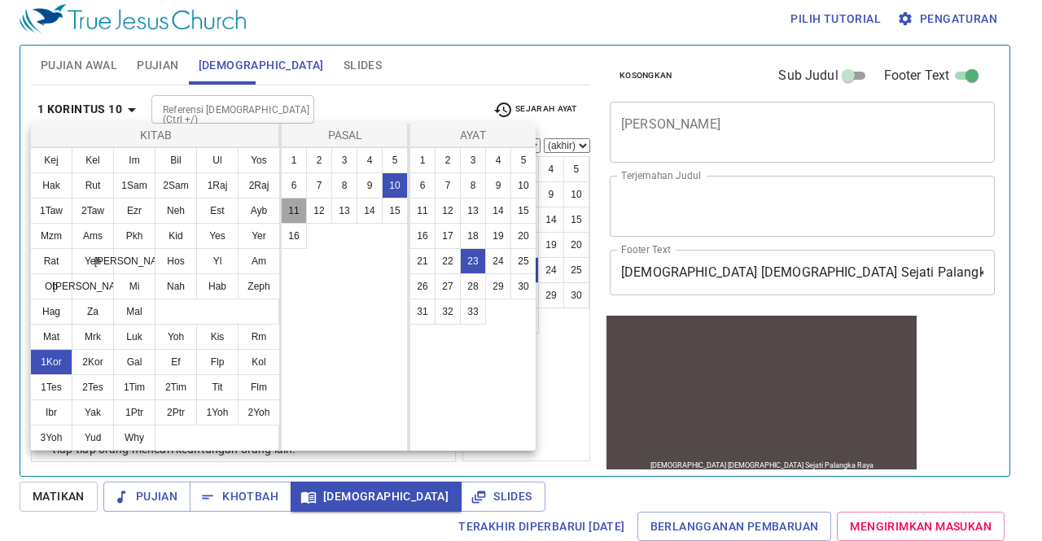
click at [289, 216] on button "11" at bounding box center [294, 211] width 26 height 26
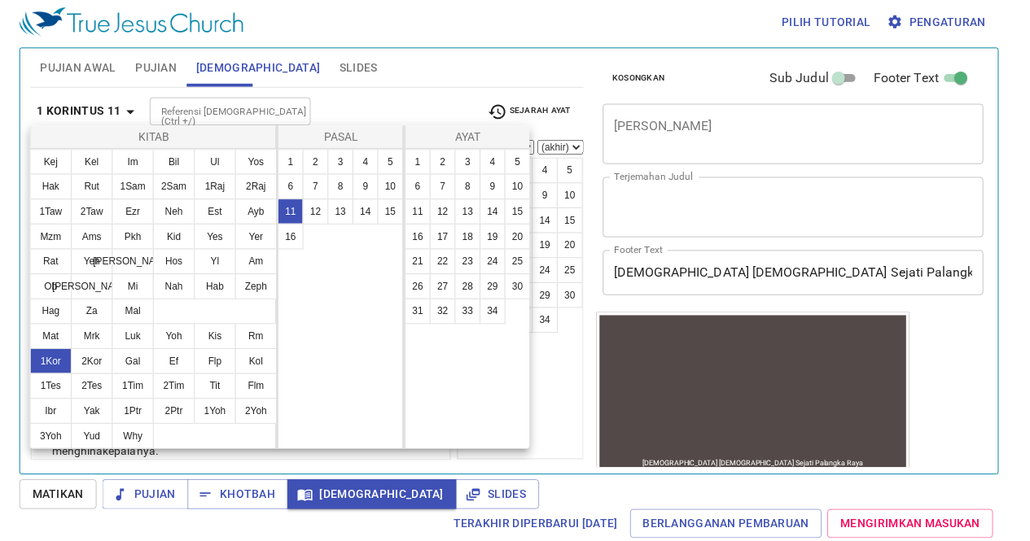
scroll to position [0, 0]
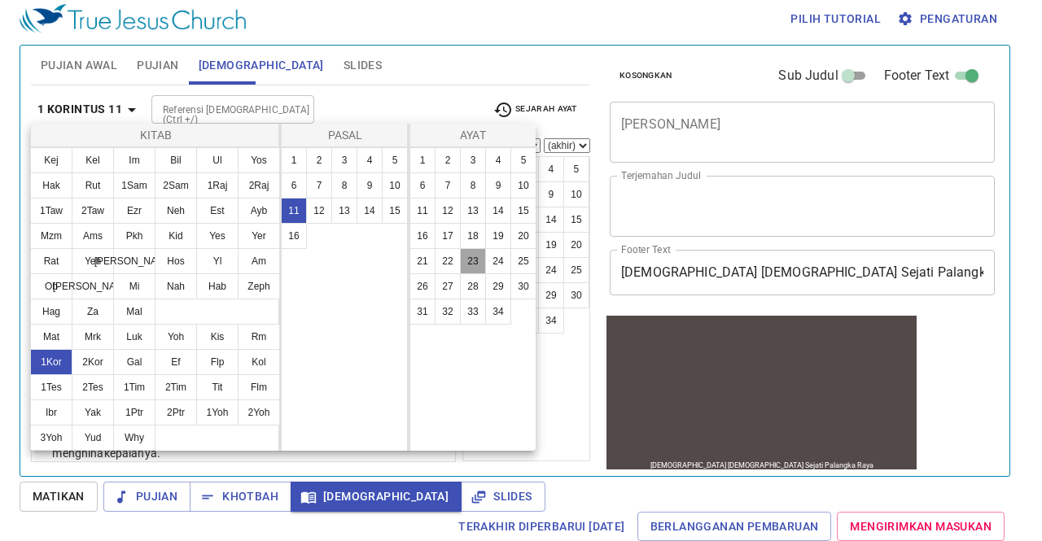
click at [475, 268] on button "23" at bounding box center [473, 261] width 26 height 26
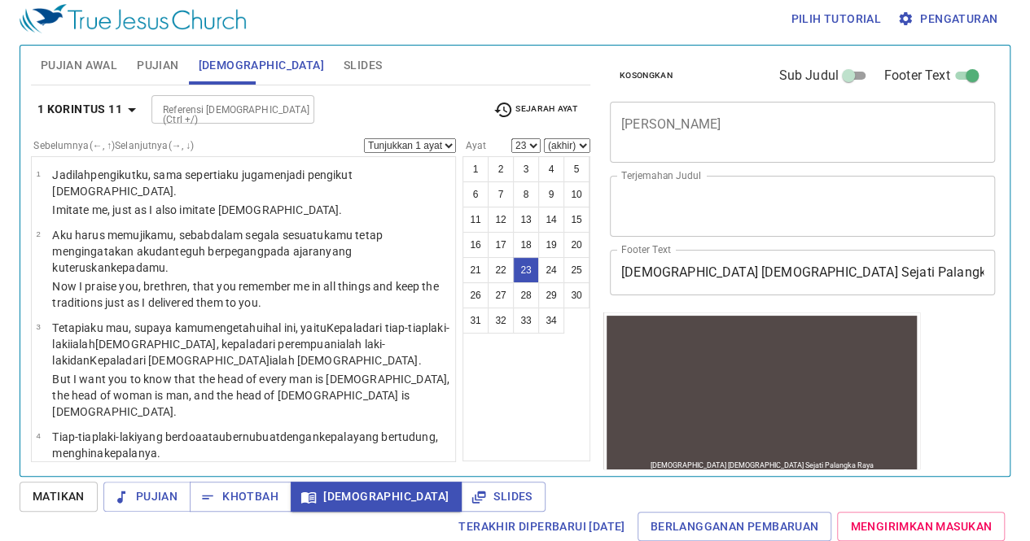
scroll to position [1730, 0]
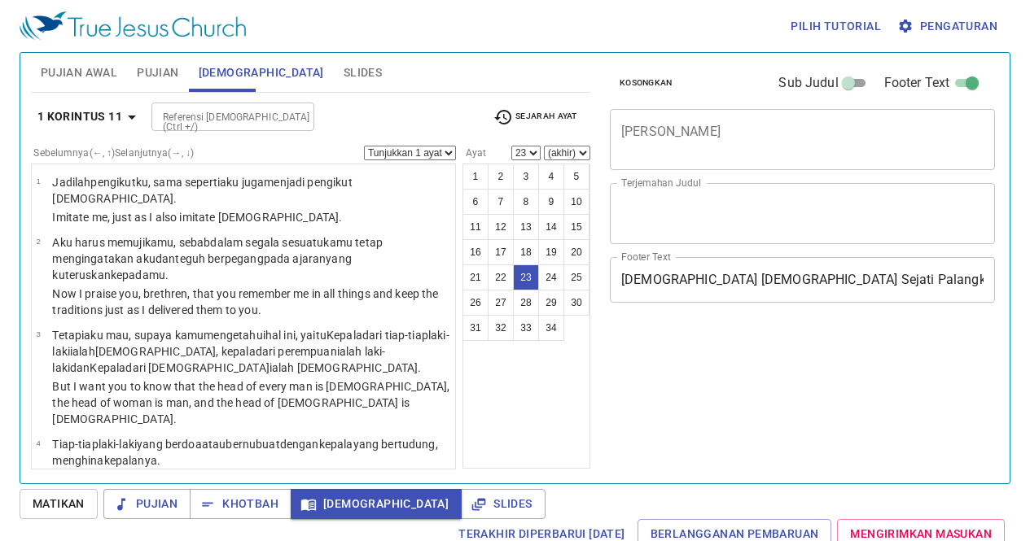
select select "23"
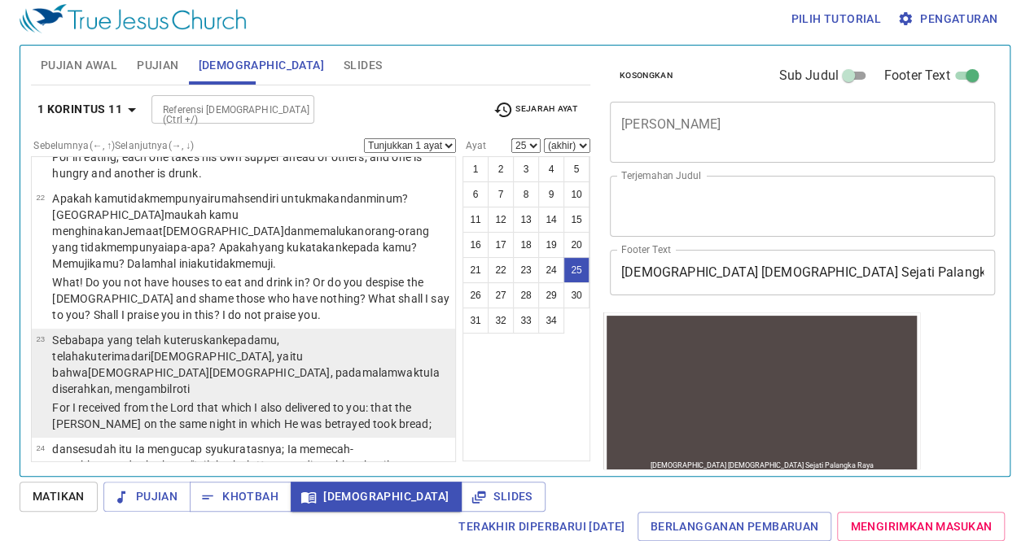
scroll to position [1924, 0]
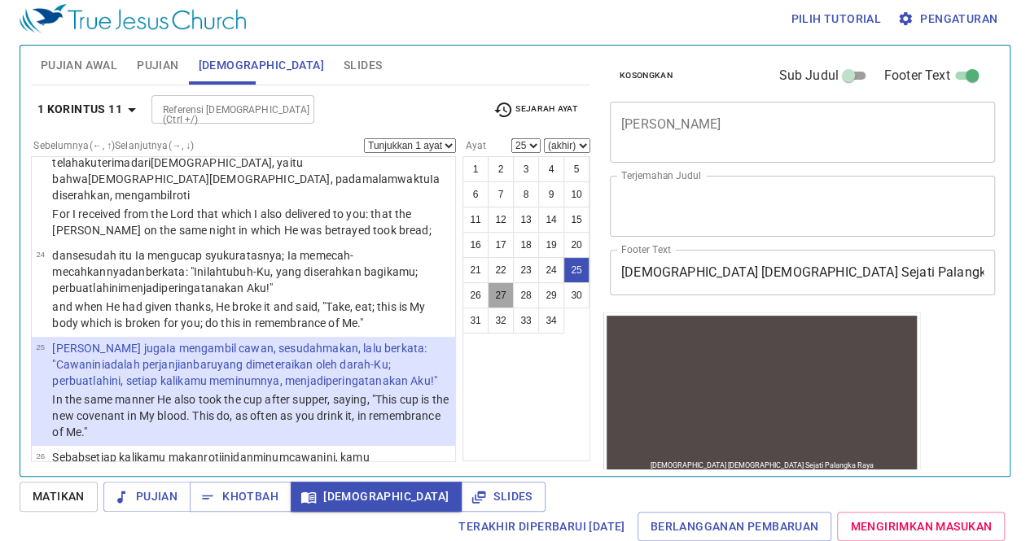
click at [506, 300] on button "27" at bounding box center [501, 295] width 26 height 26
select select "27"
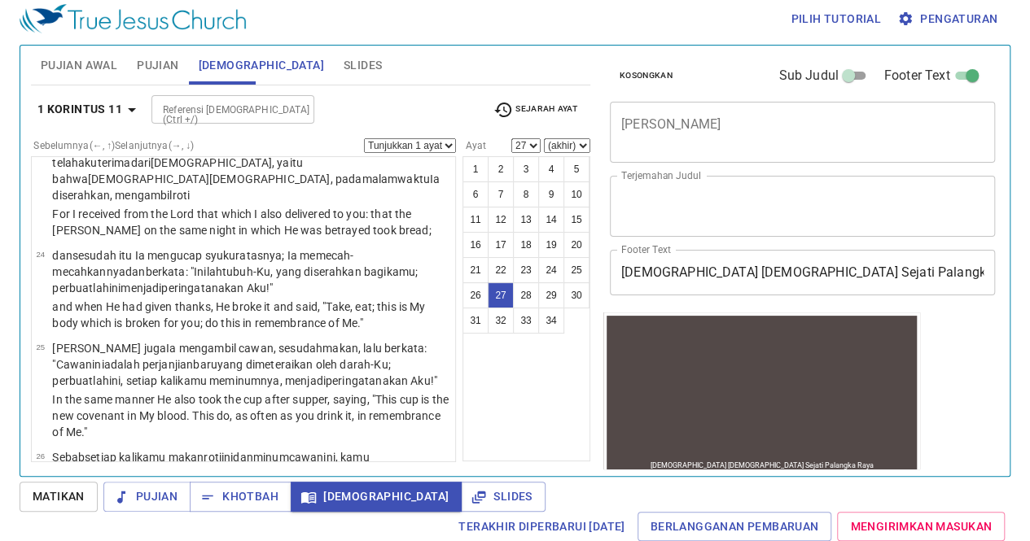
scroll to position [2093, 0]
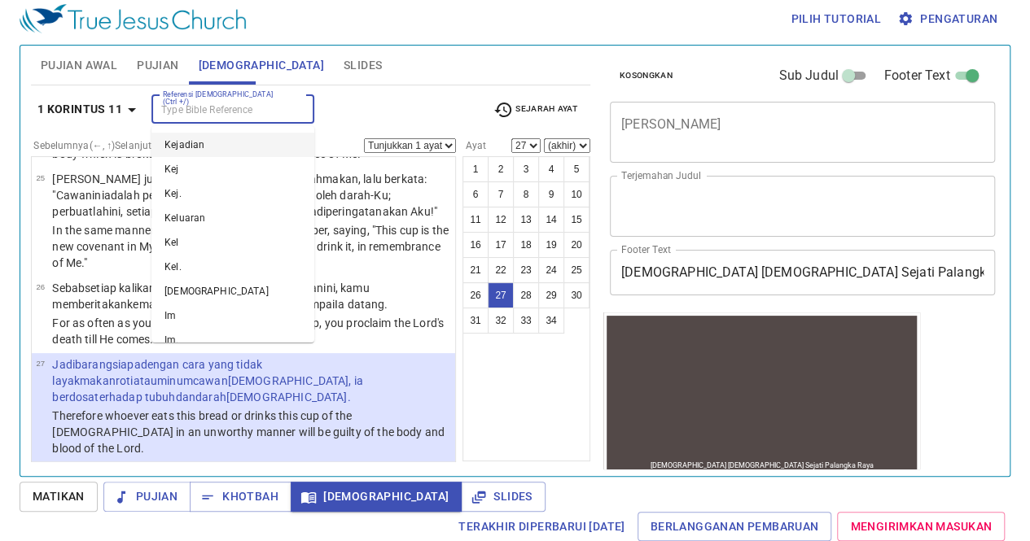
click at [218, 110] on input "Referensi [DEMOGRAPHIC_DATA] (Ctrl +/)" at bounding box center [219, 109] width 126 height 19
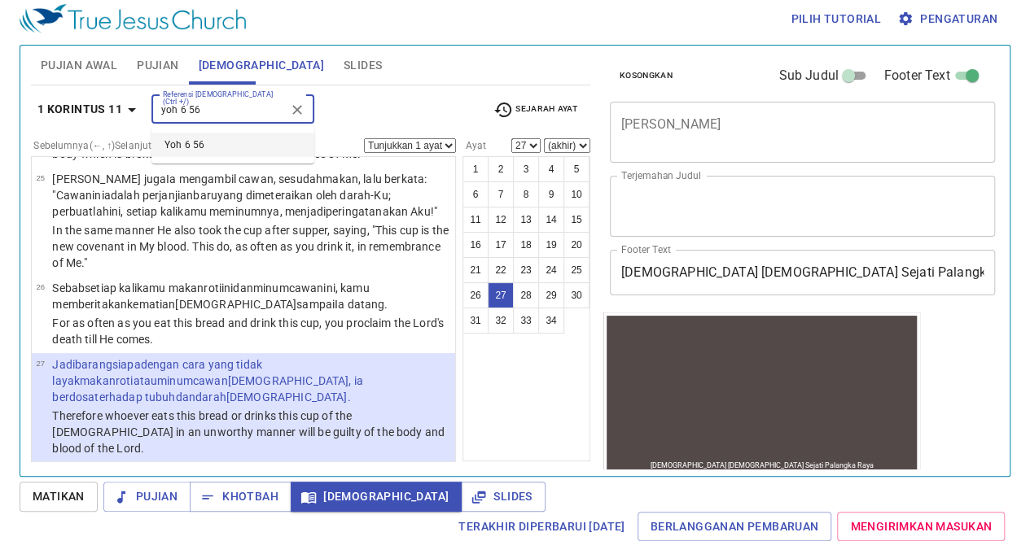
type input "yoh 6 56"
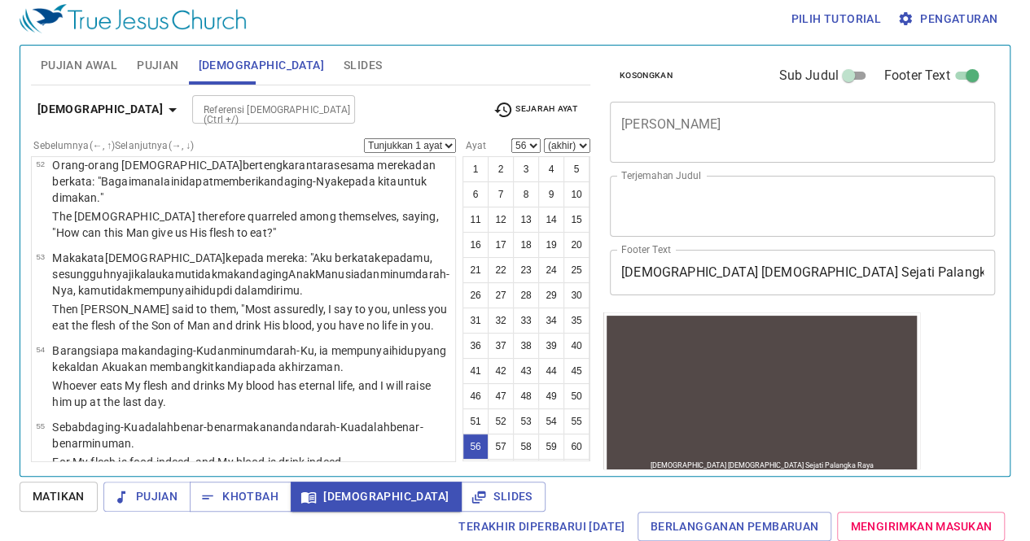
scroll to position [4418, 0]
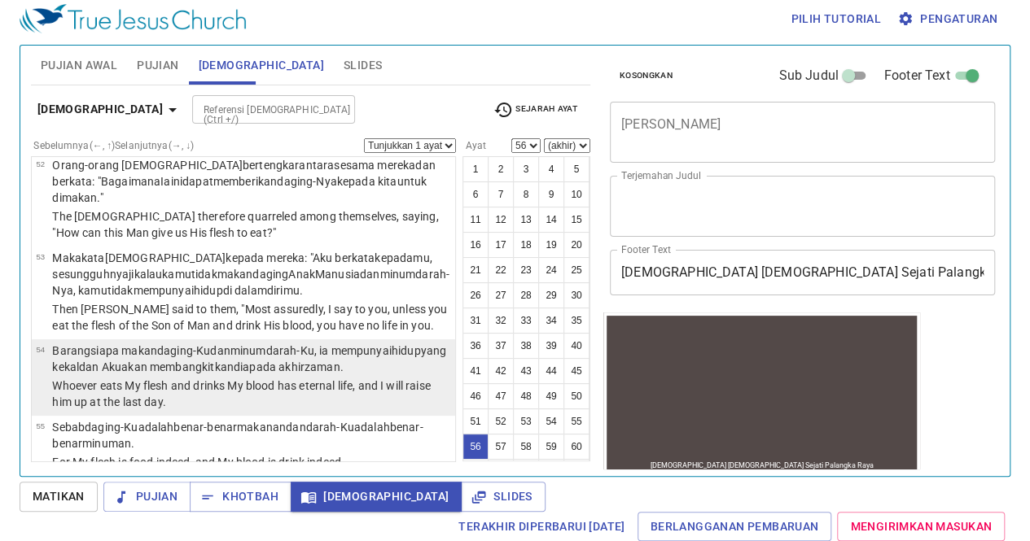
click at [290, 339] on li "54 Barangsiapa makan daging-Ku dan minum darah-Ku , ia mempunyai hidup yang kek…" at bounding box center [243, 377] width 423 height 77
select select "54"
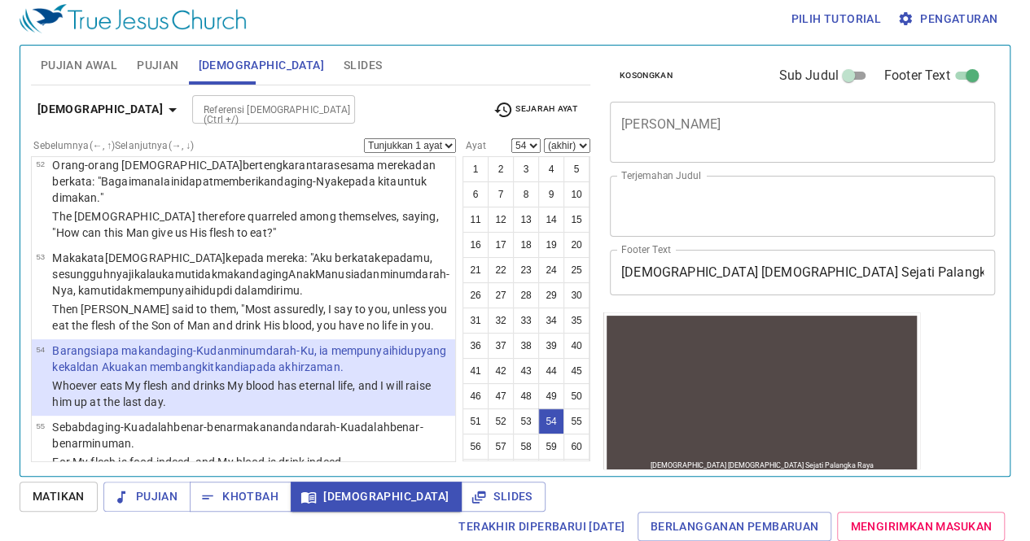
scroll to position [4289, 0]
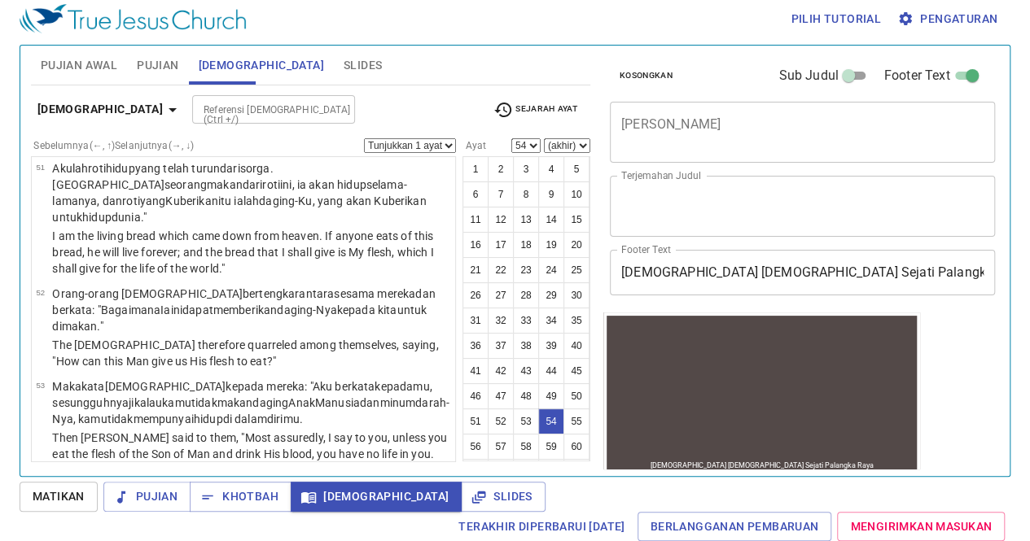
click at [326, 105] on div at bounding box center [336, 109] width 21 height 23
drag, startPoint x: 163, startPoint y: 101, endPoint x: 153, endPoint y: 101, distance: 9.8
click at [197, 101] on input "ke; 12 10" at bounding box center [260, 93] width 126 height 19
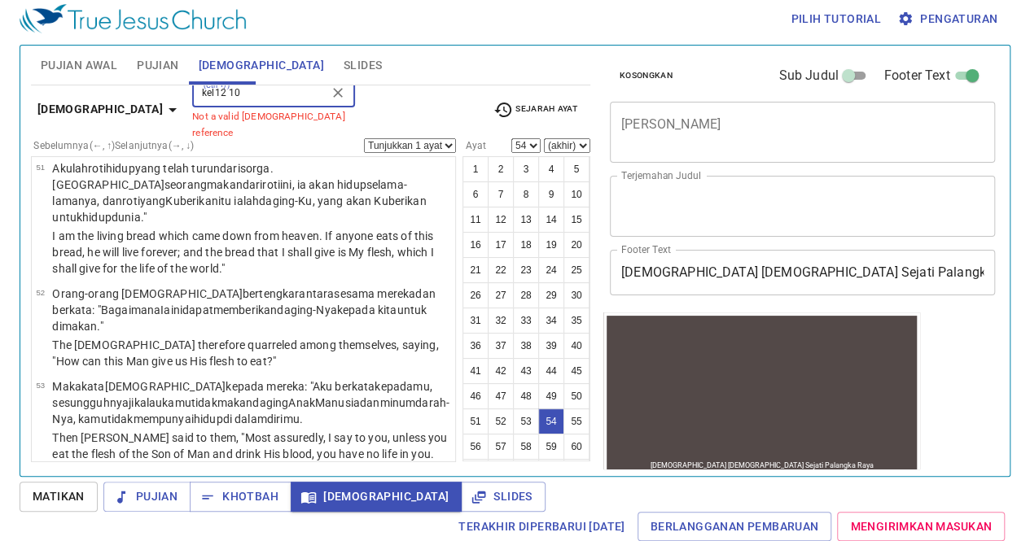
type input "kel12 10"
select select "10"
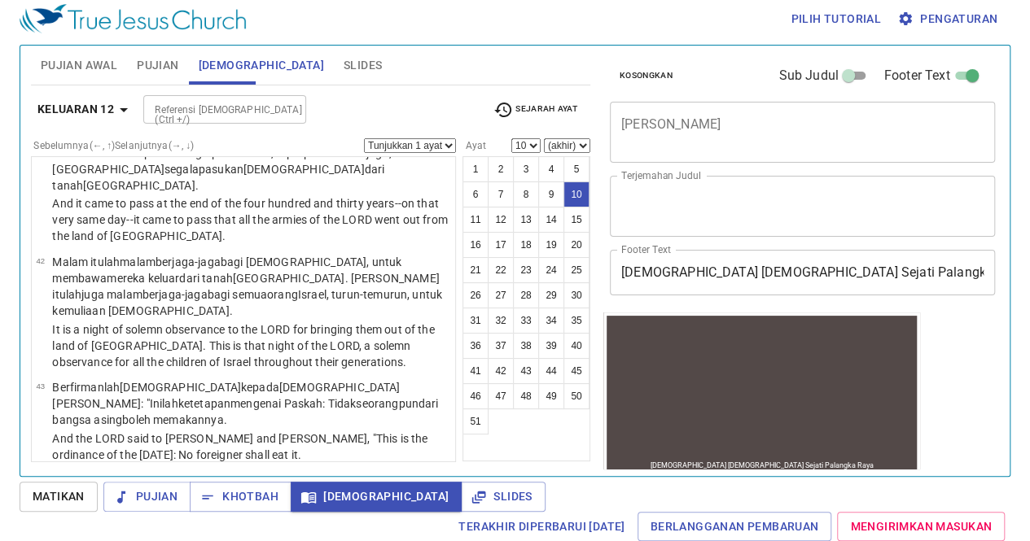
scroll to position [694, 0]
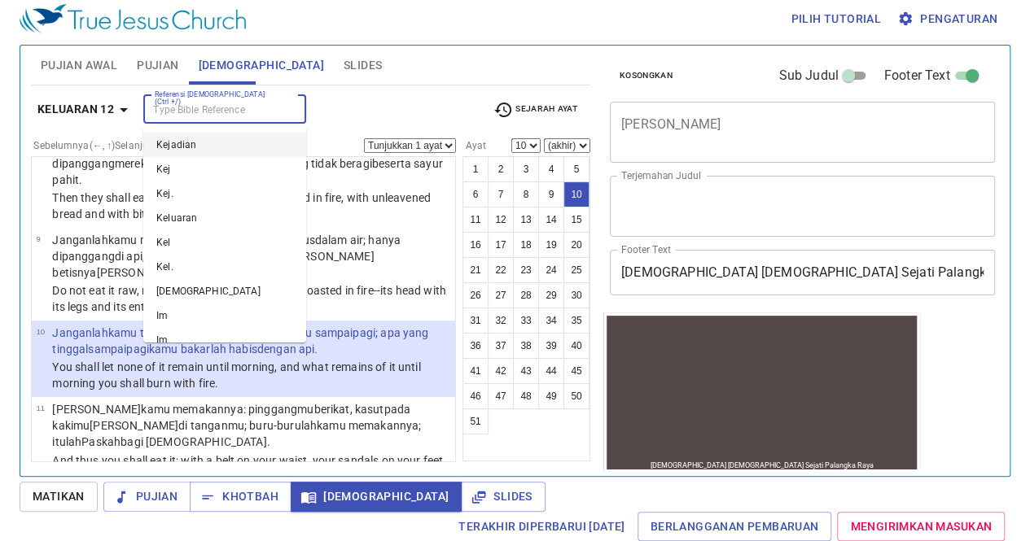
click at [156, 112] on input "Referensi [DEMOGRAPHIC_DATA] (Ctrl +/)" at bounding box center [211, 109] width 126 height 19
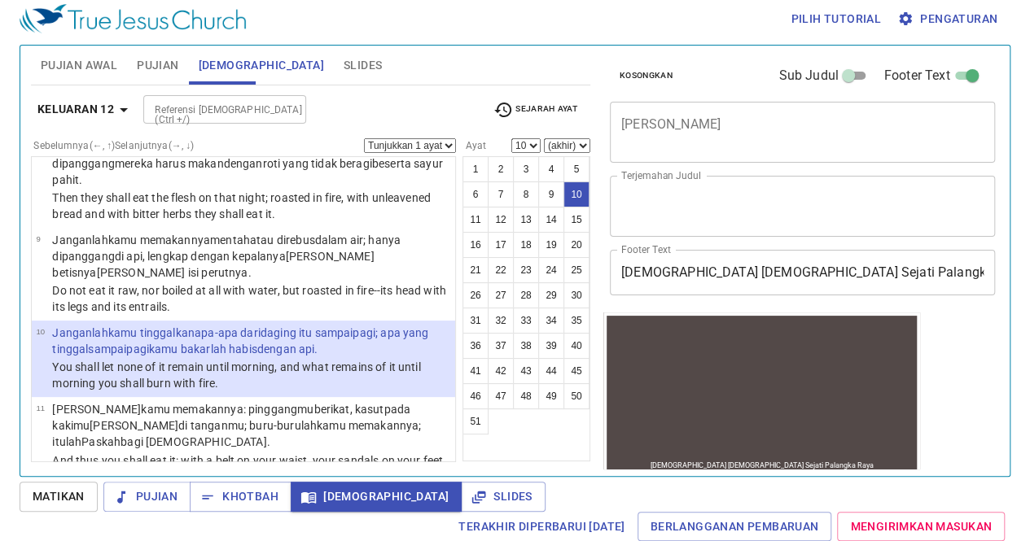
click at [387, 115] on div "Referensi Alkitab (Ctrl +/) Referensi Alkitab (Ctrl +/)" at bounding box center [311, 109] width 336 height 28
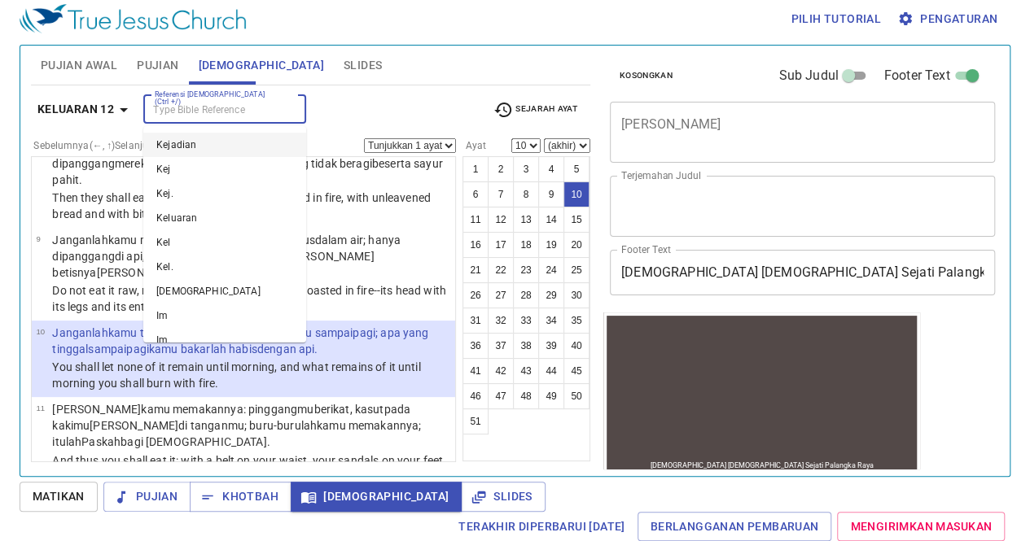
click at [173, 117] on input "Referensi [DEMOGRAPHIC_DATA] (Ctrl +/)" at bounding box center [211, 109] width 126 height 19
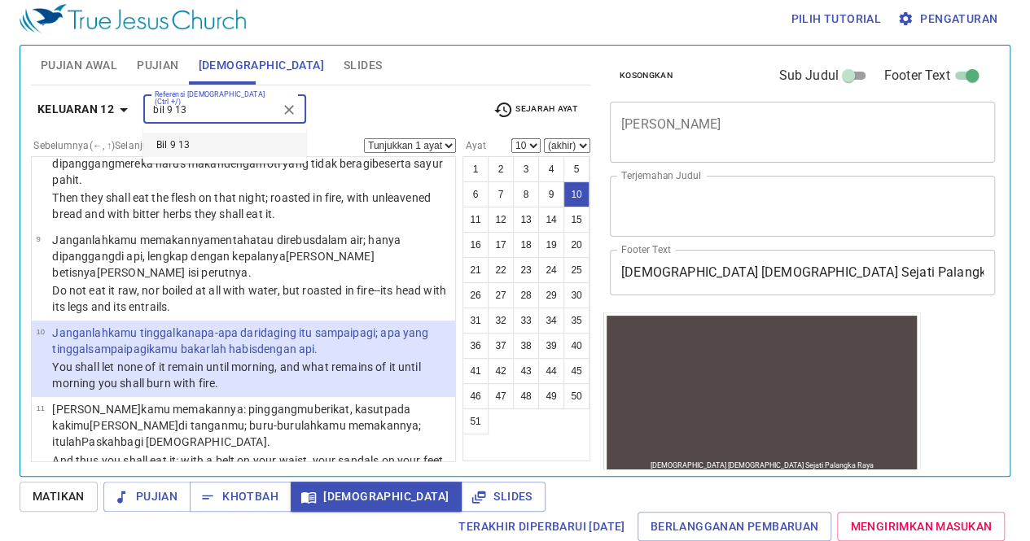
type input "bil 9 13"
select select "13"
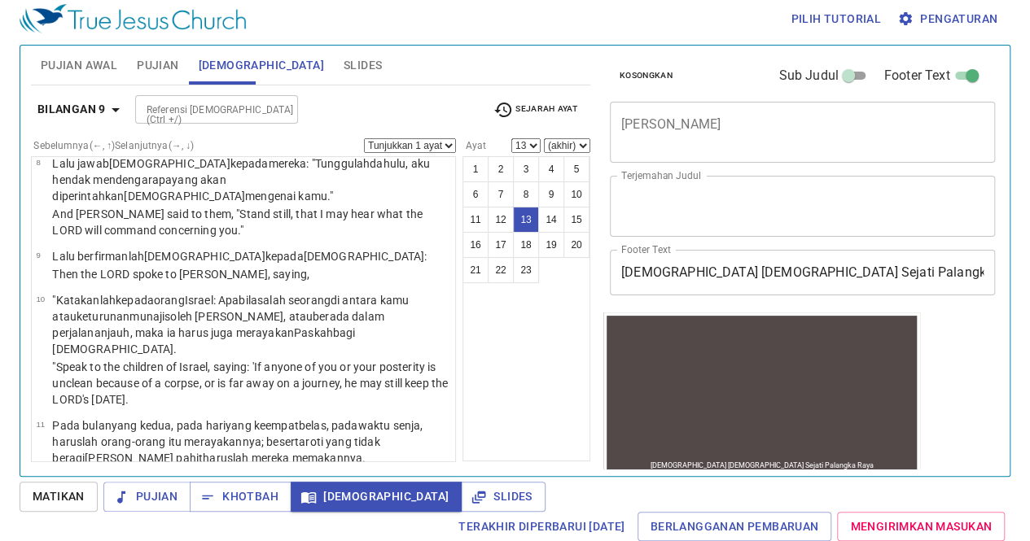
scroll to position [964, 0]
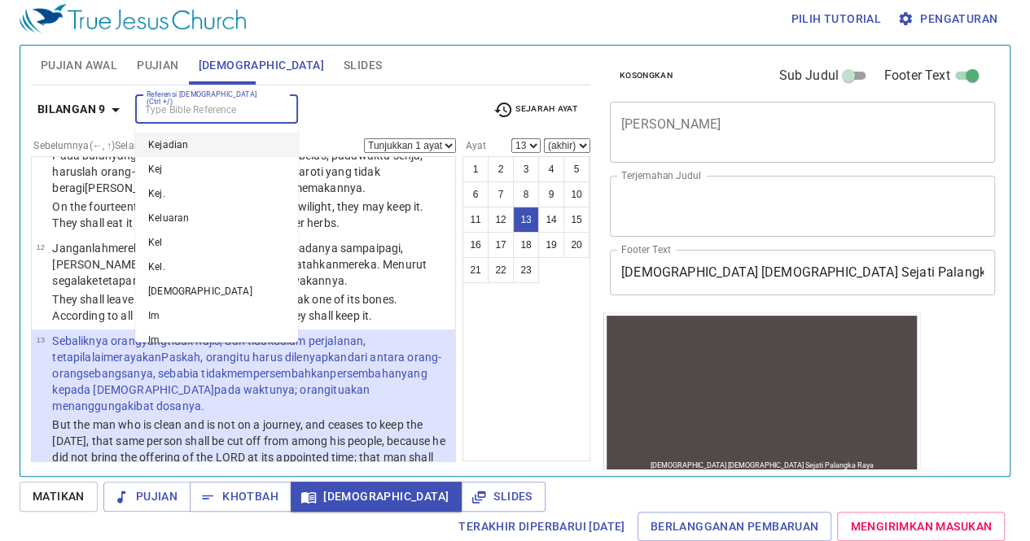
click at [194, 110] on input "Referensi [DEMOGRAPHIC_DATA] (Ctrl +/)" at bounding box center [203, 109] width 126 height 19
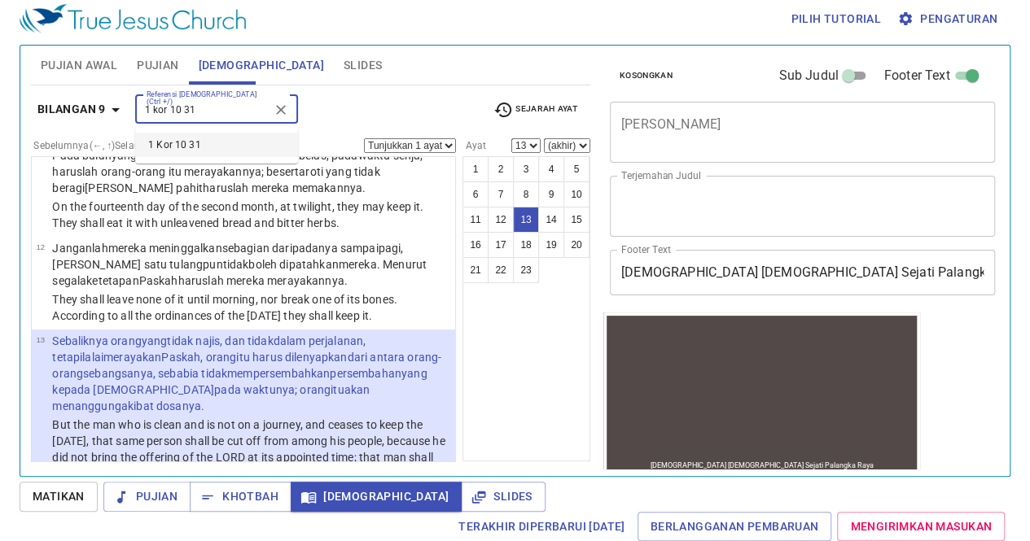
type input "1 kor 10 31"
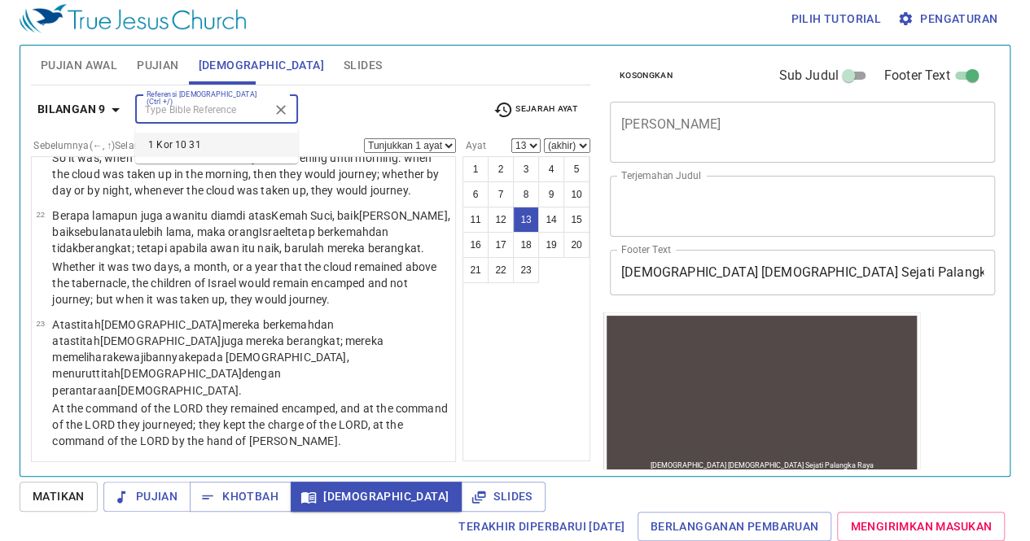
select select "31"
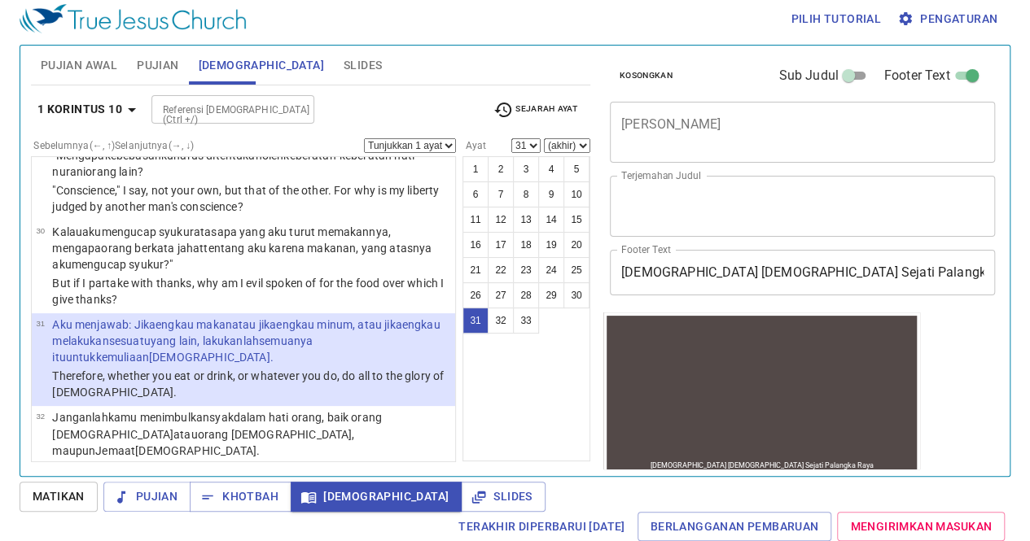
scroll to position [2473, 0]
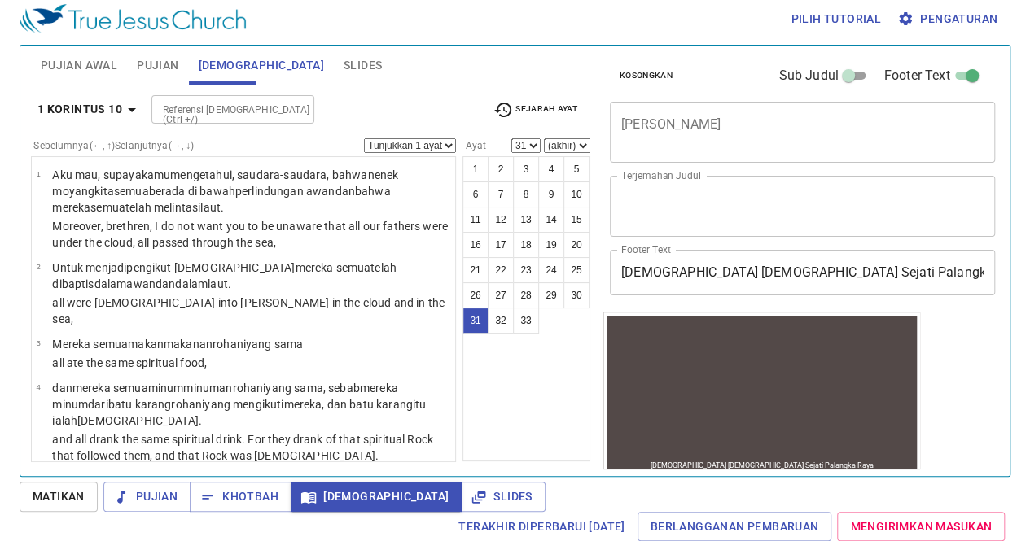
scroll to position [2473, 0]
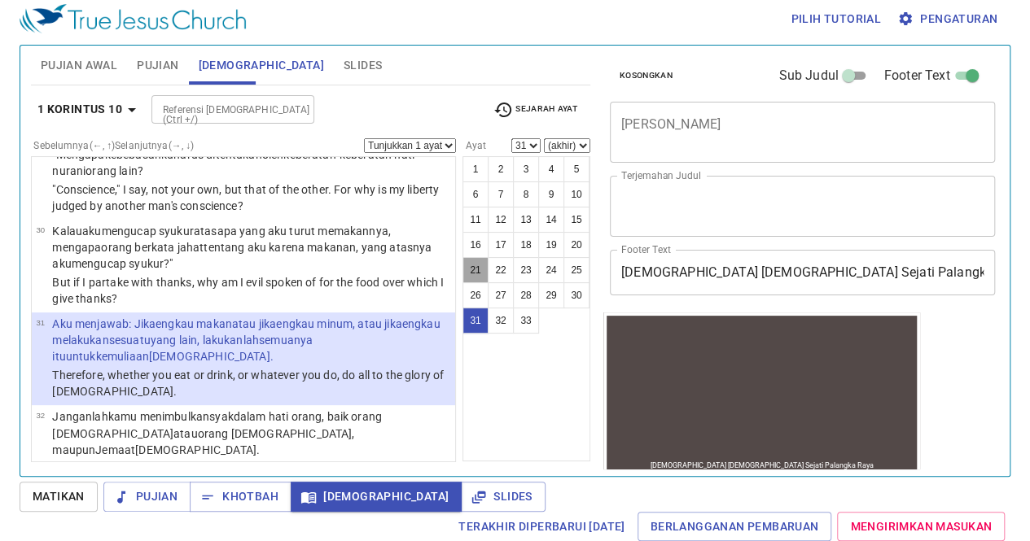
click at [472, 257] on button "21" at bounding box center [475, 270] width 26 height 26
select select "21"
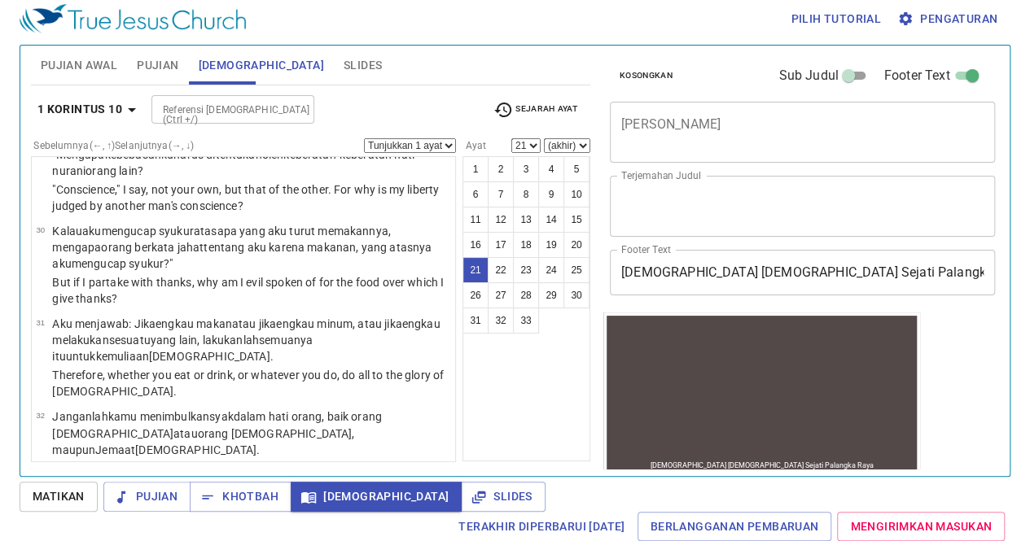
scroll to position [1610, 0]
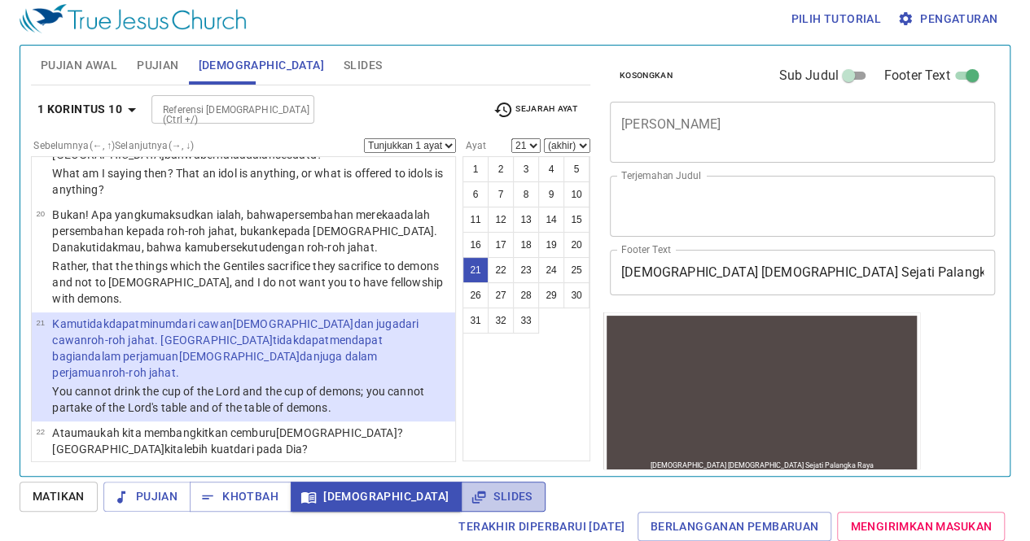
click at [474, 491] on span "Slides" at bounding box center [503, 497] width 58 height 20
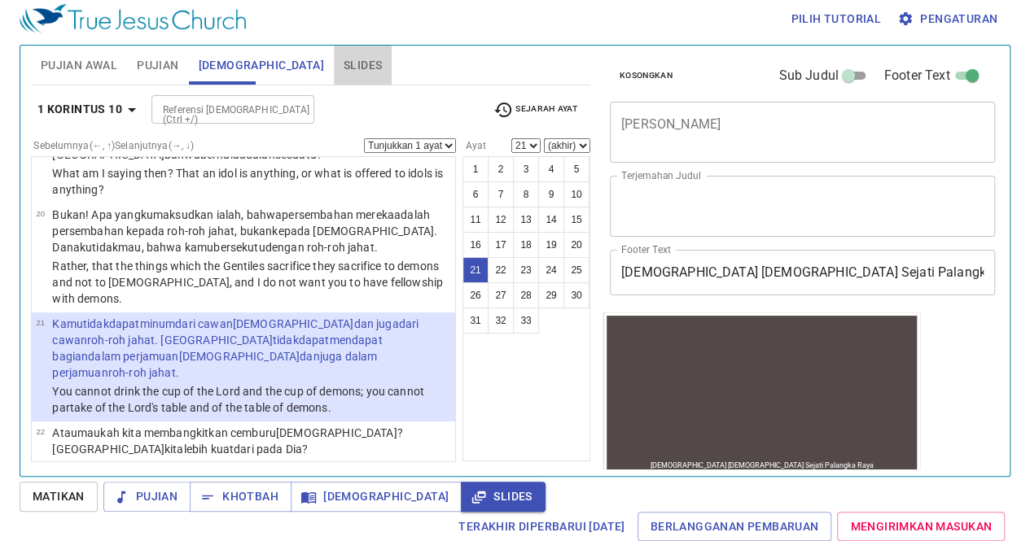
click at [343, 65] on span "Slides" at bounding box center [362, 65] width 38 height 20
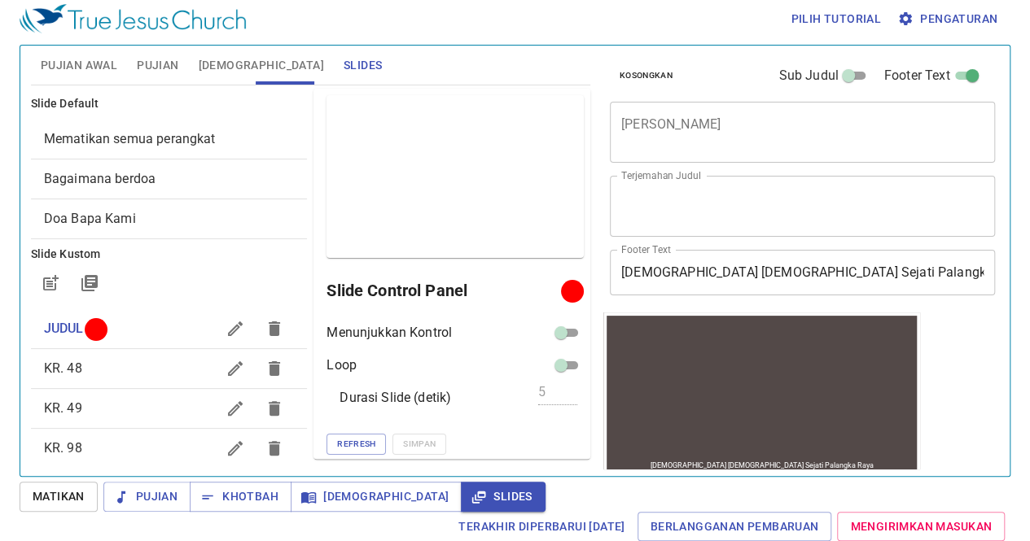
click at [525, 284] on span "Proyek" at bounding box center [548, 290] width 46 height 20
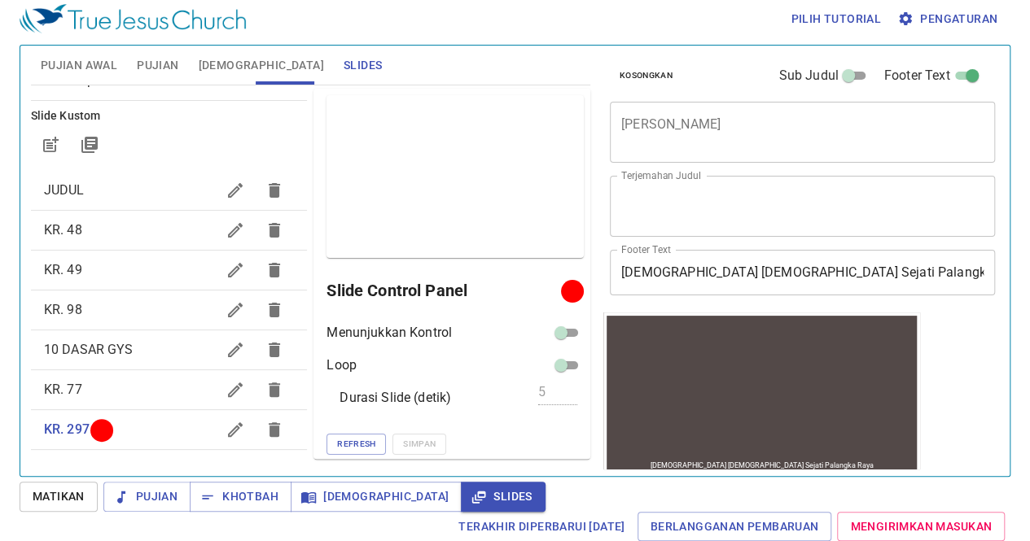
scroll to position [155, 0]
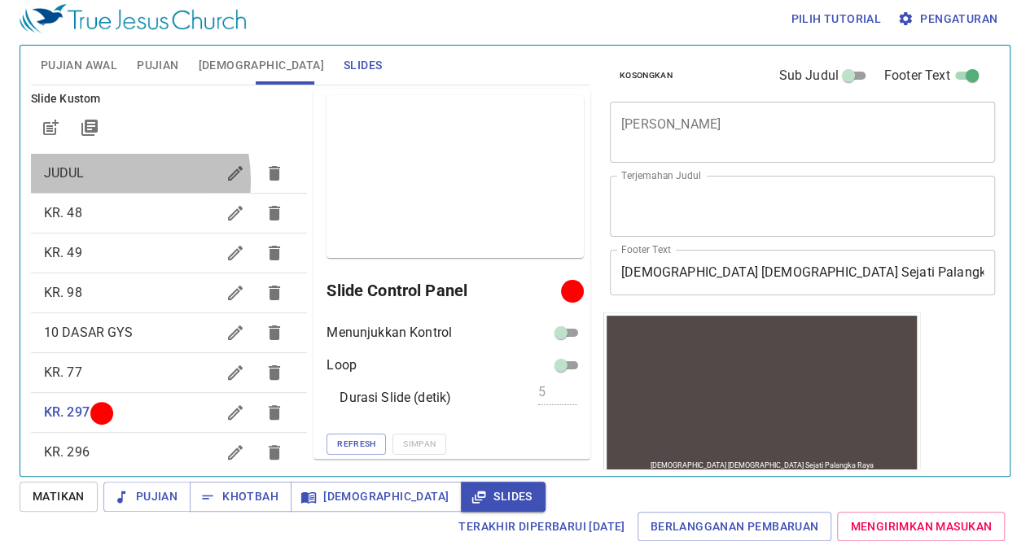
click at [90, 180] on span "JUDUL" at bounding box center [130, 174] width 173 height 20
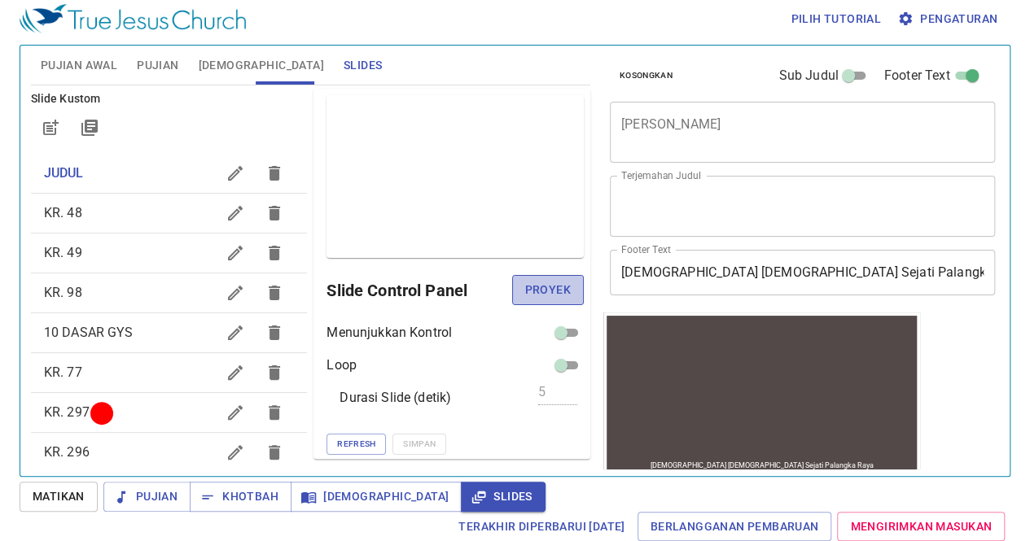
click at [525, 292] on span "Proyek" at bounding box center [548, 290] width 46 height 20
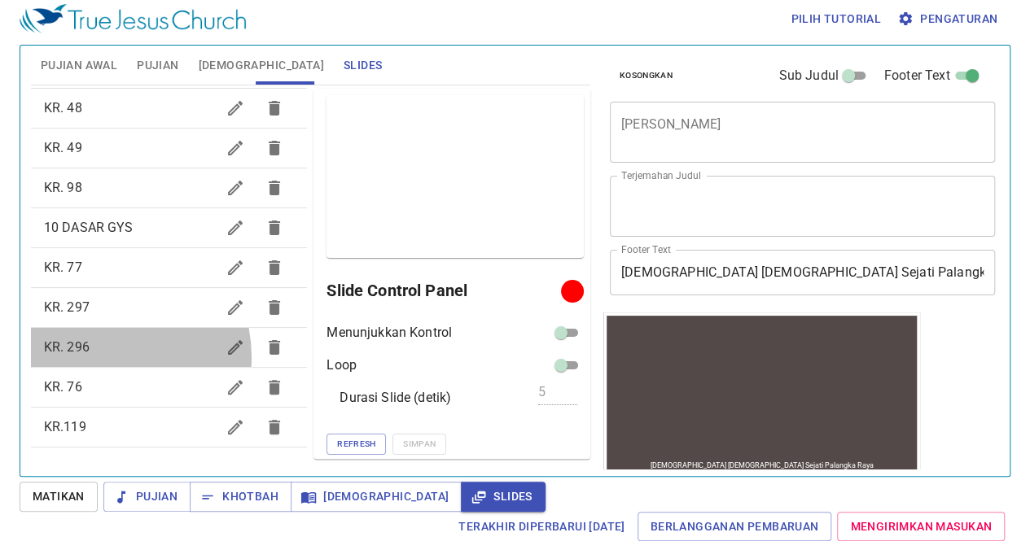
click at [102, 356] on span "KR. 296" at bounding box center [130, 348] width 173 height 20
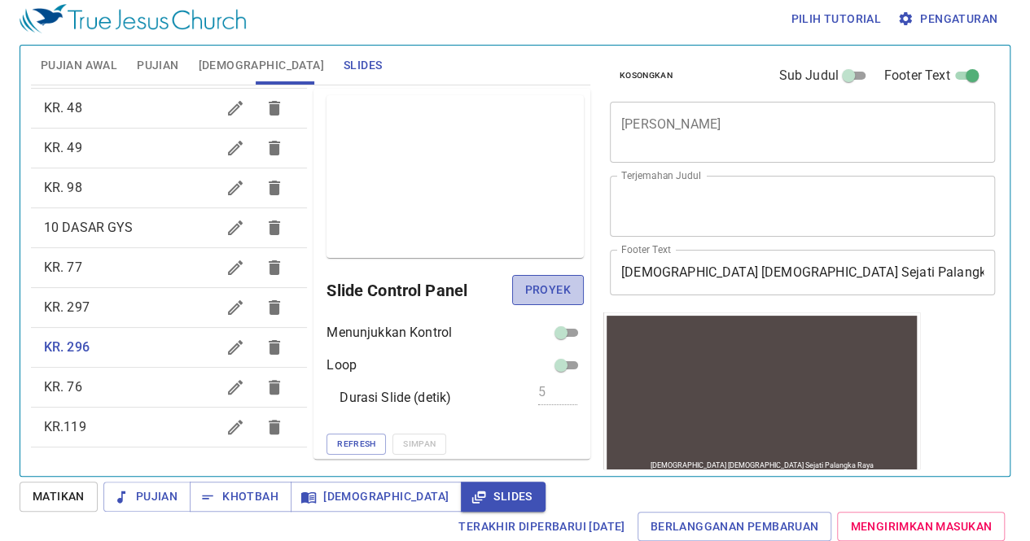
click at [530, 291] on span "Proyek" at bounding box center [548, 290] width 46 height 20
click at [100, 388] on span "KR. 76" at bounding box center [130, 388] width 173 height 20
click at [550, 294] on span "Proyek" at bounding box center [548, 290] width 46 height 20
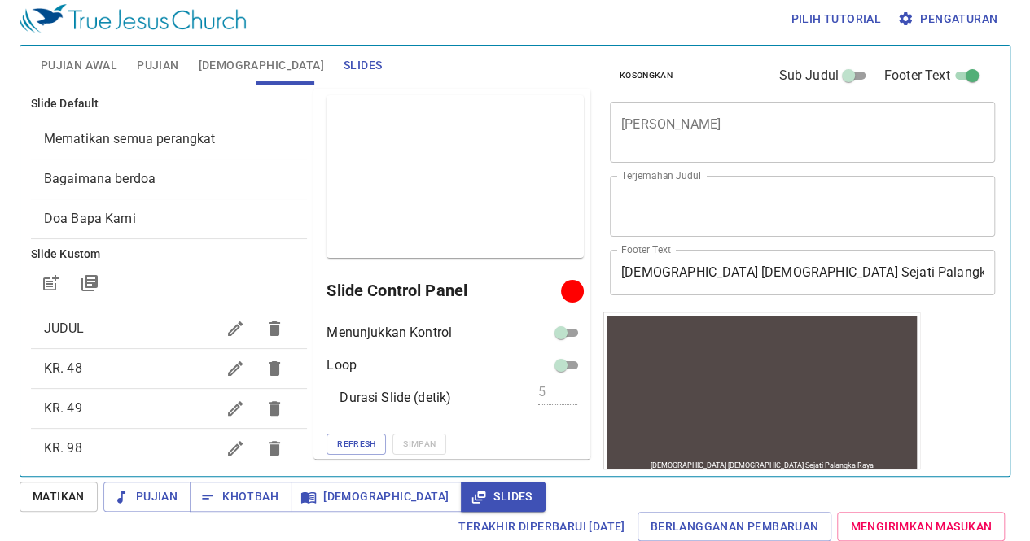
click at [124, 304] on ul "JUDUL KR. 48 KR. 49 KR. 98 10 DASAR GYS KR. 77 KR. 297 KR. 296 KR. 76 KR.119" at bounding box center [169, 509] width 277 height 412
drag, startPoint x: 124, startPoint y: 304, endPoint x: 120, endPoint y: 321, distance: 18.4
click at [120, 321] on ul "JUDUL KR. 48 KR. 49 KR. 98 10 DASAR GYS KR. 77 KR. 297 KR. 296 KR. 76 KR.119" at bounding box center [169, 509] width 277 height 412
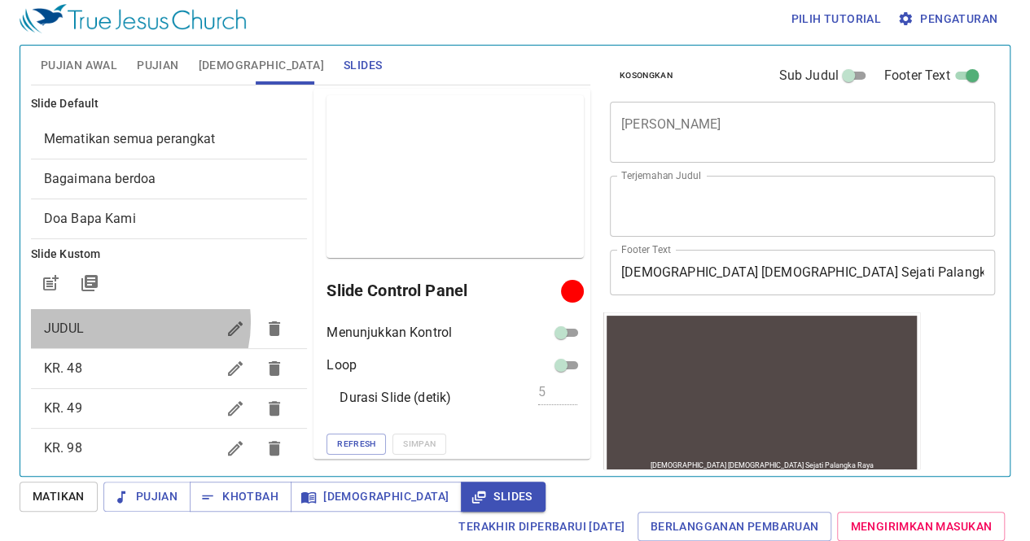
click at [120, 321] on span "JUDUL" at bounding box center [130, 329] width 173 height 20
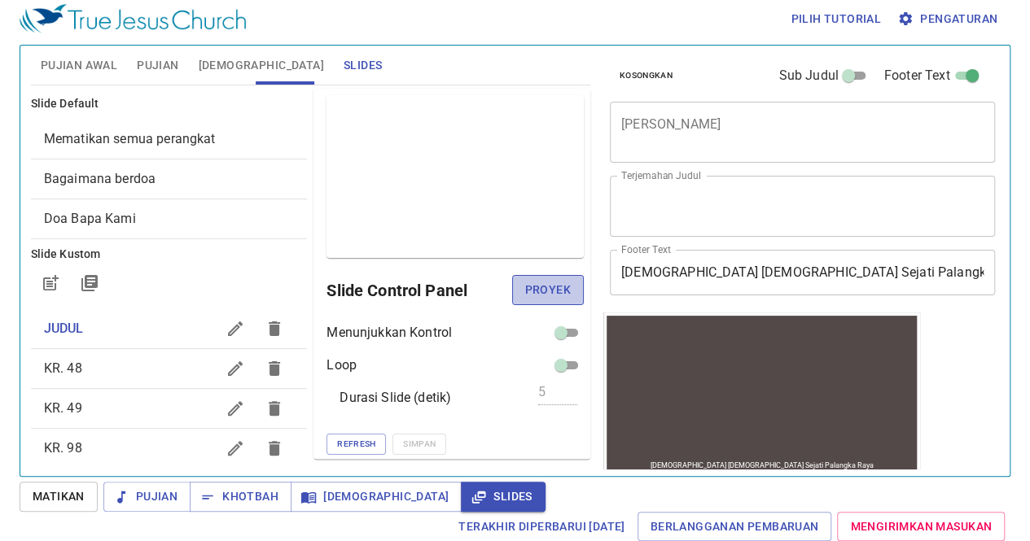
click at [558, 295] on button "Proyek" at bounding box center [548, 290] width 72 height 30
click at [96, 452] on span "KR. 98" at bounding box center [130, 449] width 173 height 20
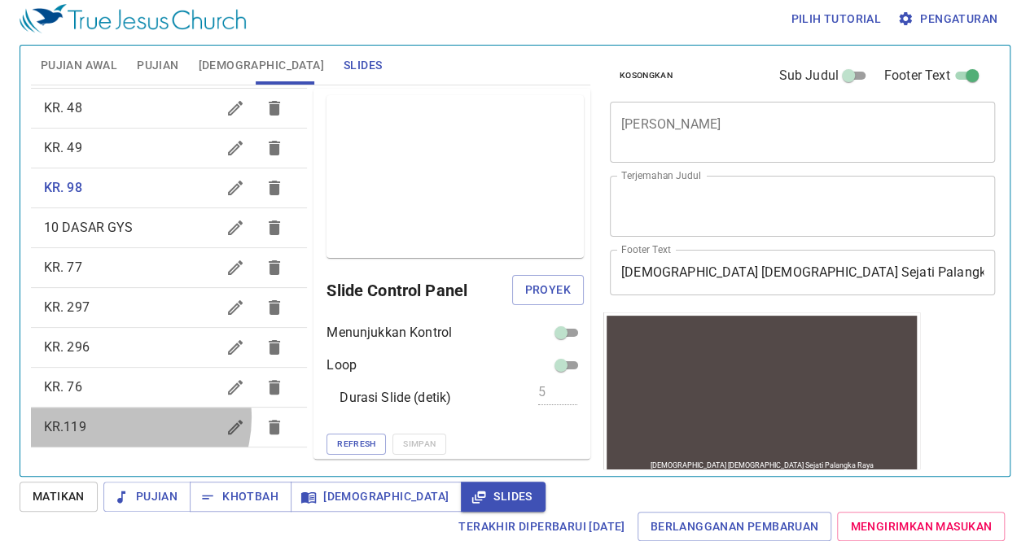
click at [119, 418] on span "KR.119" at bounding box center [130, 428] width 173 height 20
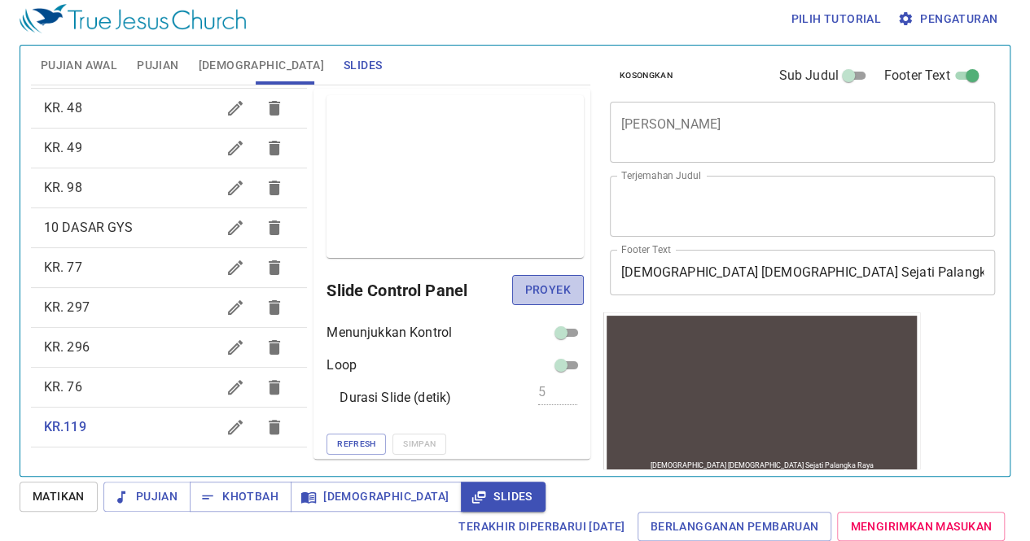
click at [536, 291] on span "Proyek" at bounding box center [548, 290] width 46 height 20
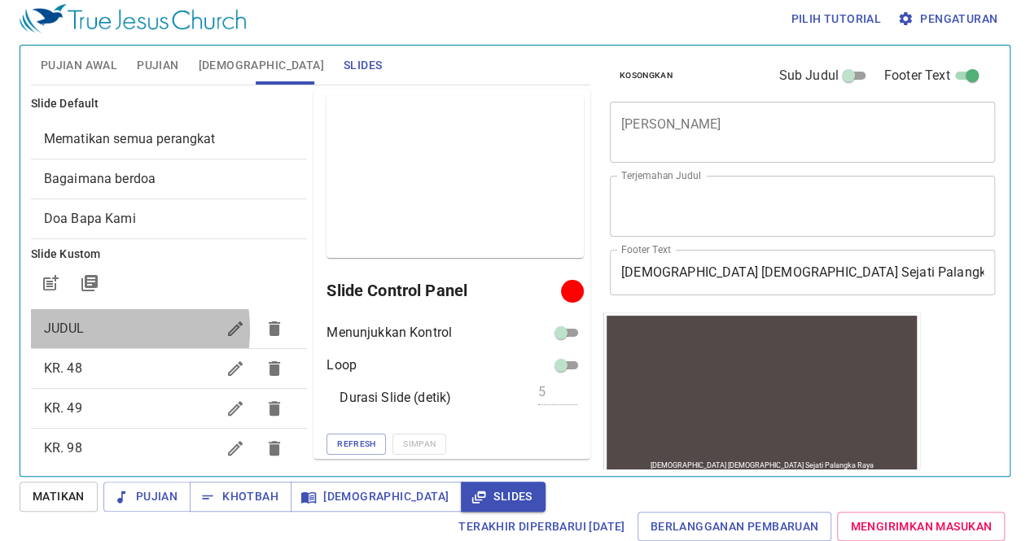
click at [88, 329] on span "JUDUL" at bounding box center [130, 329] width 173 height 20
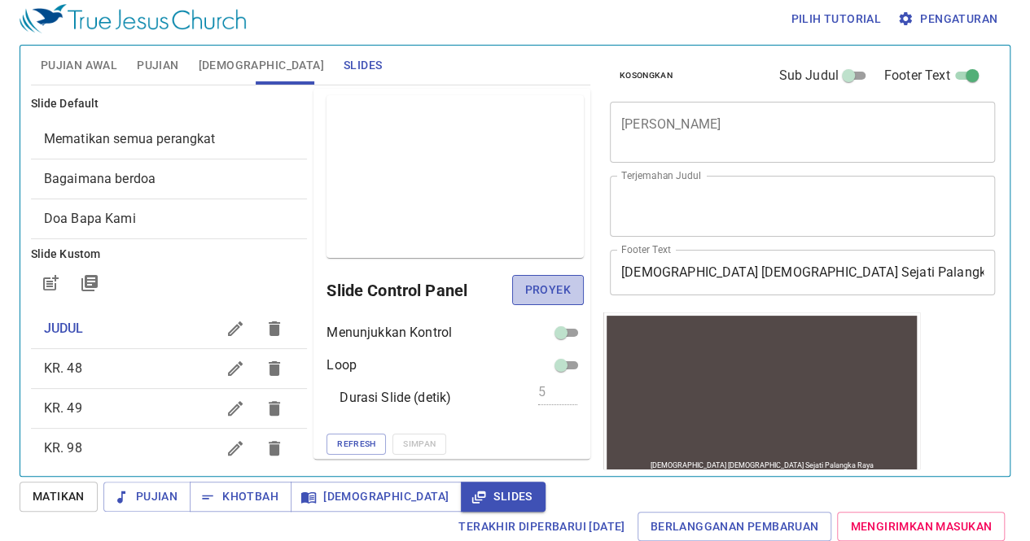
click at [529, 286] on span "Proyek" at bounding box center [548, 290] width 46 height 20
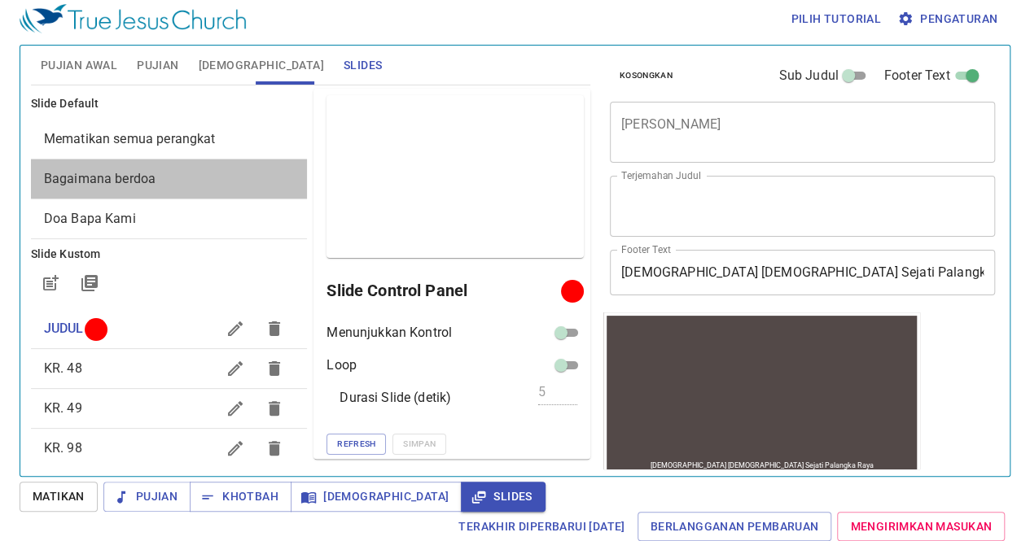
click at [189, 164] on div "Bagaimana berdoa" at bounding box center [169, 179] width 277 height 39
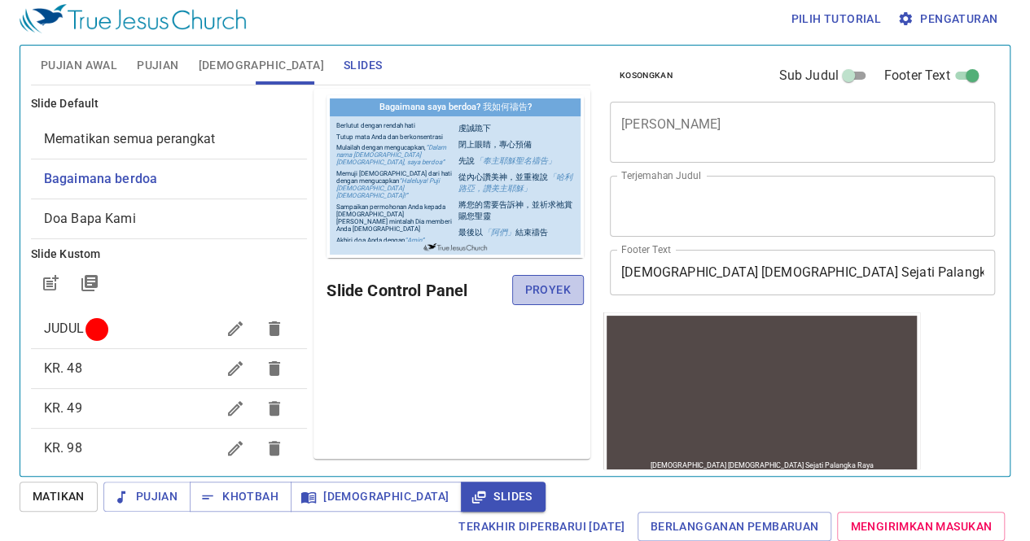
click at [566, 293] on span "Proyek" at bounding box center [548, 290] width 46 height 20
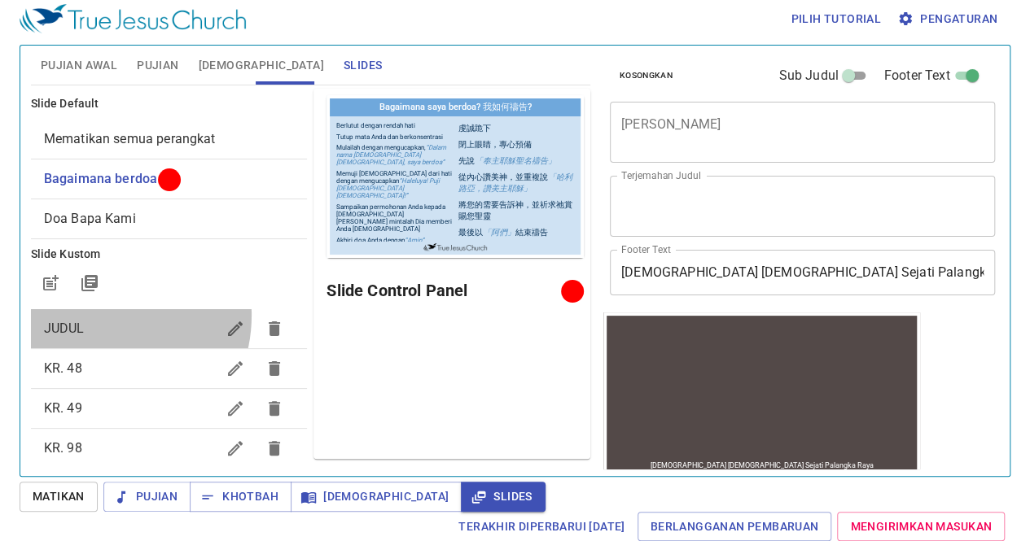
click at [96, 315] on div "JUDUL" at bounding box center [169, 328] width 277 height 39
